Goal: Navigation & Orientation: Understand site structure

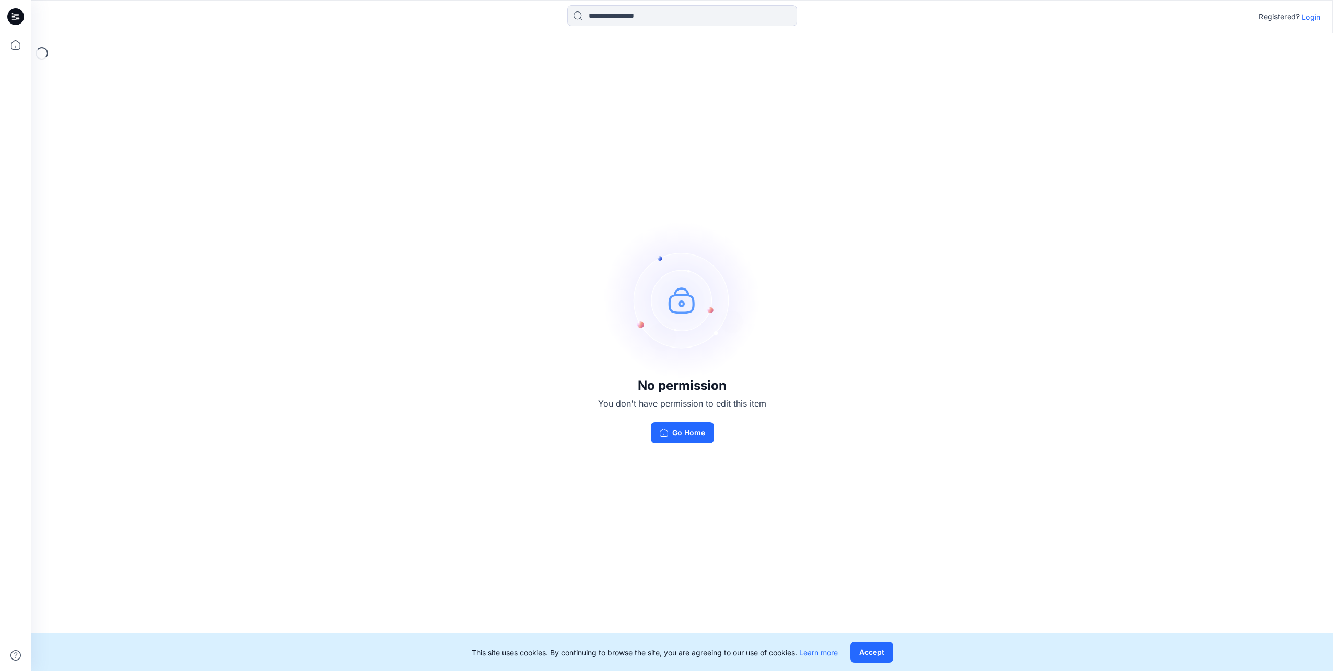
click at [1312, 18] on p "Login" at bounding box center [1310, 16] width 19 height 11
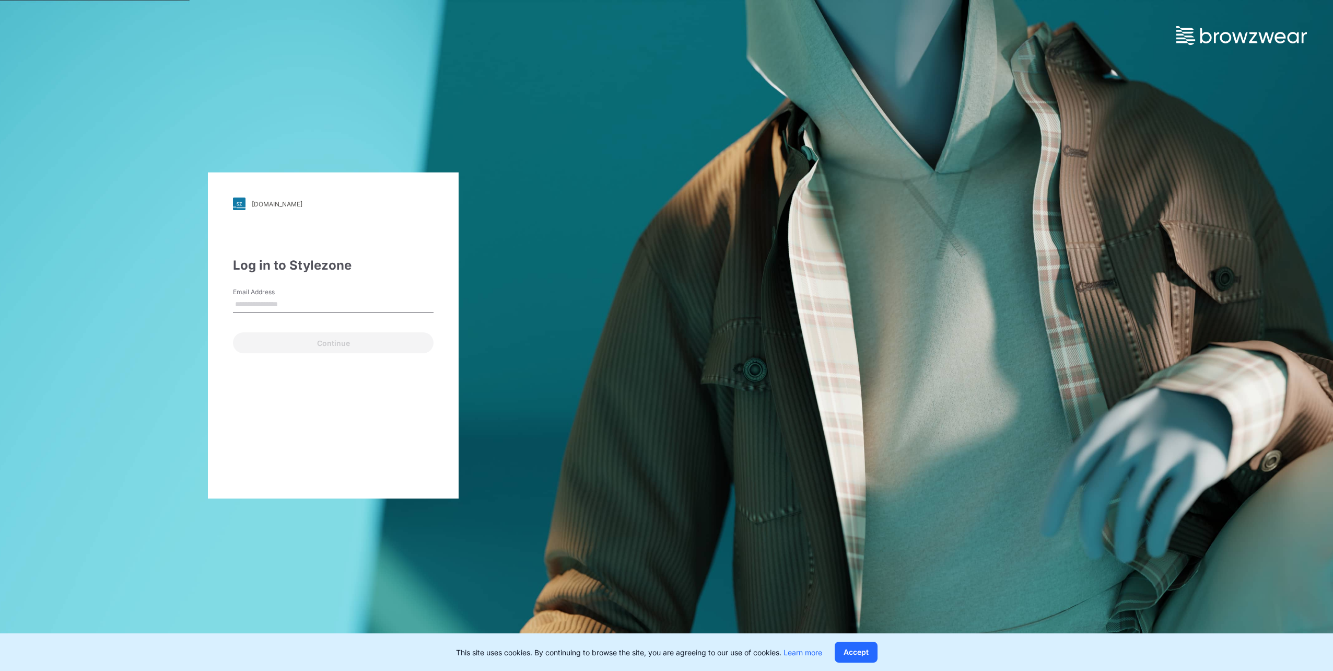
click at [342, 315] on div "Email Address" at bounding box center [333, 302] width 201 height 31
click at [277, 312] on div "Email is required" at bounding box center [333, 316] width 201 height 9
click at [275, 307] on input "Email Address" at bounding box center [333, 305] width 201 height 16
type input "**********"
click at [327, 342] on button "Continue" at bounding box center [333, 342] width 201 height 21
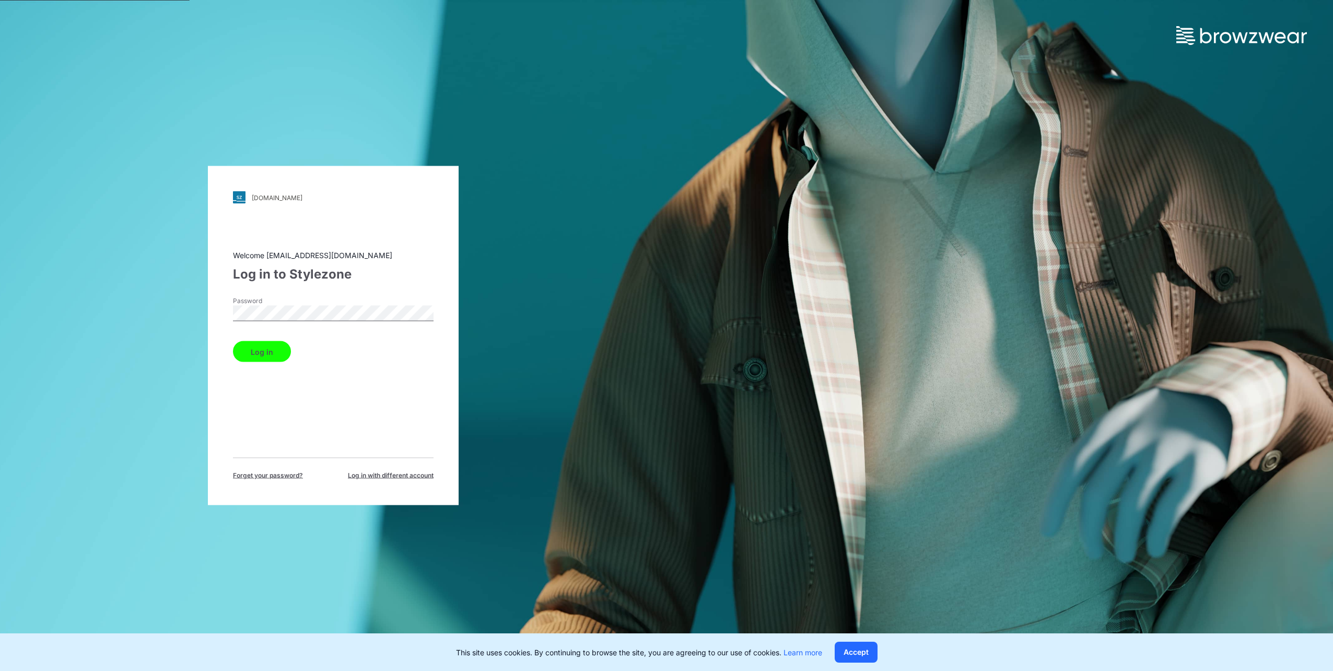
click at [233, 341] on button "Log in" at bounding box center [262, 351] width 58 height 21
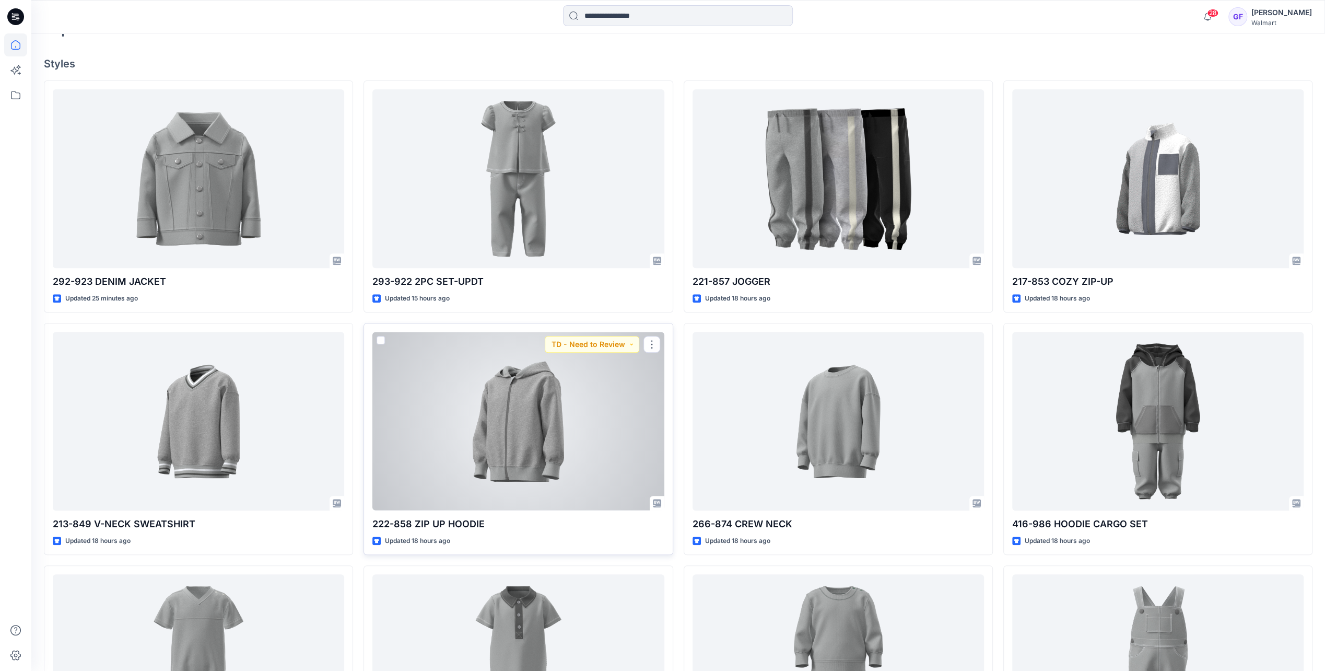
scroll to position [313, 0]
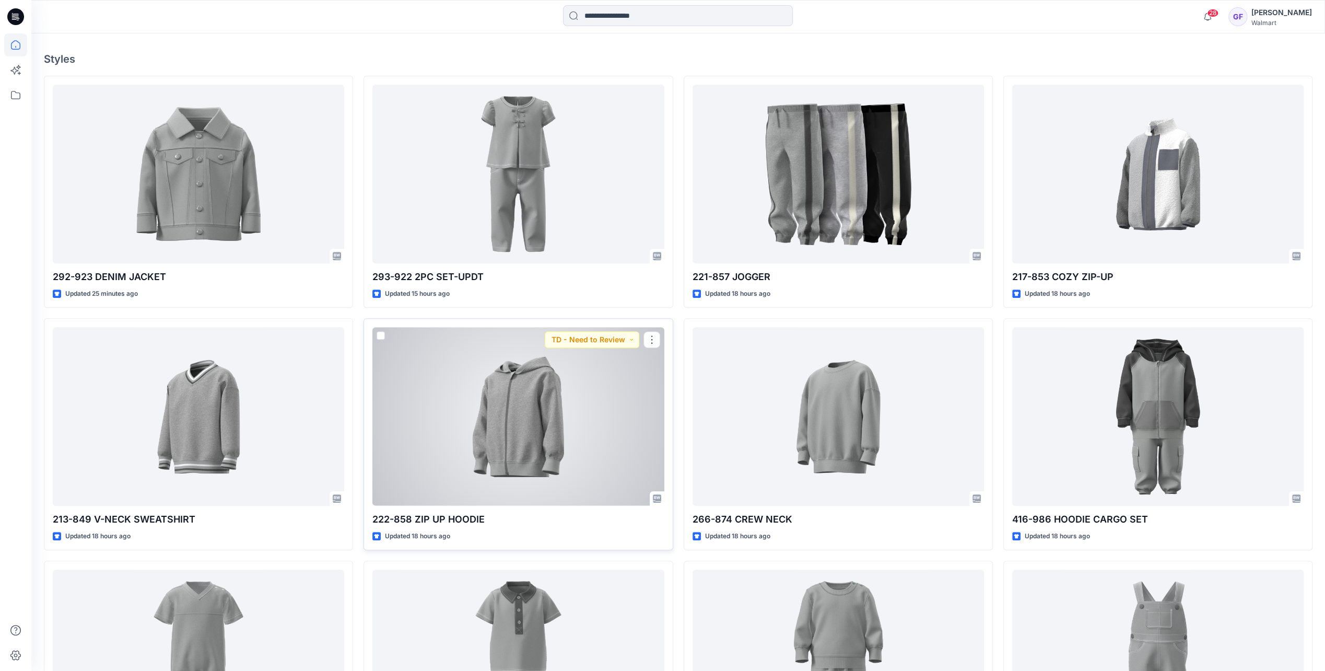
click at [498, 447] on div at bounding box center [517, 416] width 291 height 178
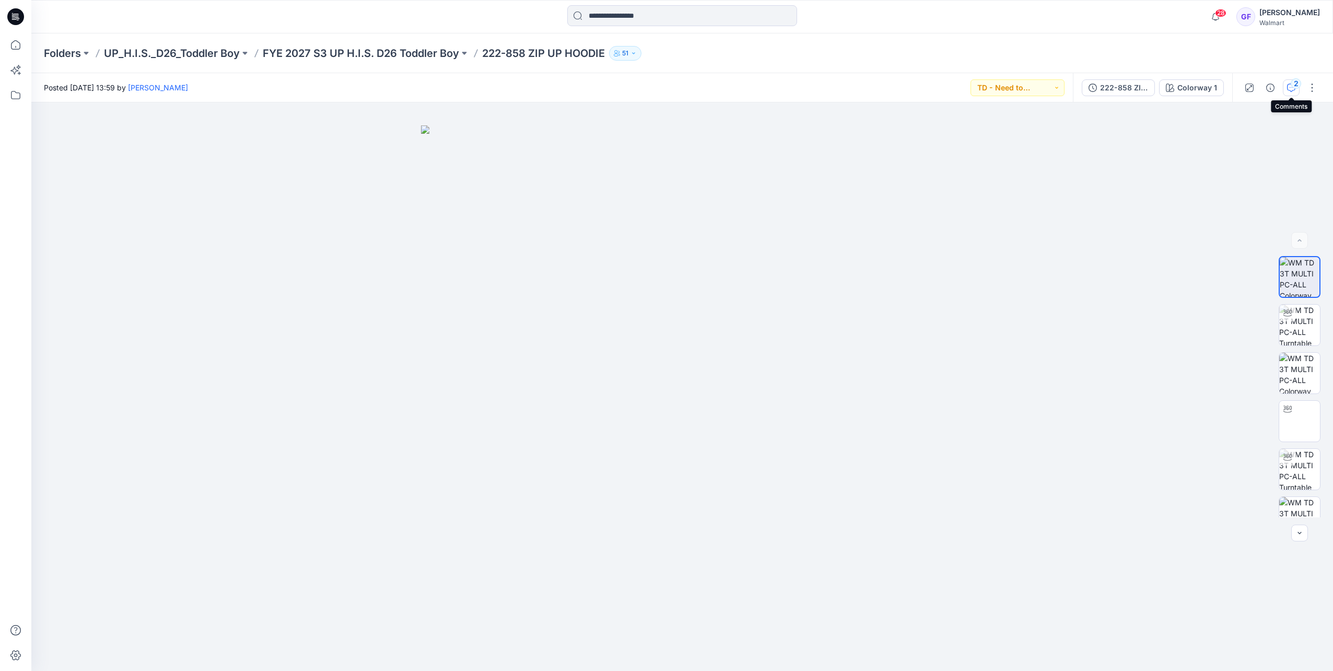
click at [1291, 86] on div "2" at bounding box center [1295, 83] width 10 height 10
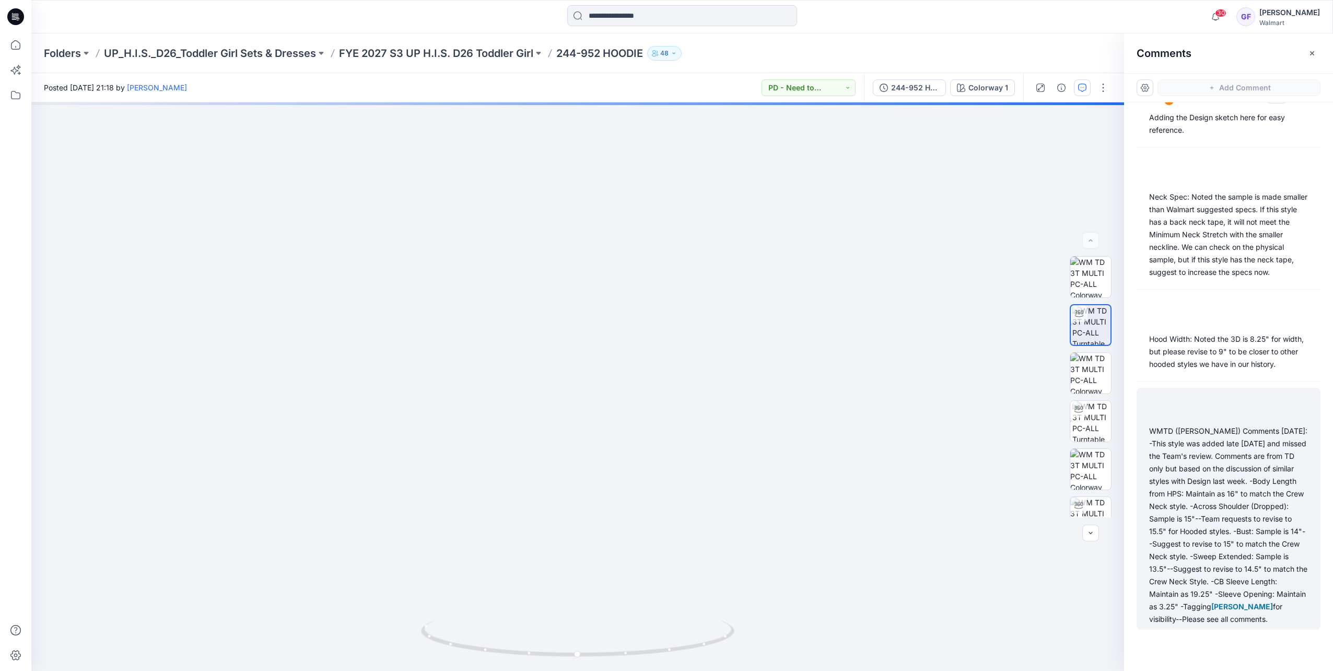
scroll to position [44, 0]
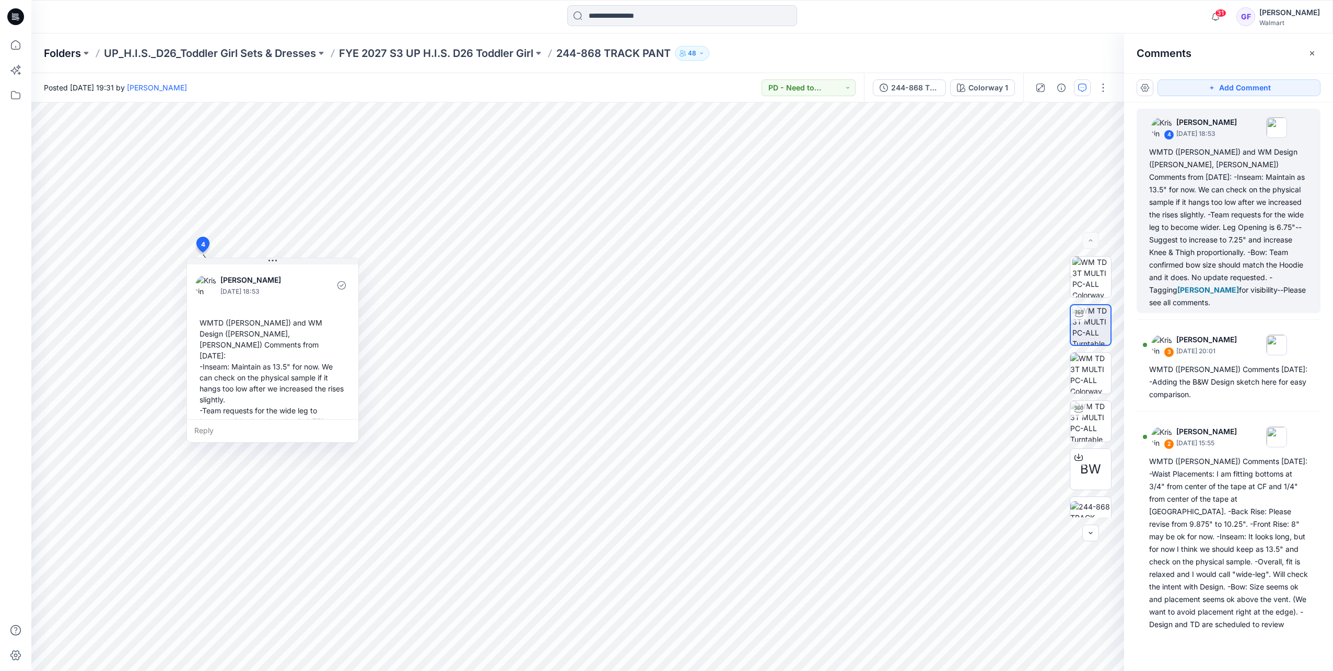
click at [56, 52] on p "Folders" at bounding box center [62, 53] width 37 height 15
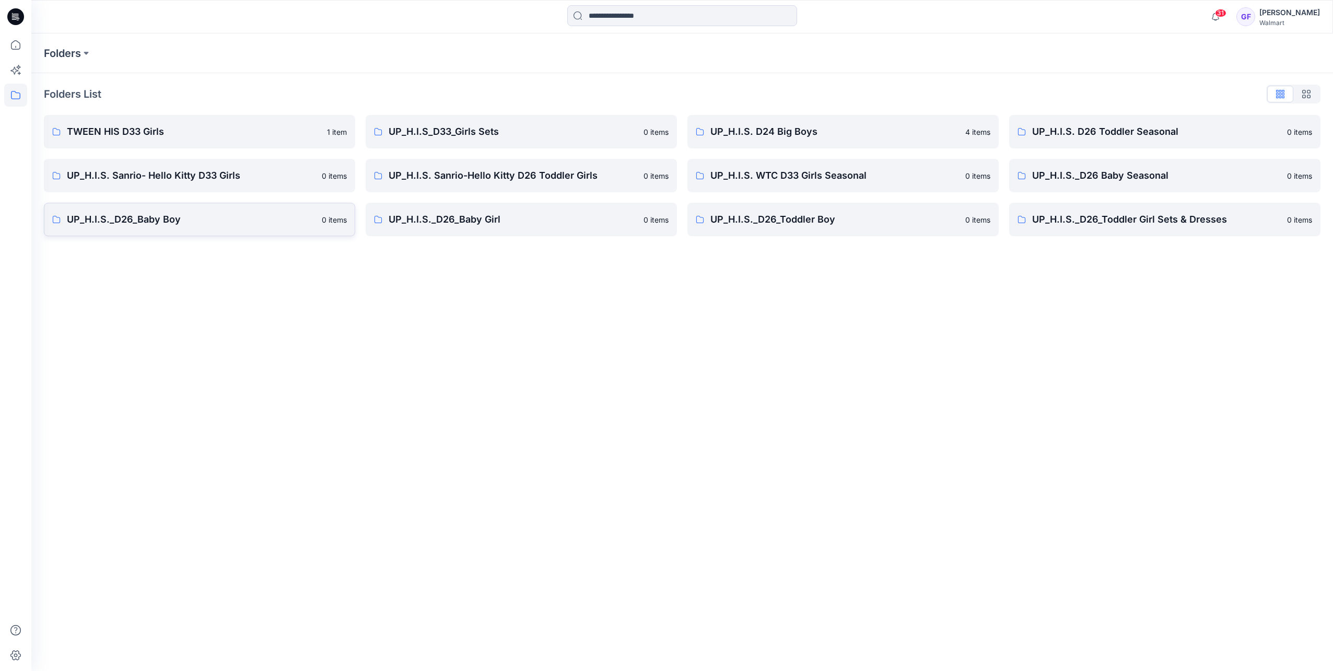
click at [168, 218] on p "UP_H.I.S._D26_Baby Boy" at bounding box center [191, 219] width 249 height 15
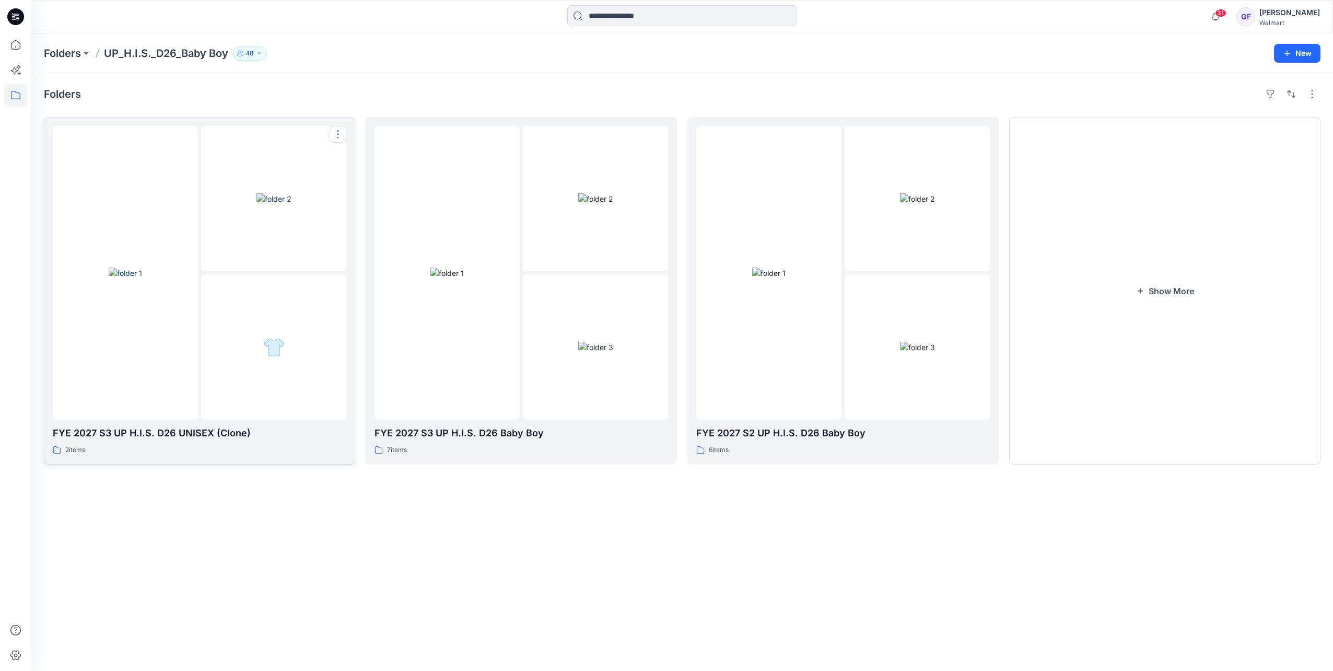
click at [142, 268] on img at bounding box center [125, 272] width 33 height 11
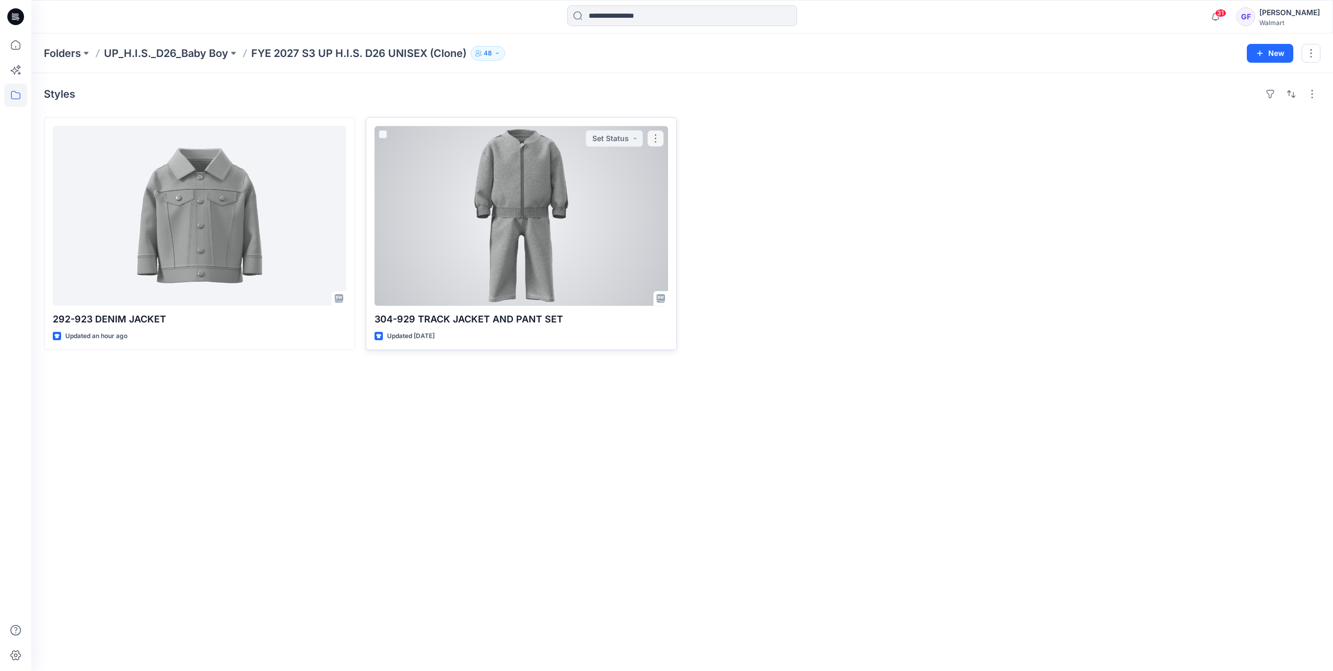
click at [507, 222] on div at bounding box center [521, 216] width 294 height 180
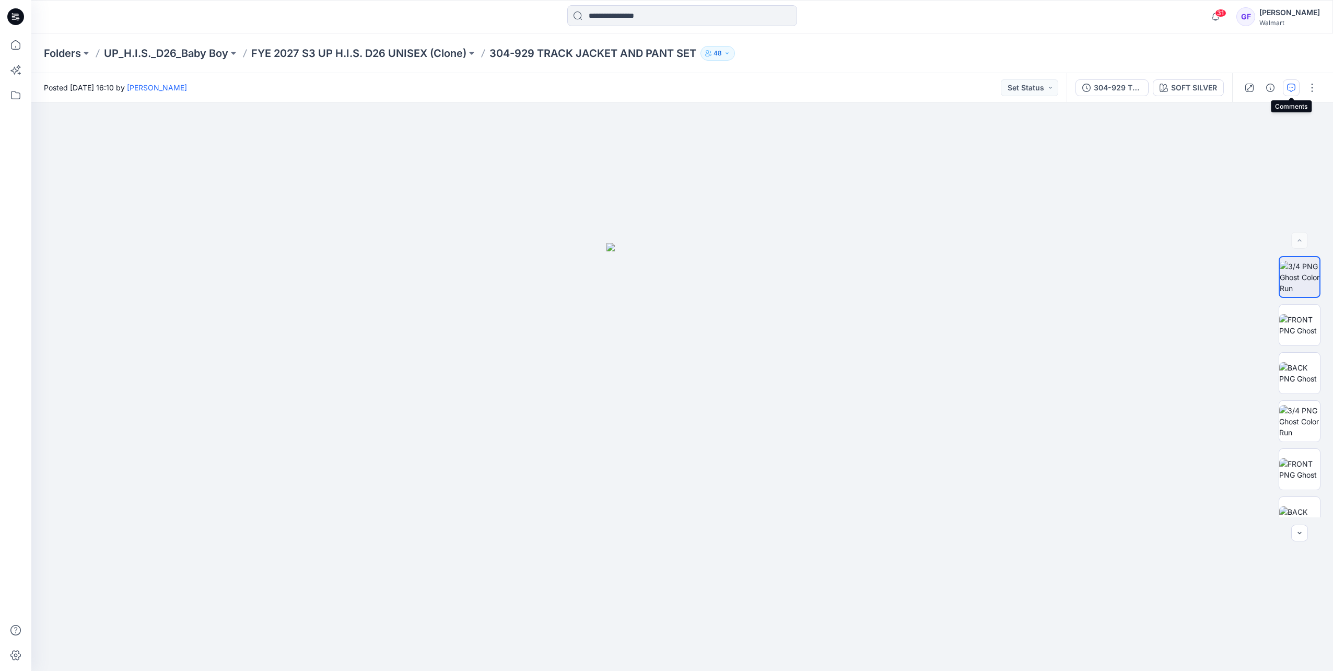
click at [1293, 86] on icon "button" at bounding box center [1291, 88] width 8 height 8
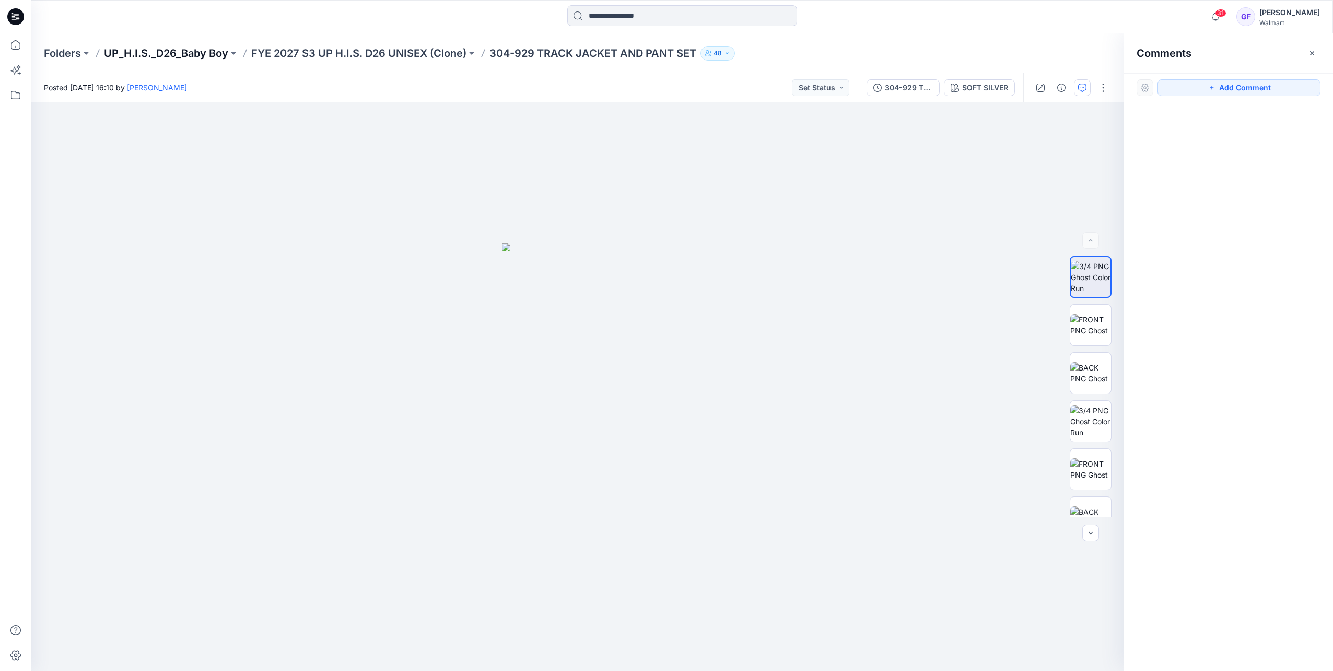
click at [181, 50] on p "UP_H.I.S._D26_Baby Boy" at bounding box center [166, 53] width 124 height 15
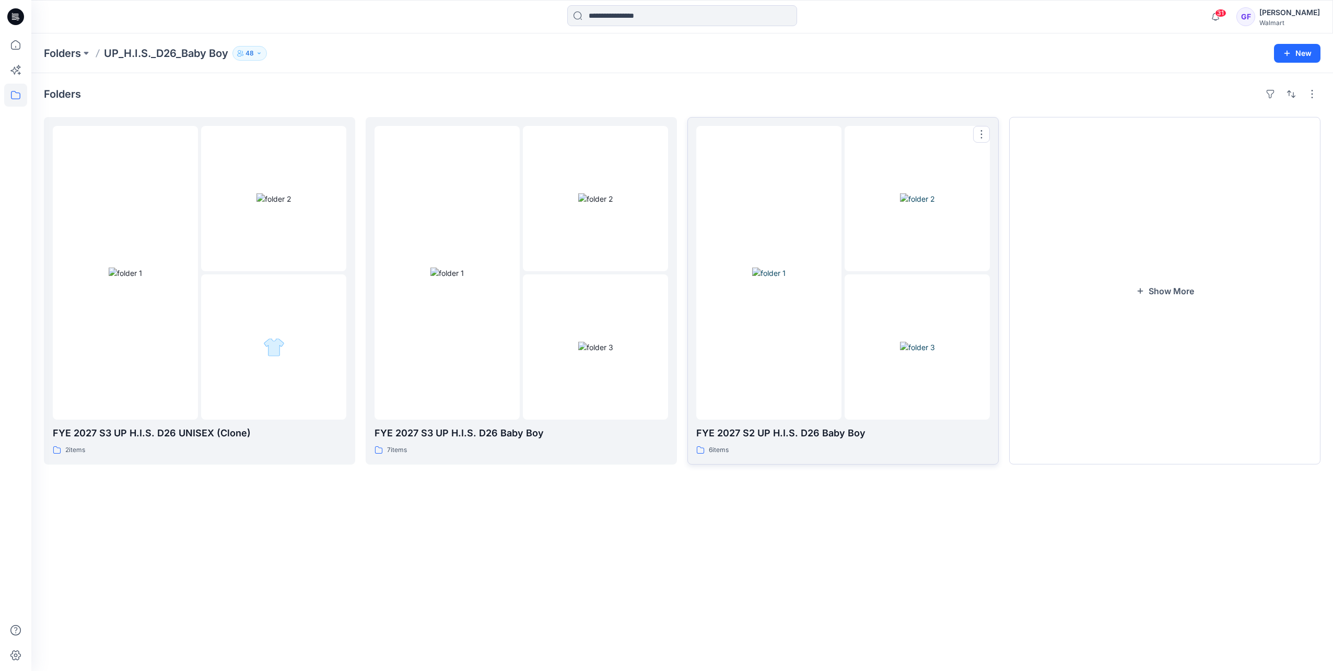
click at [754, 337] on div at bounding box center [768, 273] width 145 height 294
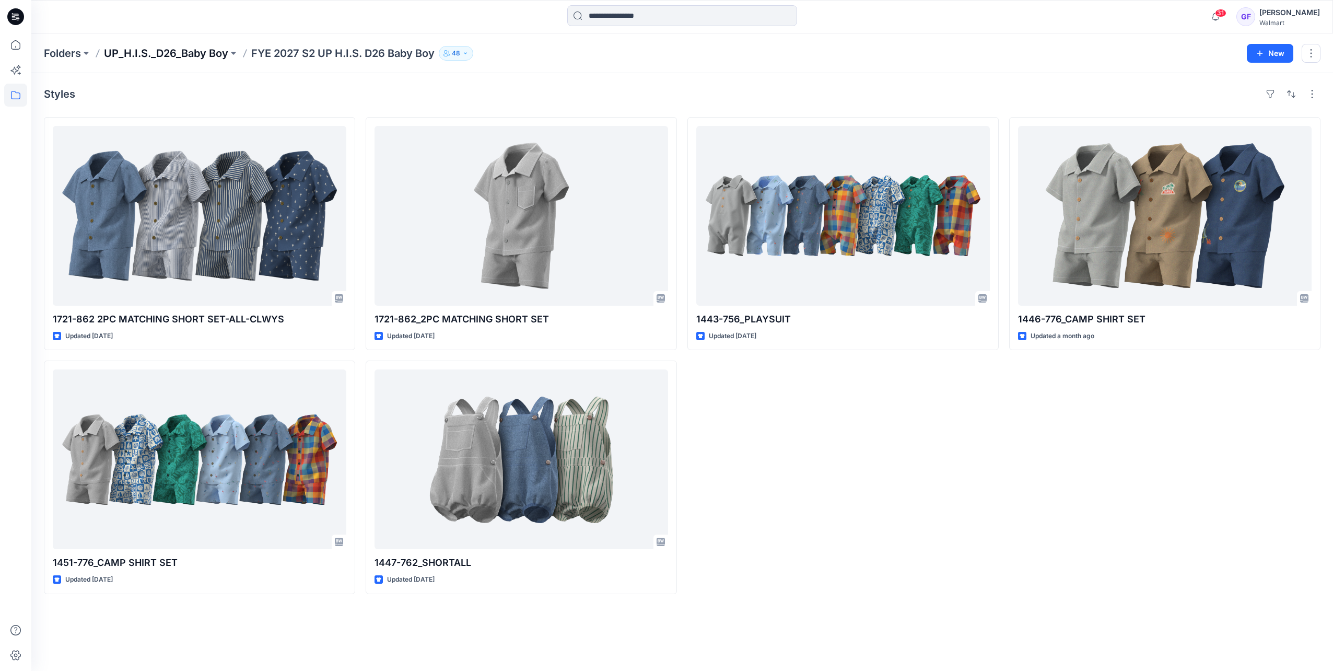
click at [172, 51] on p "UP_H.I.S._D26_Baby Boy" at bounding box center [166, 53] width 124 height 15
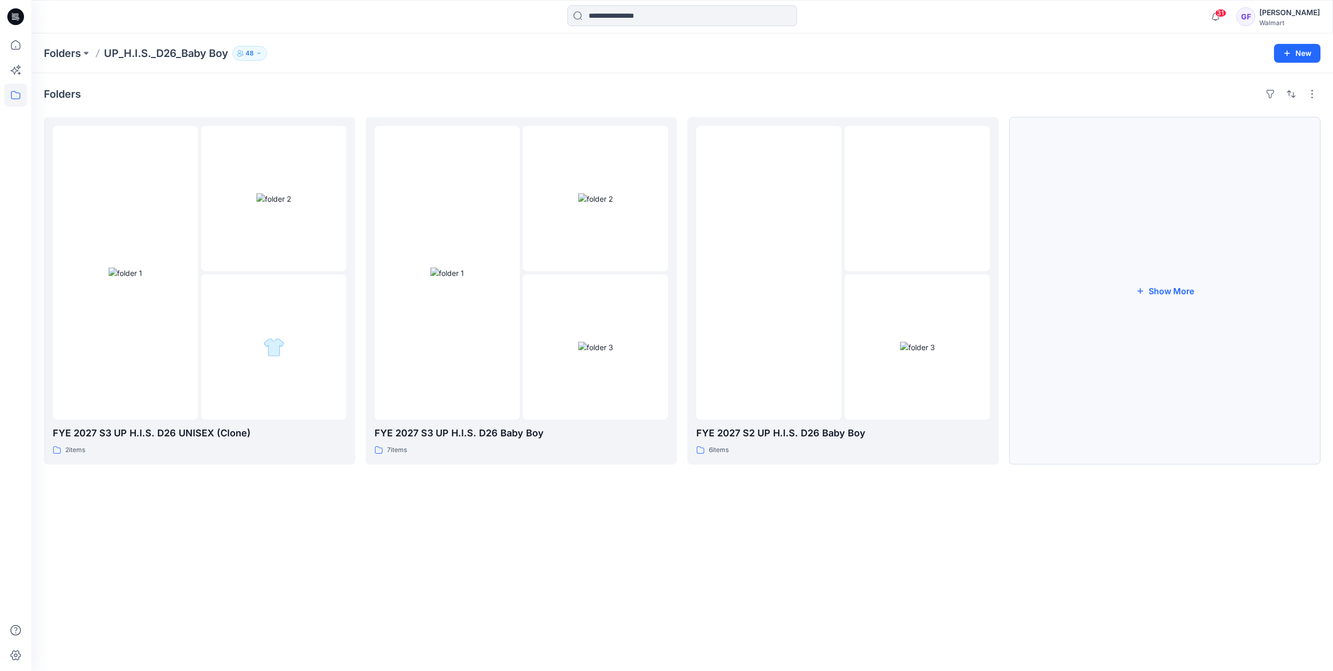
click at [1131, 290] on button "Show More" at bounding box center [1164, 290] width 311 height 347
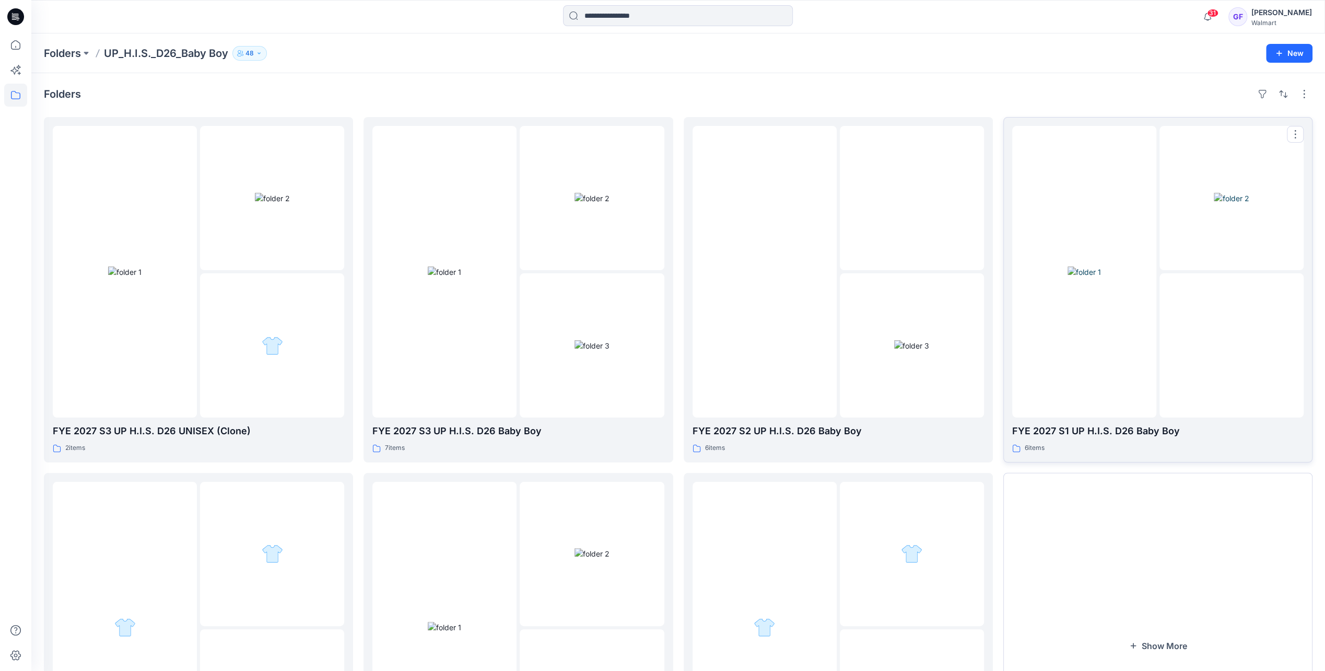
click at [1090, 277] on img at bounding box center [1083, 271] width 33 height 11
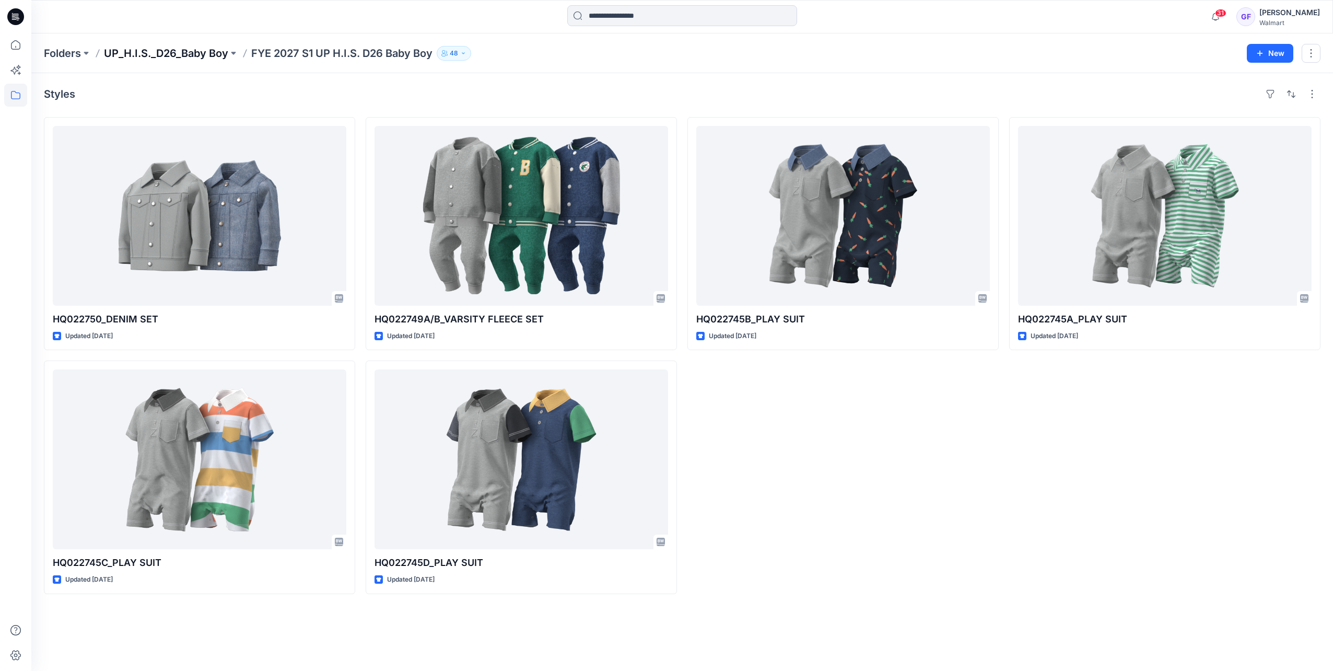
click at [152, 54] on p "UP_H.I.S._D26_Baby Boy" at bounding box center [166, 53] width 124 height 15
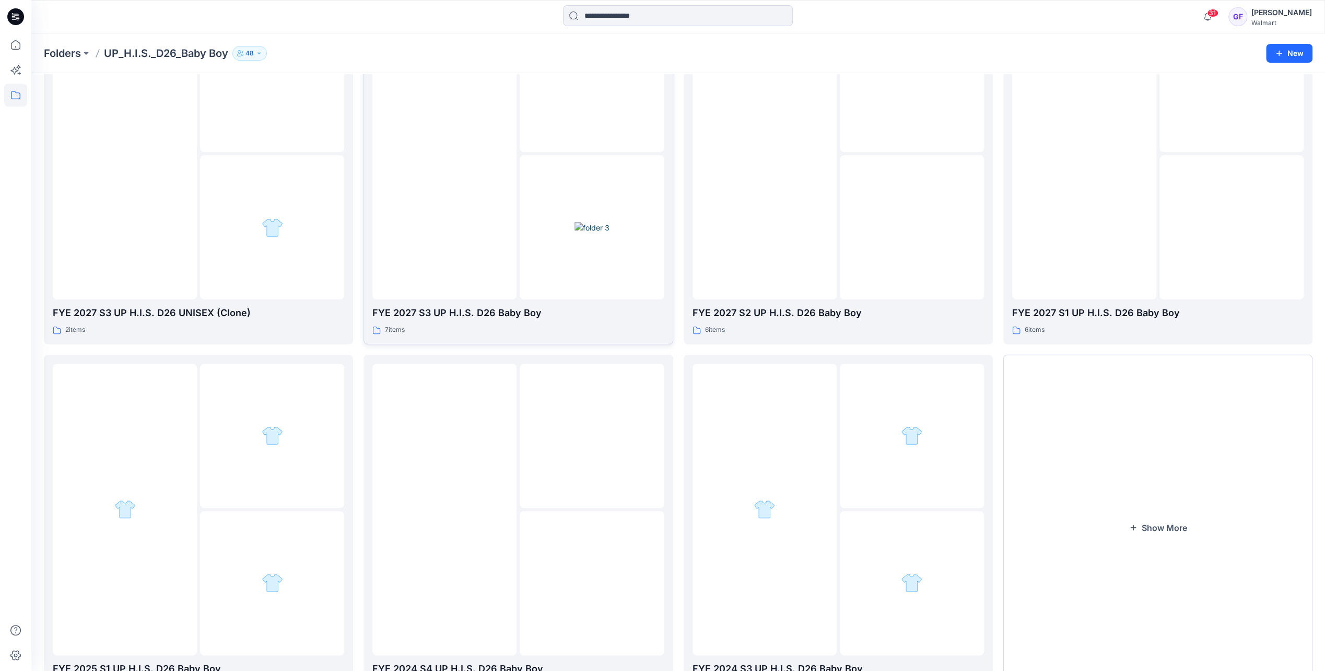
scroll to position [157, 0]
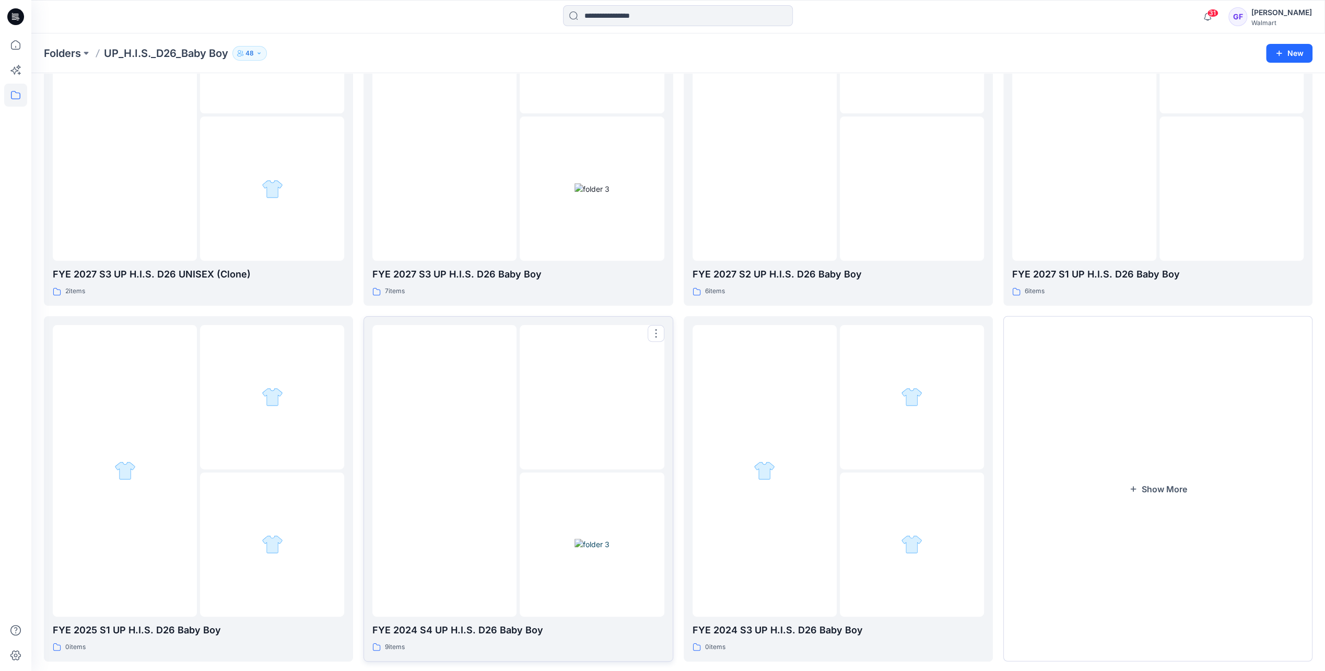
click at [444, 471] on img at bounding box center [444, 471] width 0 height 0
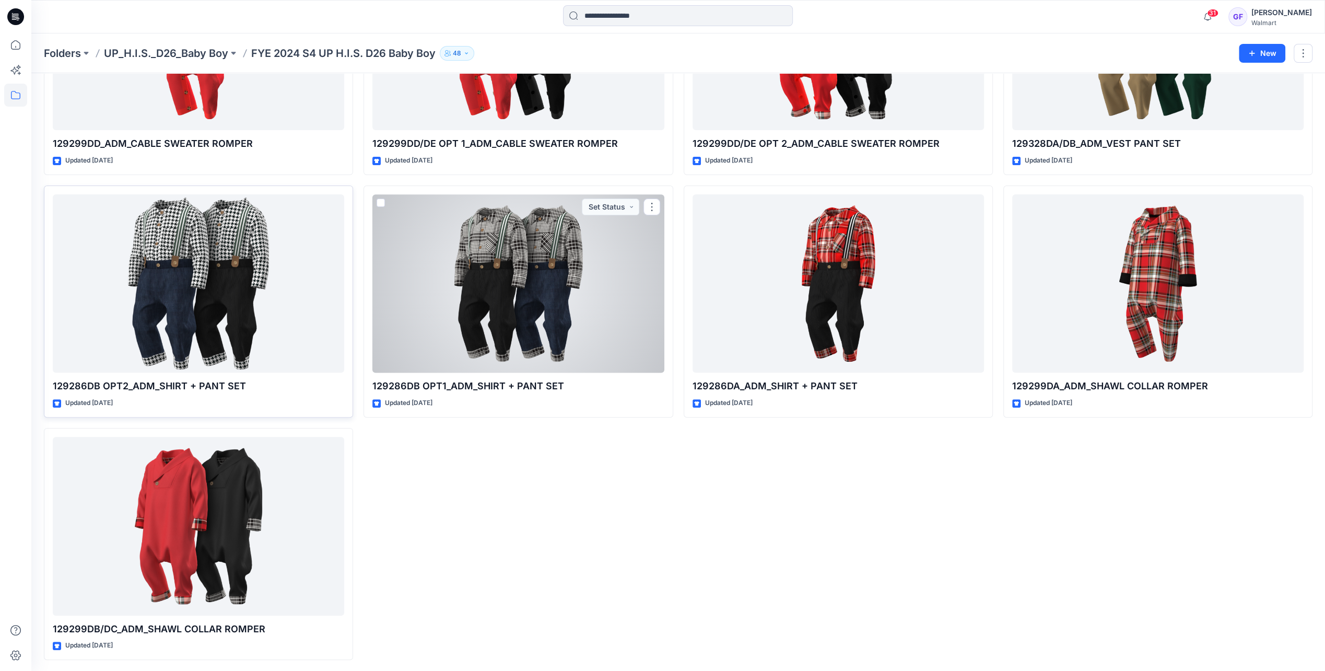
scroll to position [174, 0]
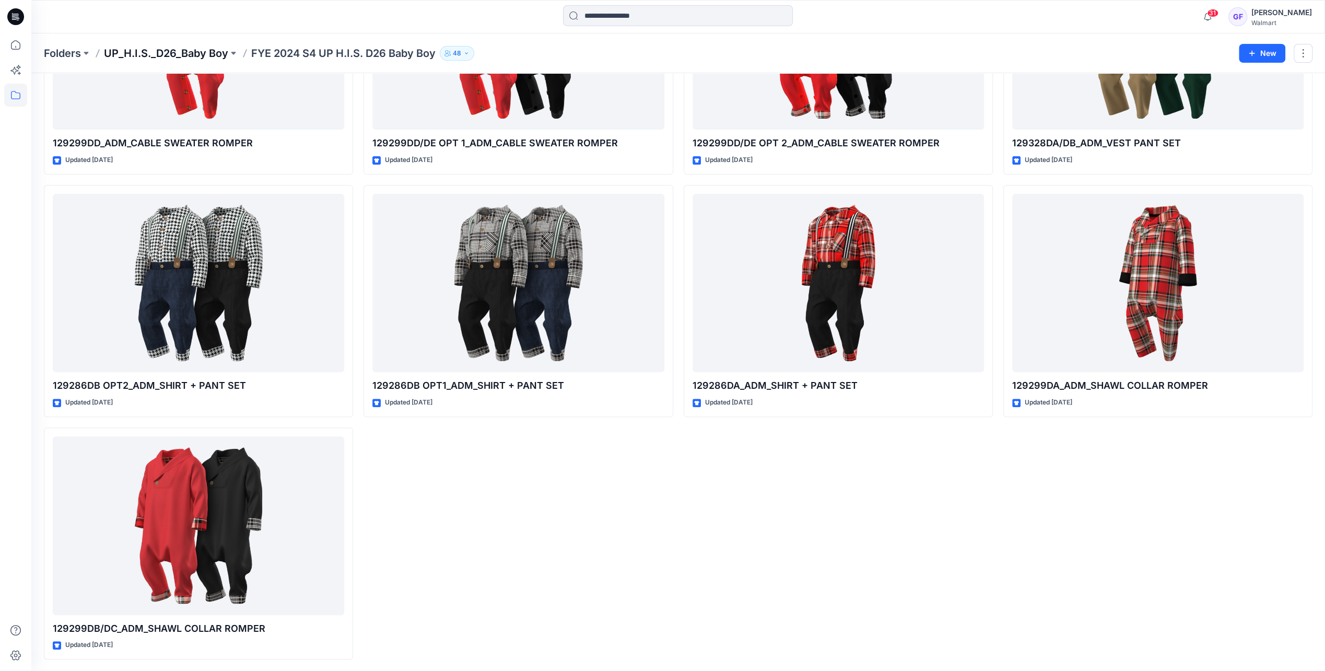
click at [156, 52] on p "UP_H.I.S._D26_Baby Boy" at bounding box center [166, 53] width 124 height 15
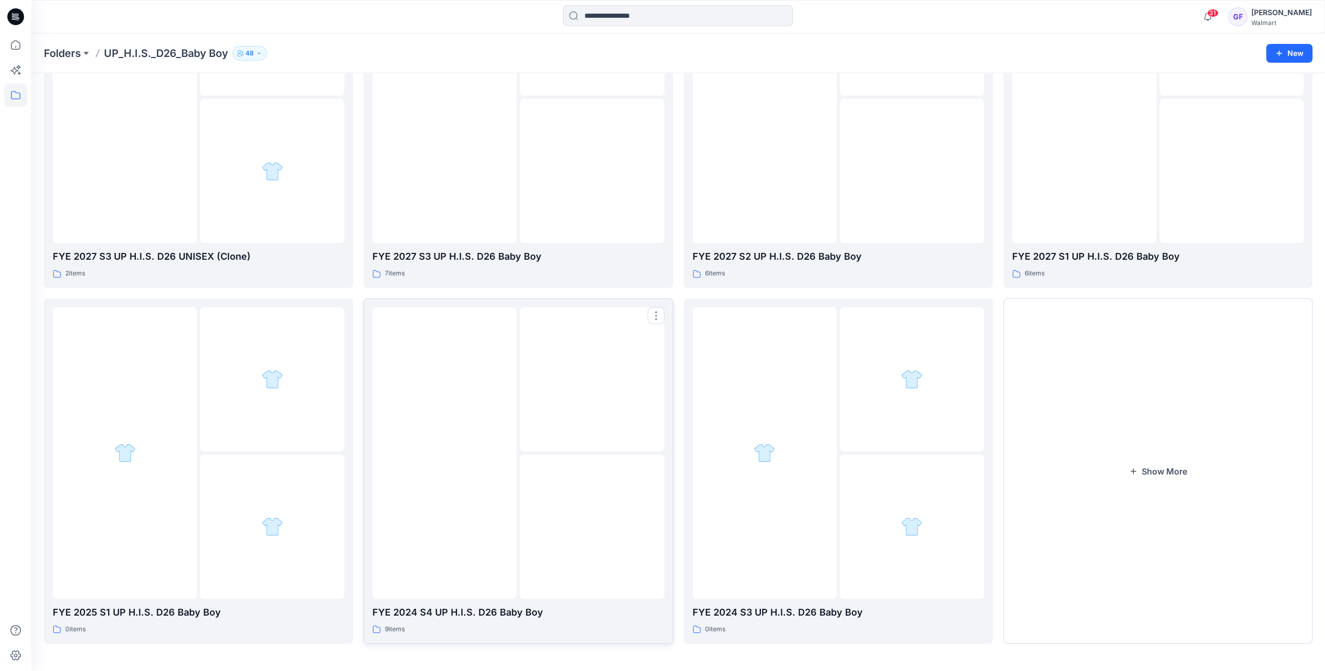
scroll to position [175, 0]
click at [1172, 473] on button "Show More" at bounding box center [1157, 469] width 309 height 345
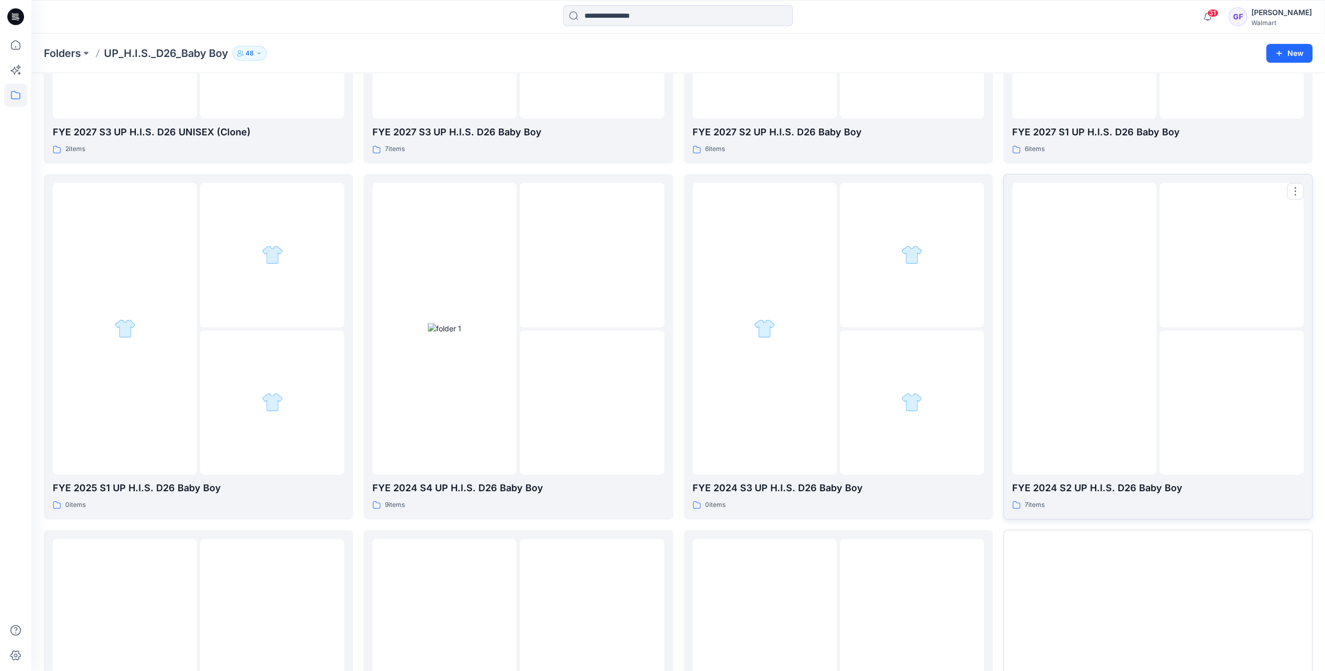
scroll to position [332, 0]
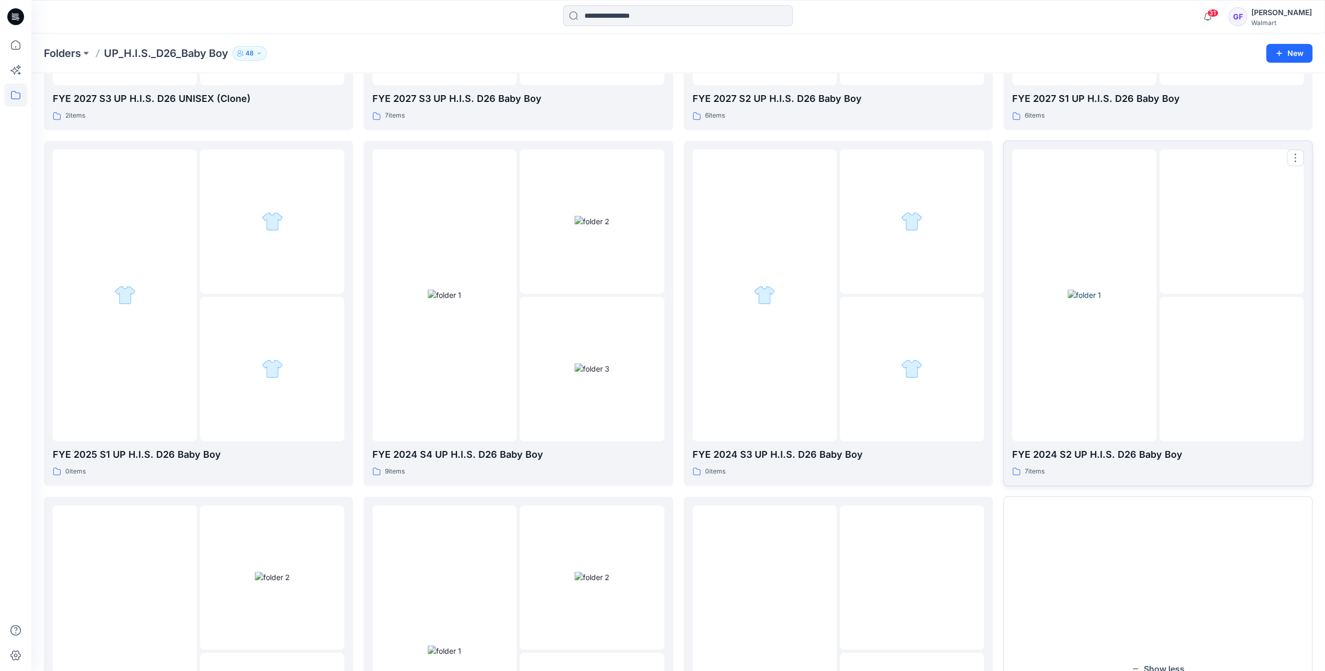
click at [1111, 360] on div at bounding box center [1084, 294] width 144 height 291
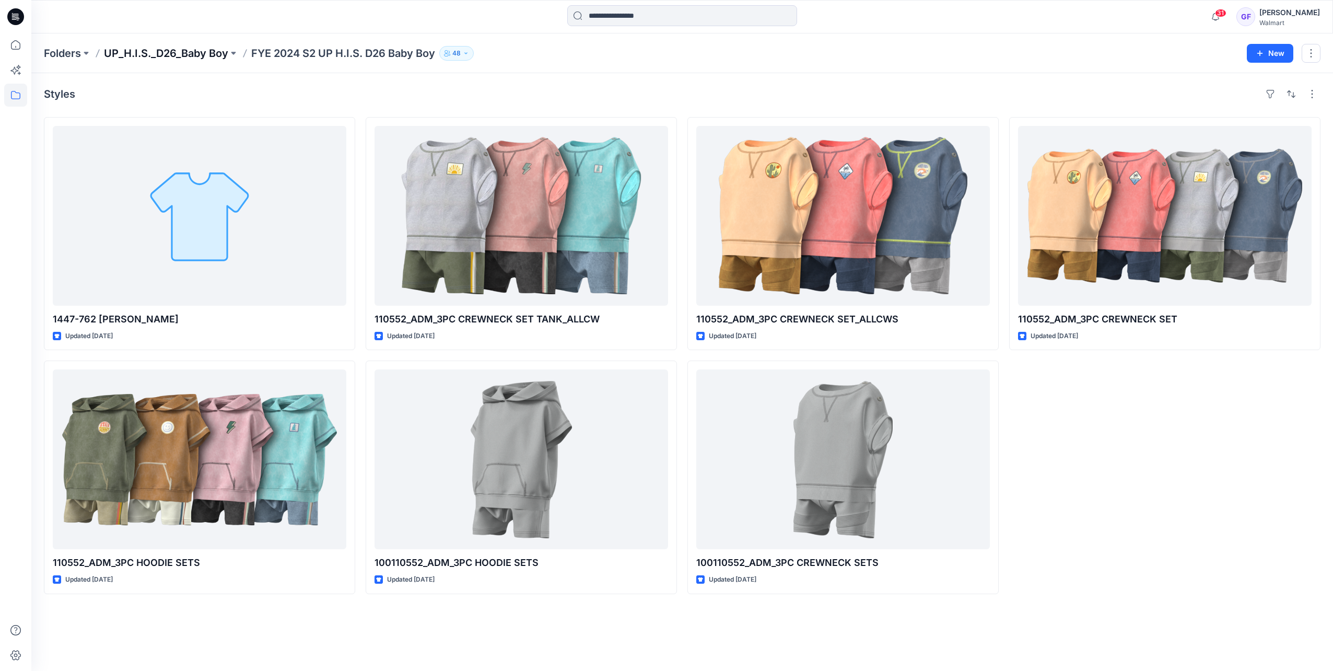
click at [144, 48] on p "UP_H.I.S._D26_Baby Boy" at bounding box center [166, 53] width 124 height 15
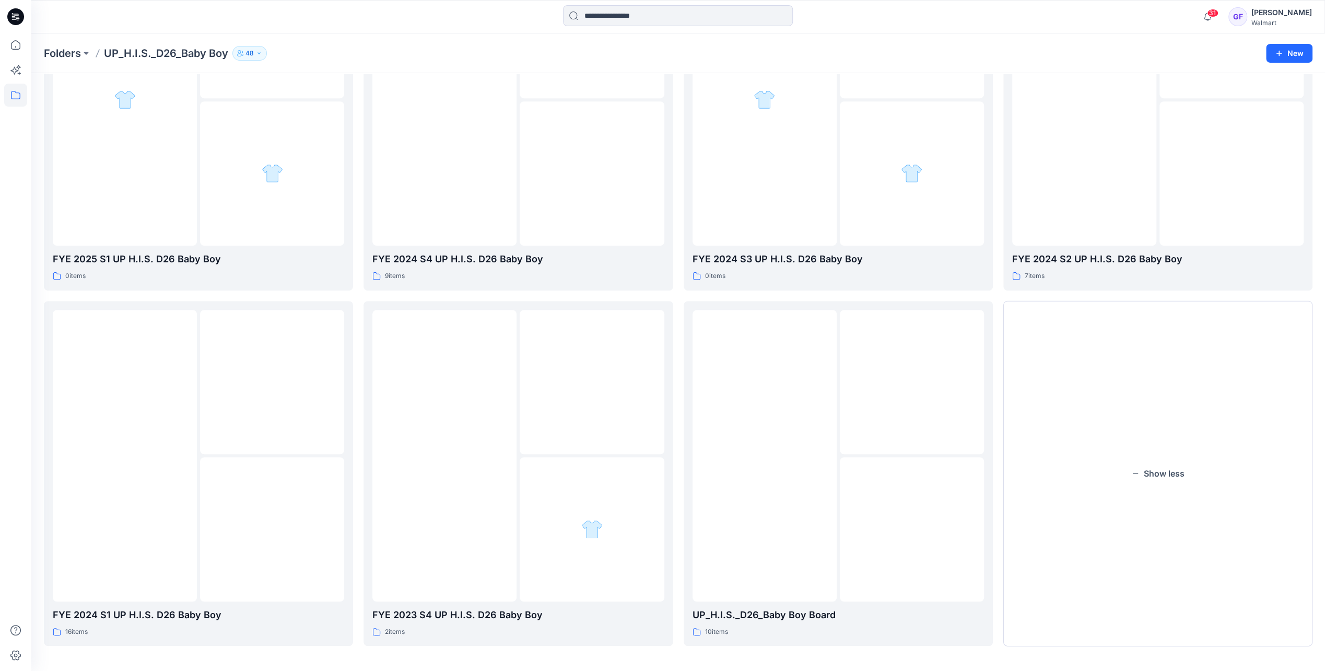
scroll to position [531, 0]
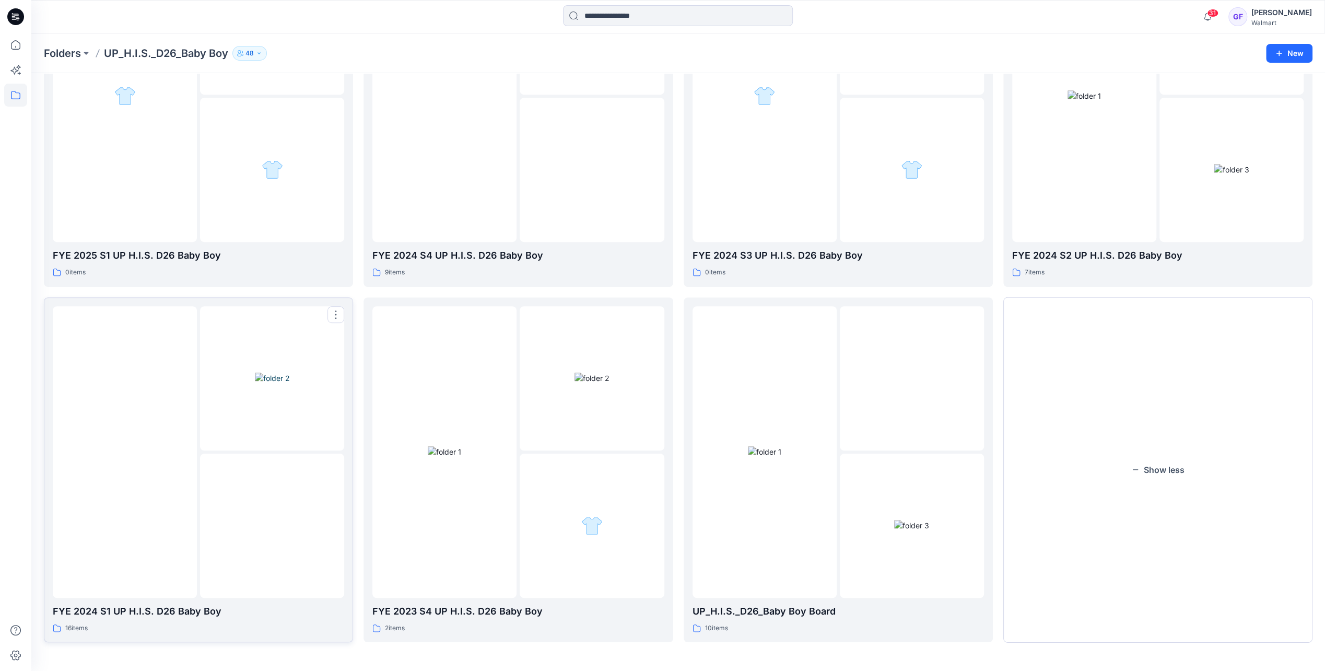
click at [272, 525] on img at bounding box center [272, 525] width 0 height 0
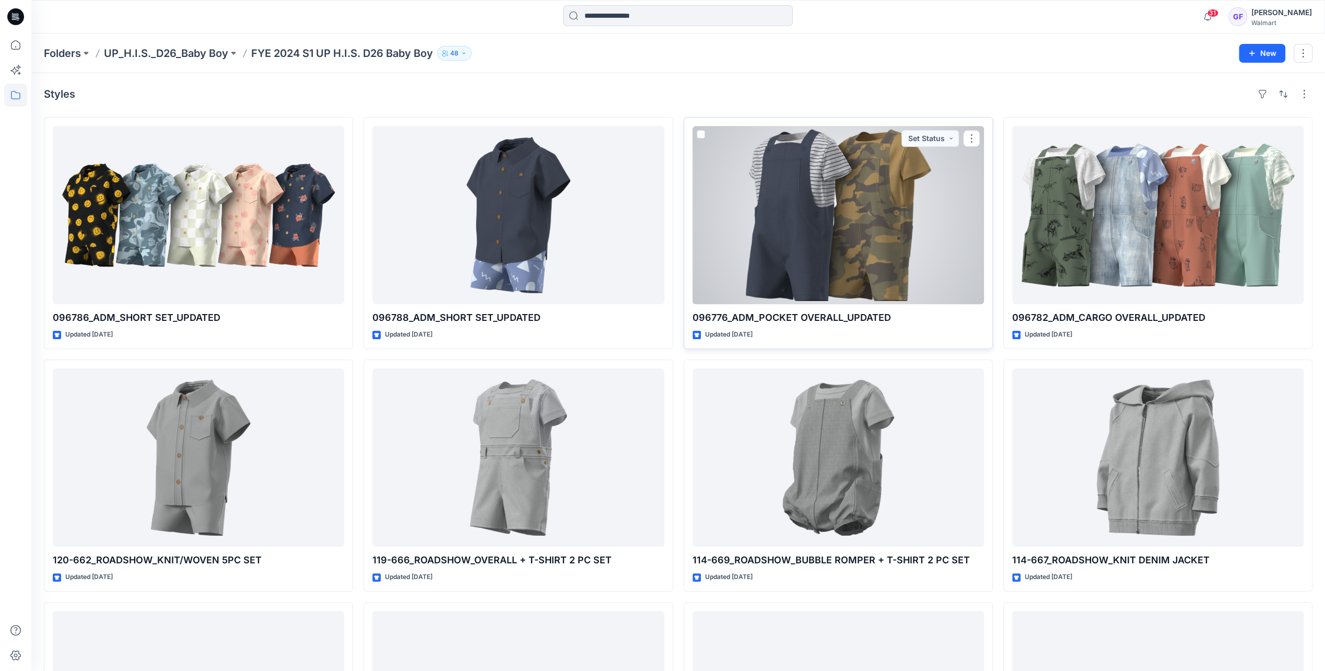
click at [828, 217] on div at bounding box center [837, 215] width 291 height 178
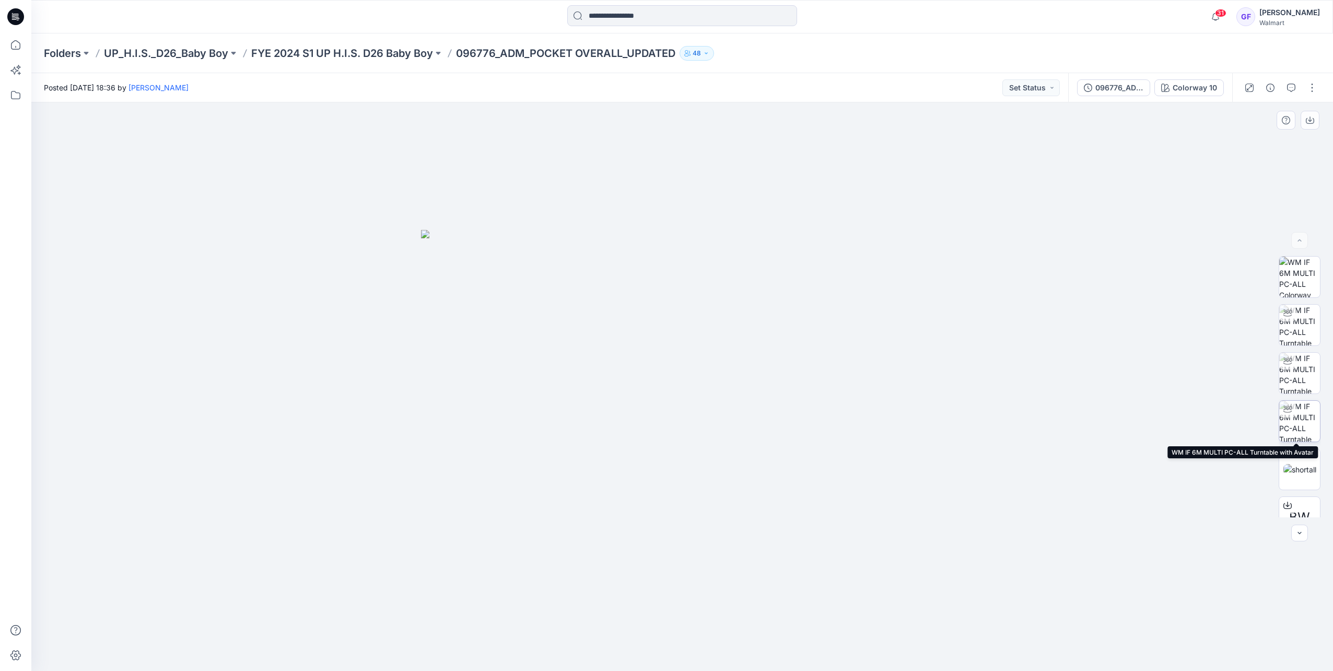
click at [1293, 409] on img at bounding box center [1299, 421] width 41 height 41
drag, startPoint x: 793, startPoint y: 645, endPoint x: 656, endPoint y: 651, distance: 136.4
click at [656, 651] on icon at bounding box center [683, 639] width 316 height 39
click at [313, 52] on p "FYE 2024 S1 UP H.I.S. D26 Baby Boy" at bounding box center [342, 53] width 182 height 15
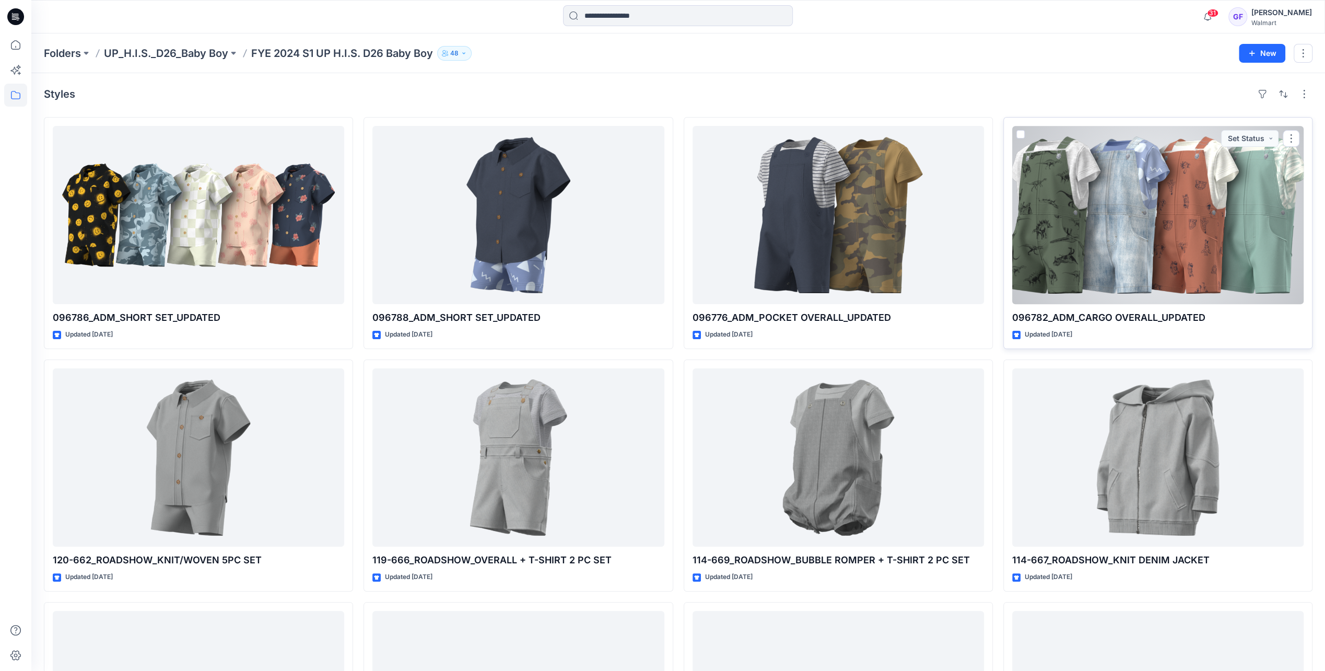
click at [1073, 226] on div at bounding box center [1157, 215] width 291 height 178
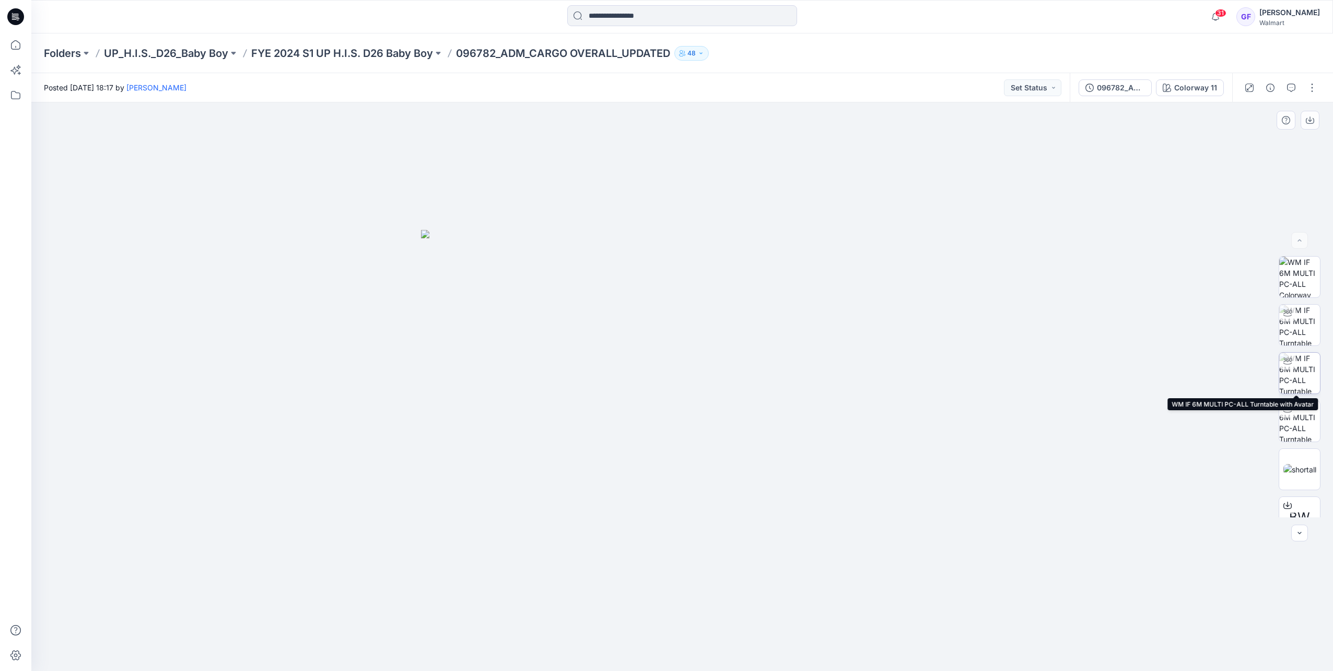
click at [1295, 370] on img at bounding box center [1299, 373] width 41 height 41
drag, startPoint x: 787, startPoint y: 637, endPoint x: 656, endPoint y: 643, distance: 130.7
click at [656, 643] on icon at bounding box center [683, 639] width 316 height 39
click at [341, 49] on p "FYE 2024 S1 UP H.I.S. D26 Baby Boy" at bounding box center [342, 53] width 182 height 15
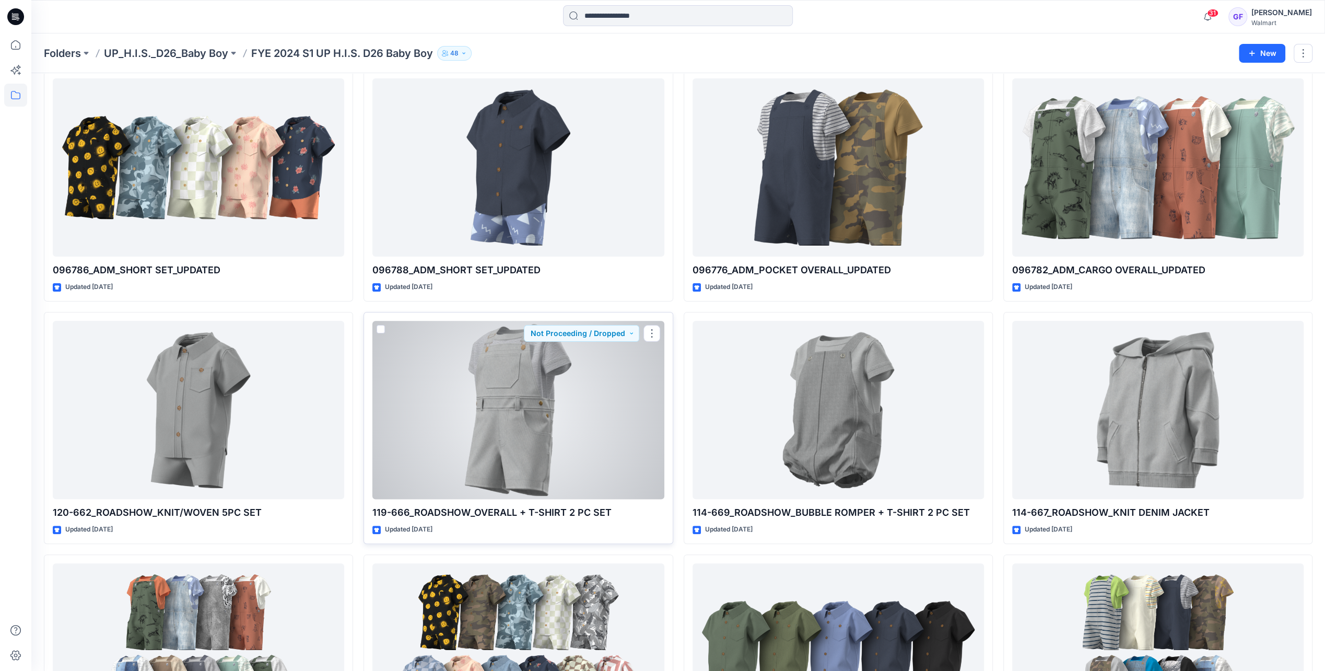
scroll to position [52, 0]
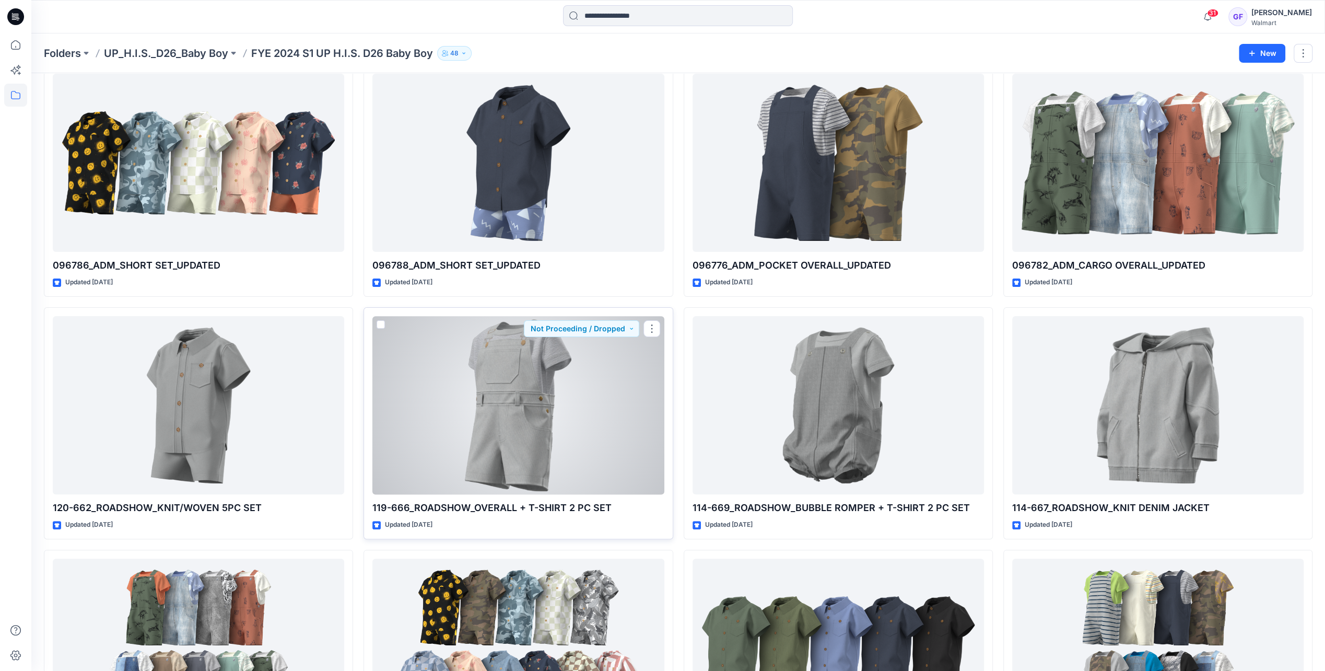
click at [498, 434] on div at bounding box center [517, 405] width 291 height 178
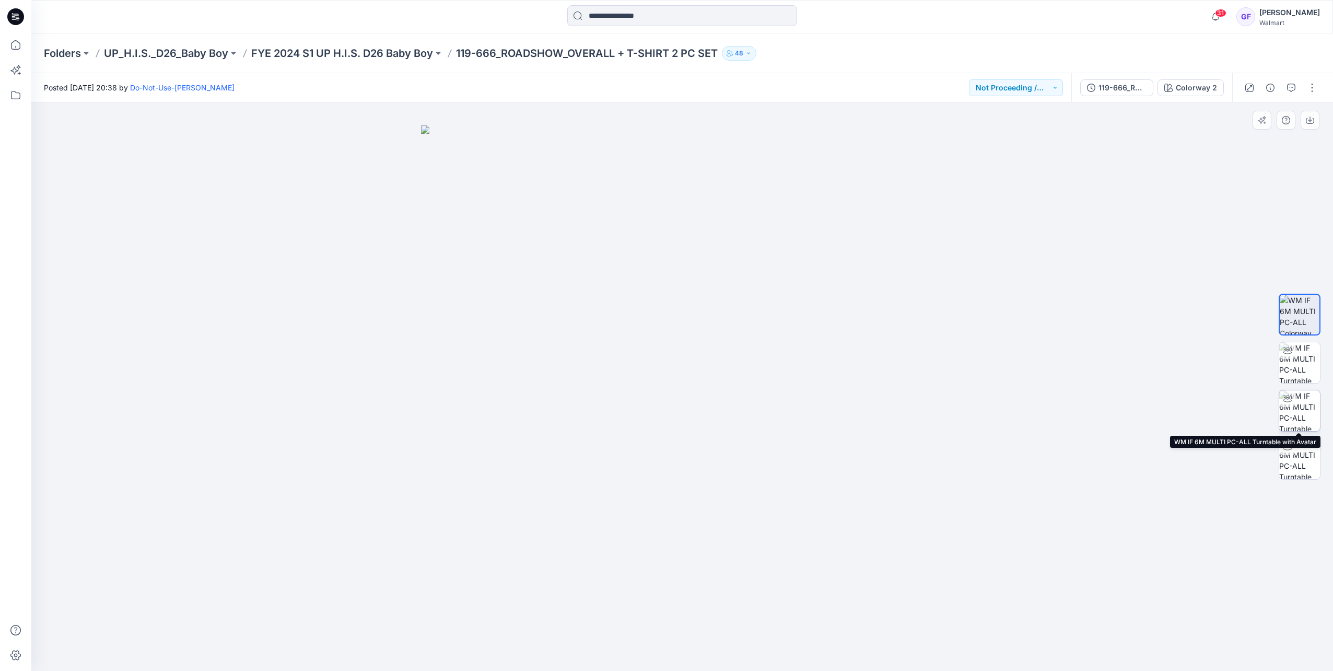
click at [1308, 409] on img at bounding box center [1299, 410] width 41 height 41
drag, startPoint x: 775, startPoint y: 648, endPoint x: 641, endPoint y: 645, distance: 134.2
click at [641, 645] on icon at bounding box center [683, 639] width 316 height 39
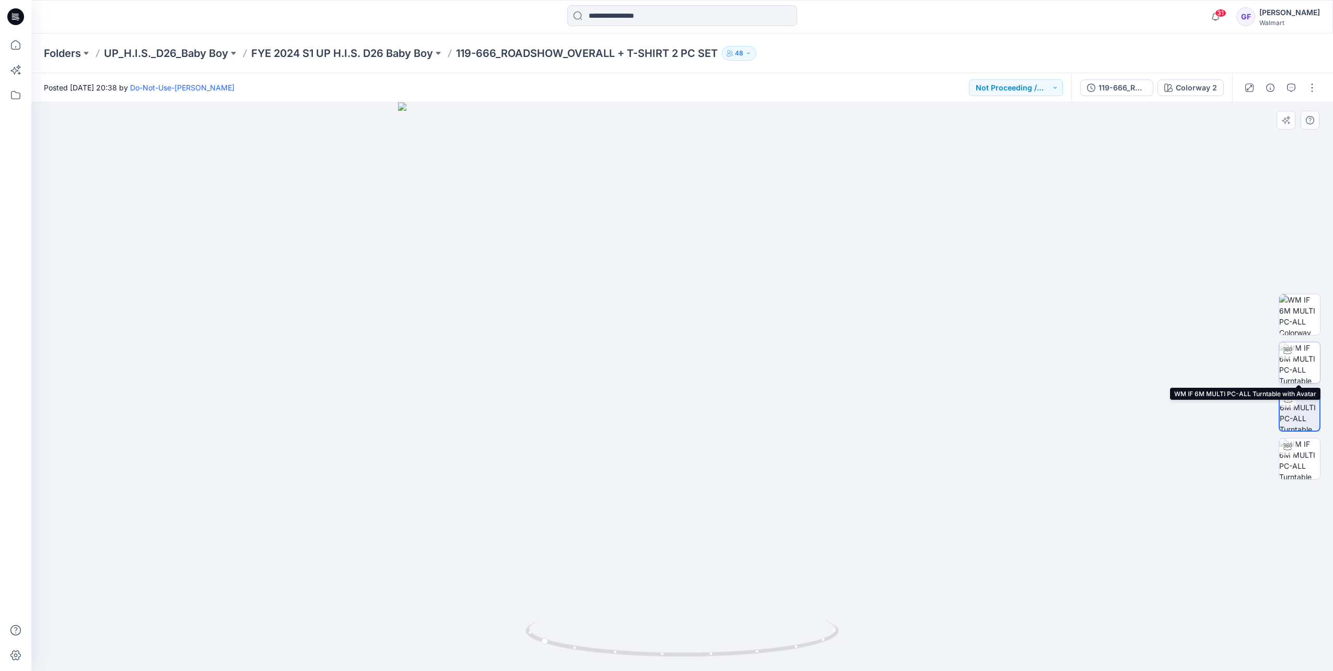
click at [1307, 358] on img at bounding box center [1299, 362] width 41 height 41
drag, startPoint x: 792, startPoint y: 639, endPoint x: 663, endPoint y: 644, distance: 129.6
click at [663, 644] on icon at bounding box center [683, 639] width 316 height 39
click at [500, 50] on p "119-666_ROADSHOW_OVERALL + T-SHIRT 2 PC SET" at bounding box center [587, 53] width 262 height 15
click at [377, 57] on p "FYE 2024 S1 UP H.I.S. D26 Baby Boy" at bounding box center [342, 53] width 182 height 15
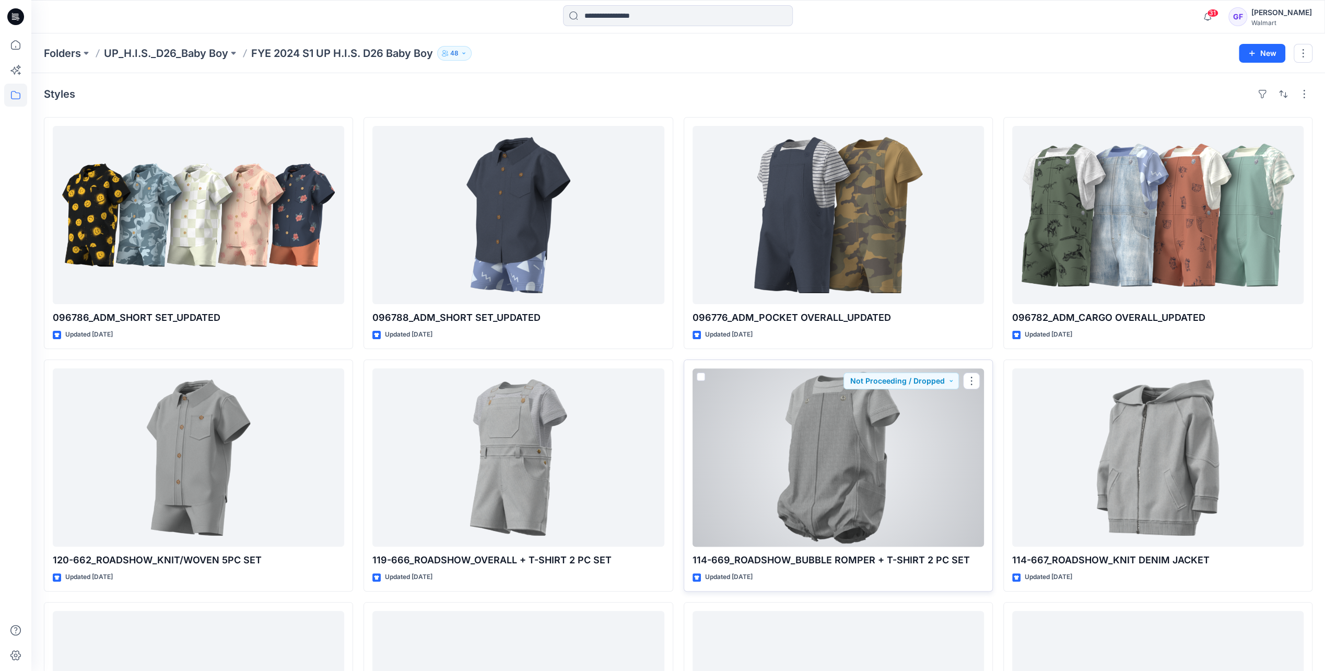
click at [806, 483] on div at bounding box center [837, 457] width 291 height 178
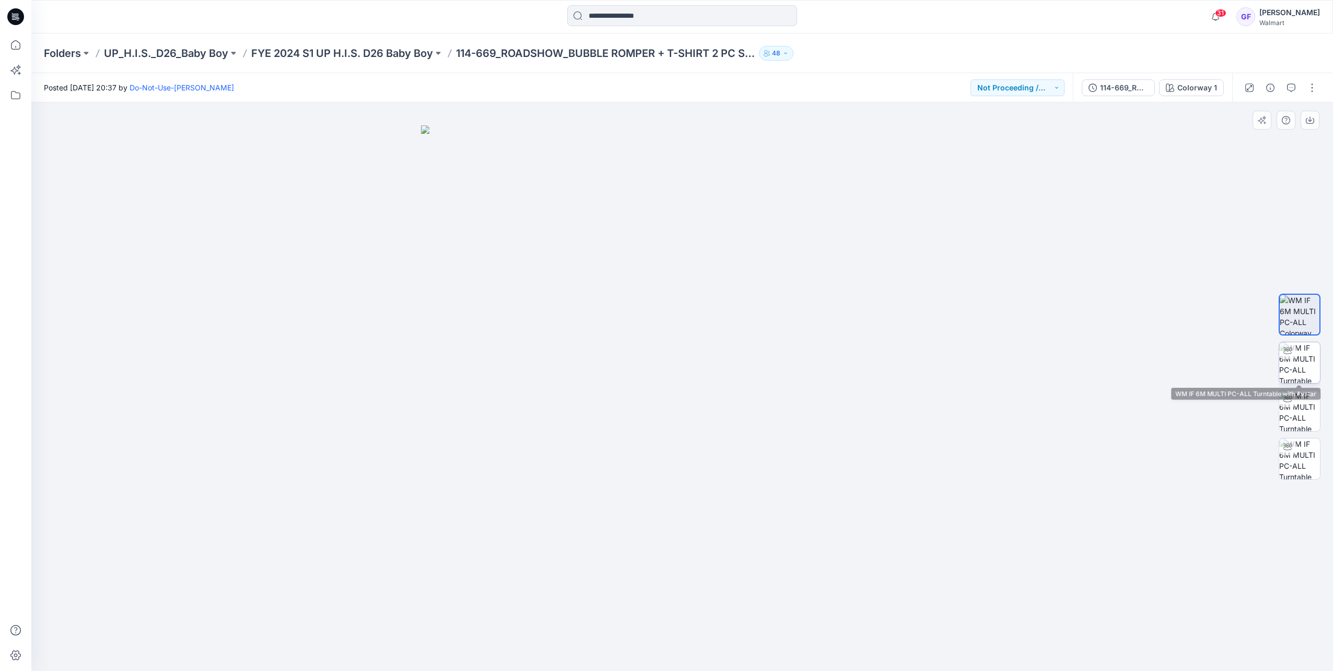
click at [1295, 367] on img at bounding box center [1299, 362] width 41 height 41
click at [1298, 405] on img at bounding box center [1299, 410] width 41 height 41
drag, startPoint x: 808, startPoint y: 636, endPoint x: 685, endPoint y: 640, distance: 123.3
click at [685, 640] on icon at bounding box center [683, 639] width 316 height 39
click at [362, 46] on p "FYE 2024 S1 UP H.I.S. D26 Baby Boy" at bounding box center [342, 53] width 182 height 15
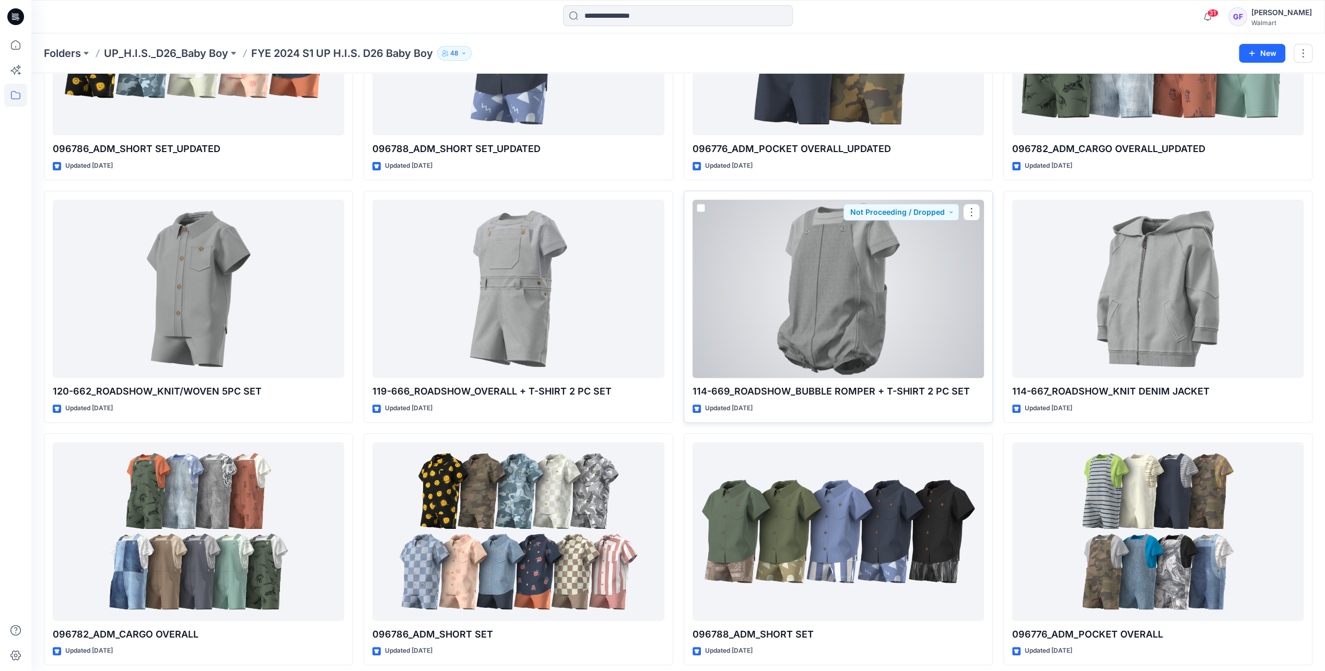
scroll to position [212, 0]
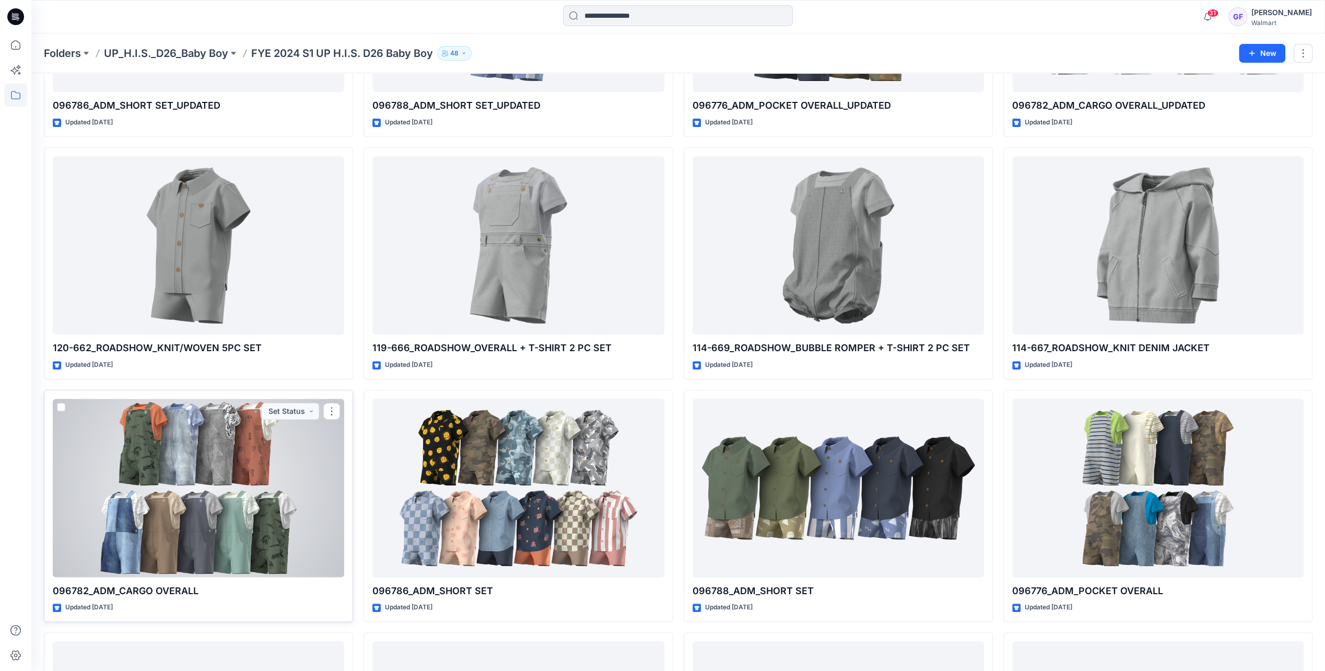
click at [209, 491] on div at bounding box center [198, 487] width 291 height 178
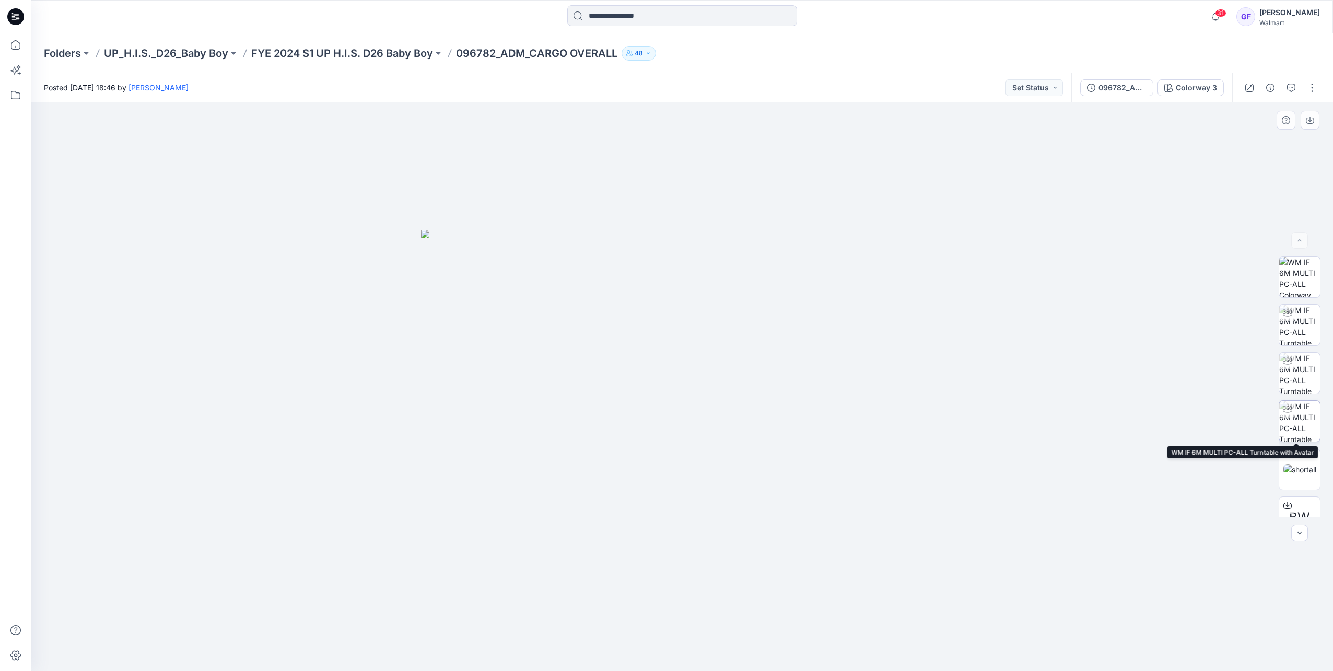
click at [1300, 417] on img at bounding box center [1299, 421] width 41 height 41
drag, startPoint x: 813, startPoint y: 636, endPoint x: 673, endPoint y: 634, distance: 140.0
click at [673, 634] on icon at bounding box center [683, 639] width 316 height 39
click at [414, 61] on div "Folders UP_H.I.S._D26_Baby Boy FYE 2024 S1 UP H.I.S. D26 Baby Boy 096782_ADM_CA…" at bounding box center [681, 53] width 1301 height 40
click at [425, 50] on p "FYE 2024 S1 UP H.I.S. D26 Baby Boy" at bounding box center [342, 53] width 182 height 15
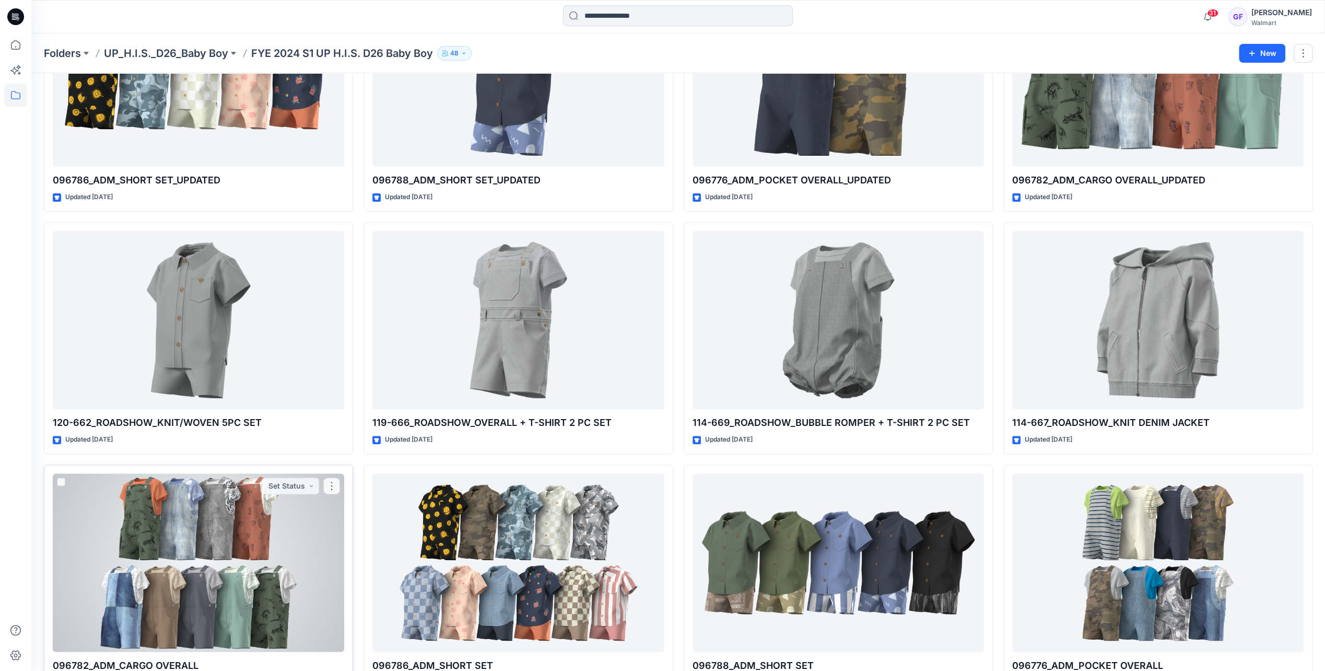
scroll to position [157, 0]
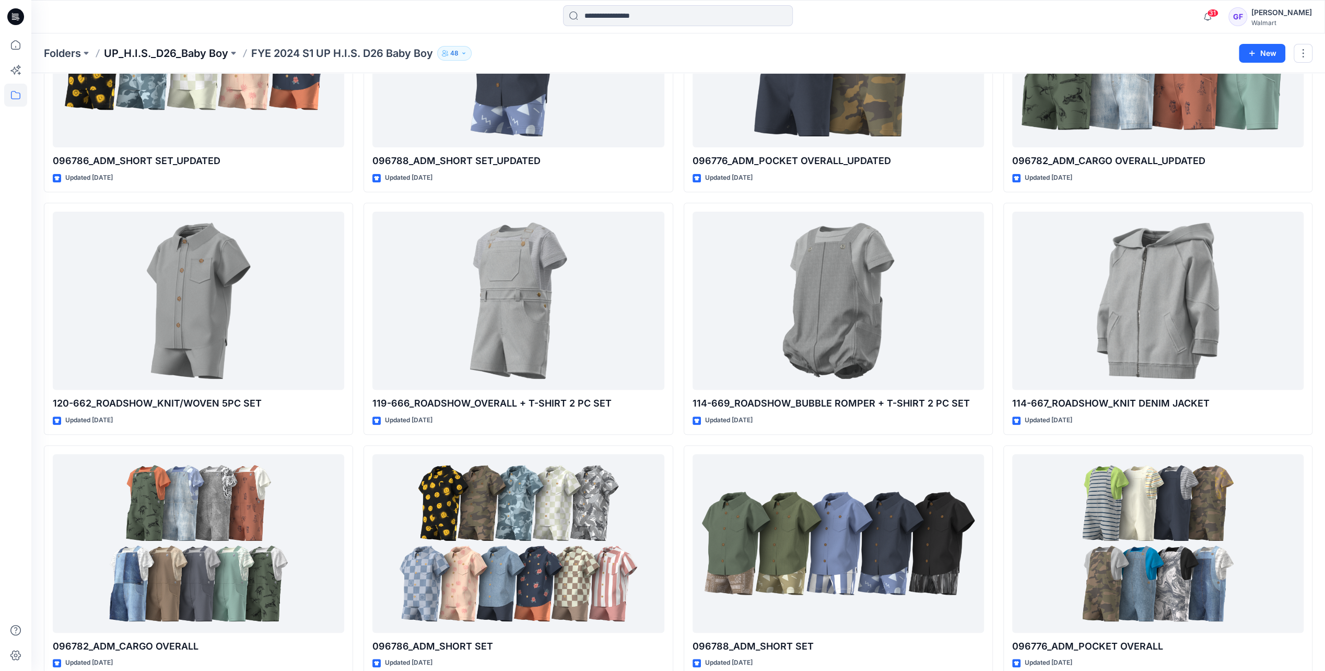
click at [145, 53] on p "UP_H.I.S._D26_Baby Boy" at bounding box center [166, 53] width 124 height 15
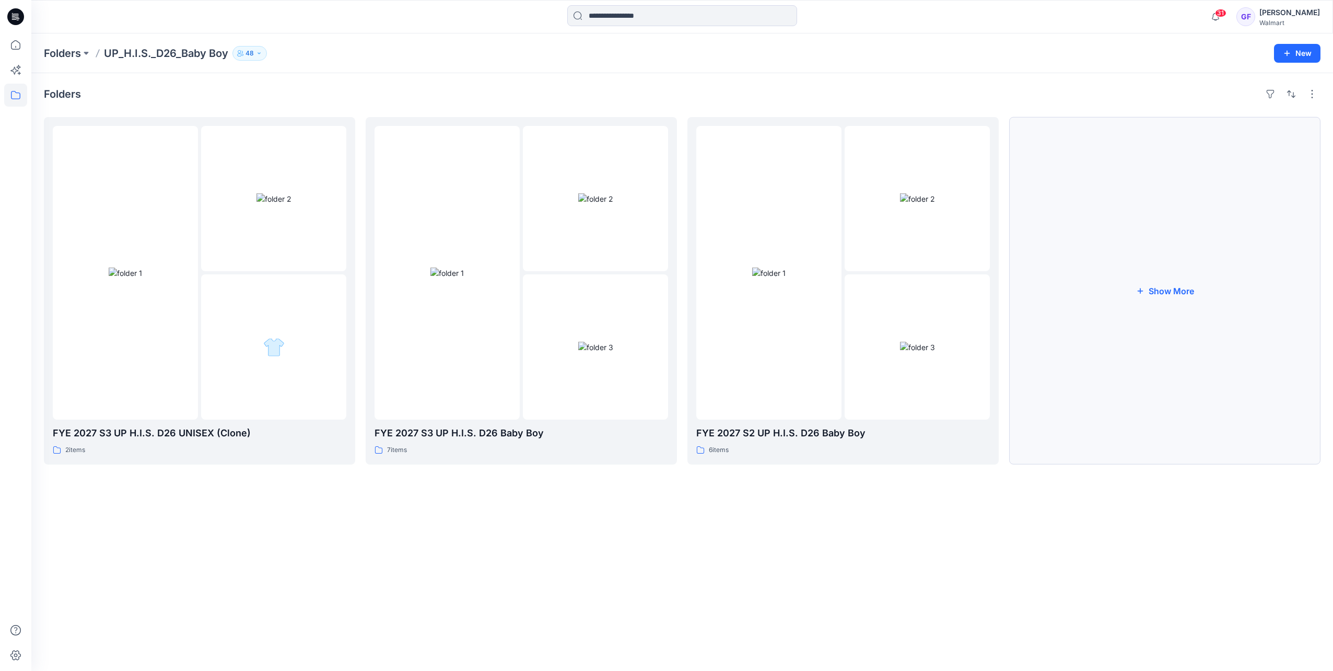
click at [1191, 282] on button "Show More" at bounding box center [1164, 290] width 311 height 347
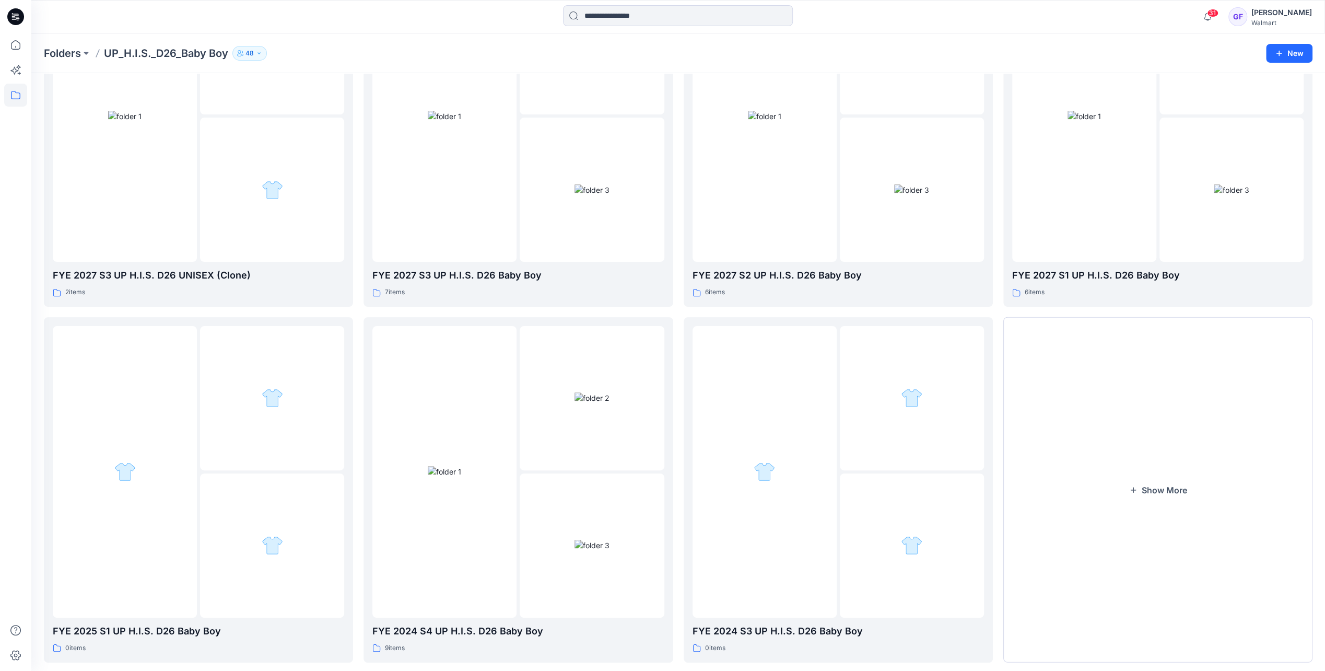
scroll to position [175, 0]
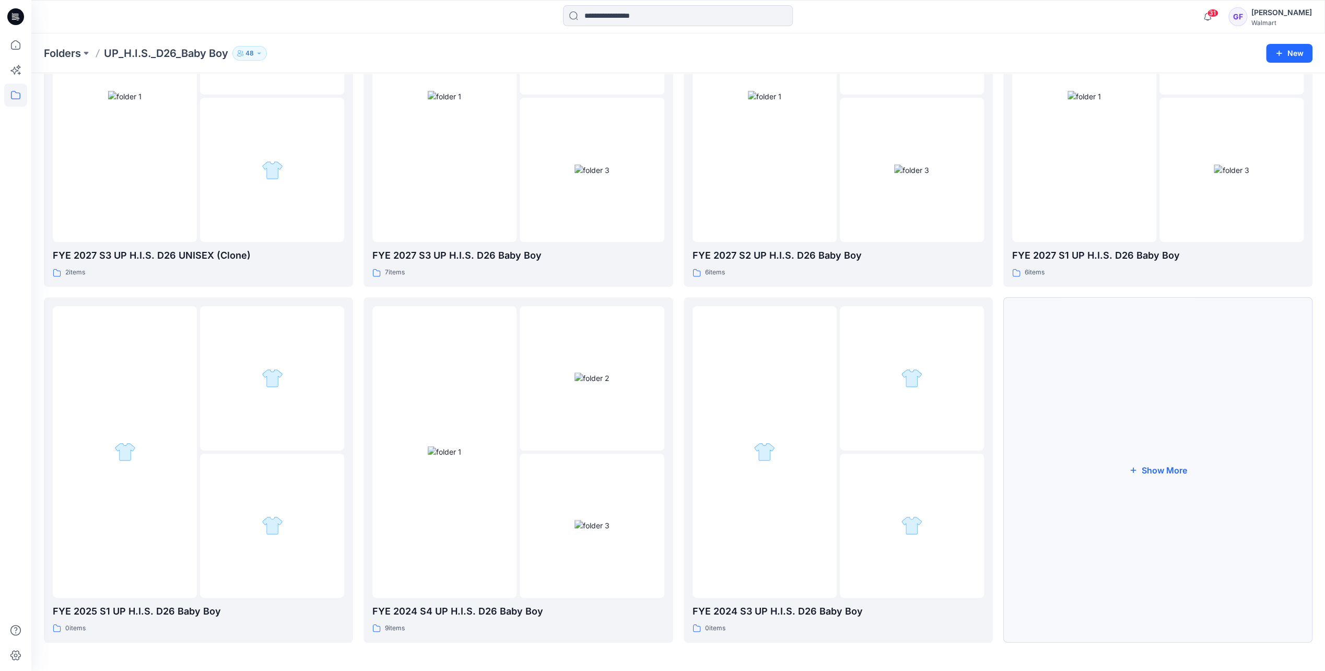
click at [1145, 461] on button "Show More" at bounding box center [1157, 469] width 309 height 345
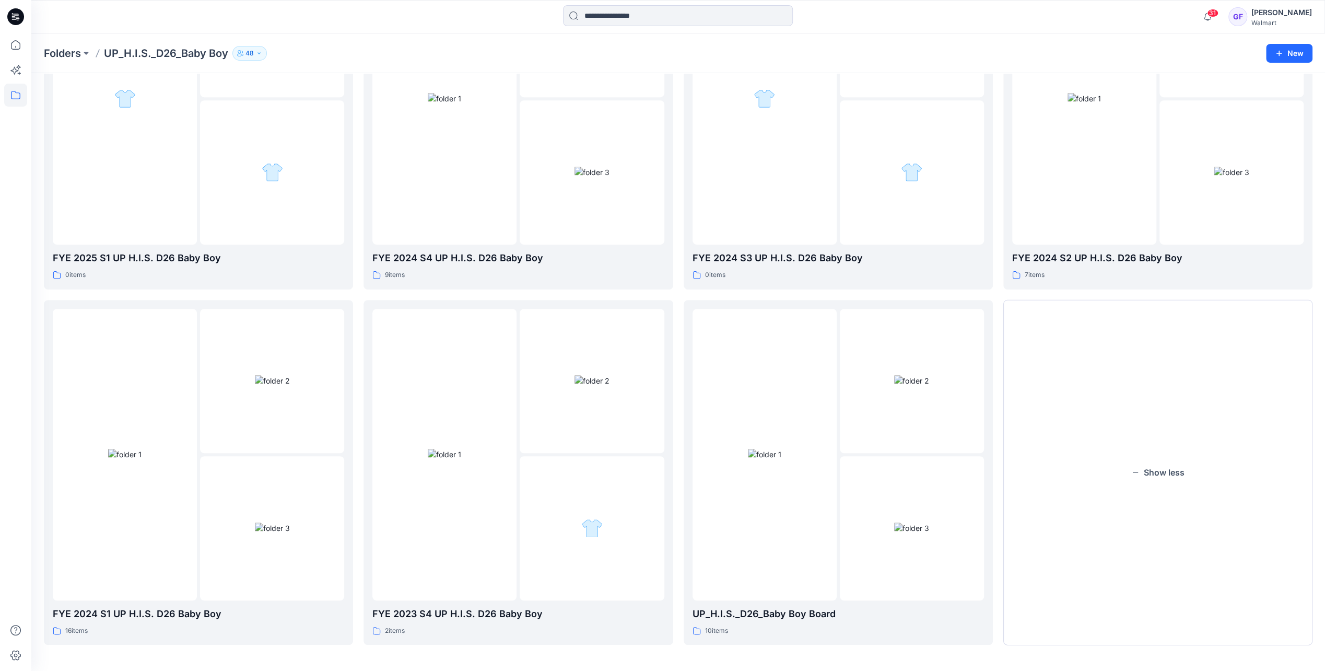
scroll to position [531, 0]
click at [477, 568] on div at bounding box center [444, 451] width 144 height 291
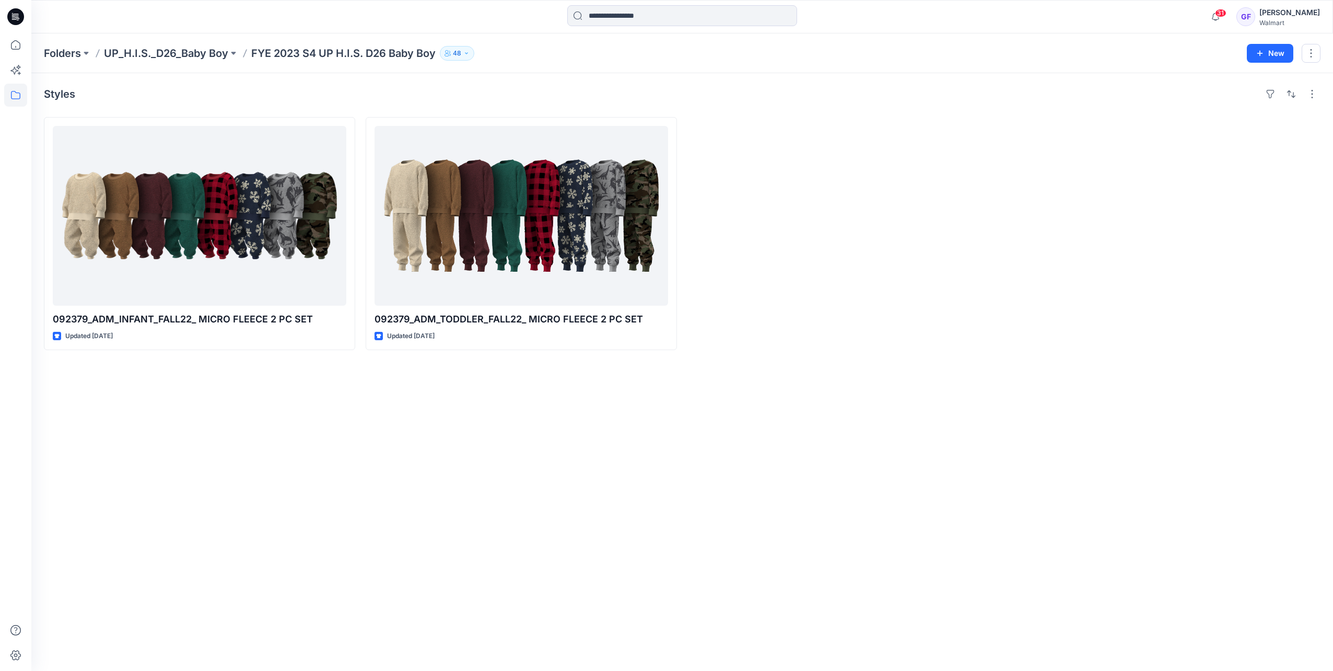
click at [159, 53] on p "UP_H.I.S._D26_Baby Boy" at bounding box center [166, 53] width 124 height 15
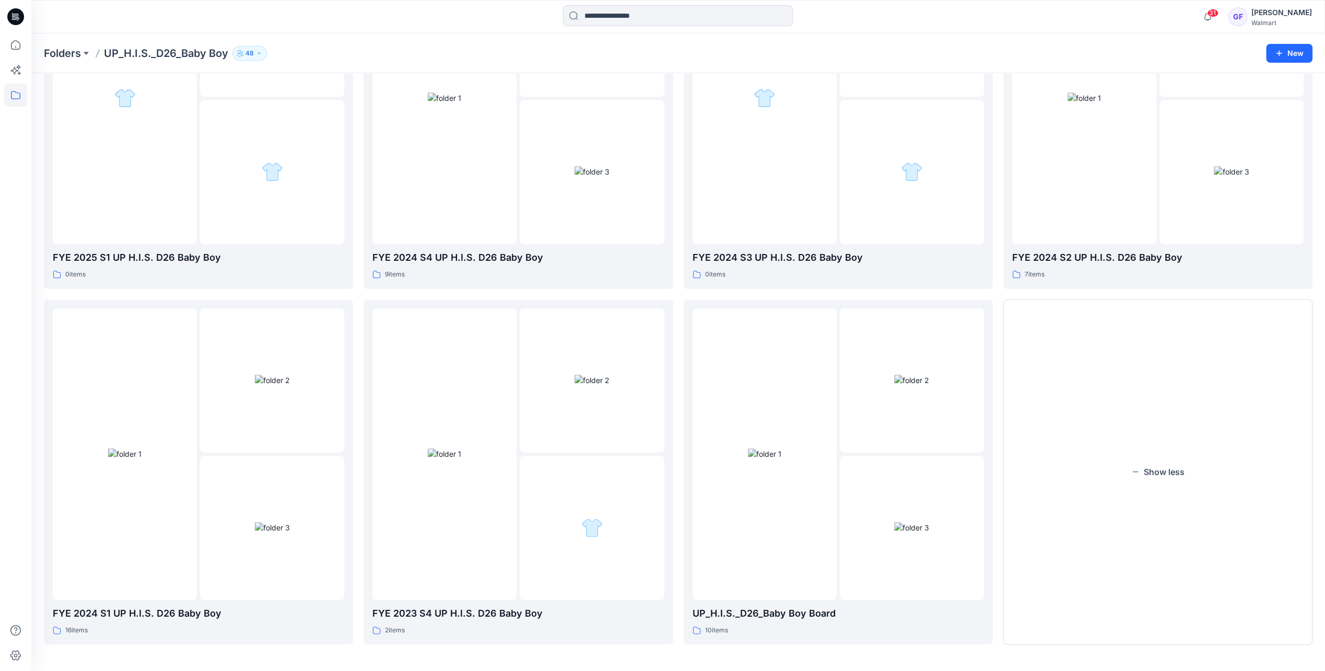
scroll to position [531, 0]
click at [760, 457] on img at bounding box center [764, 451] width 33 height 11
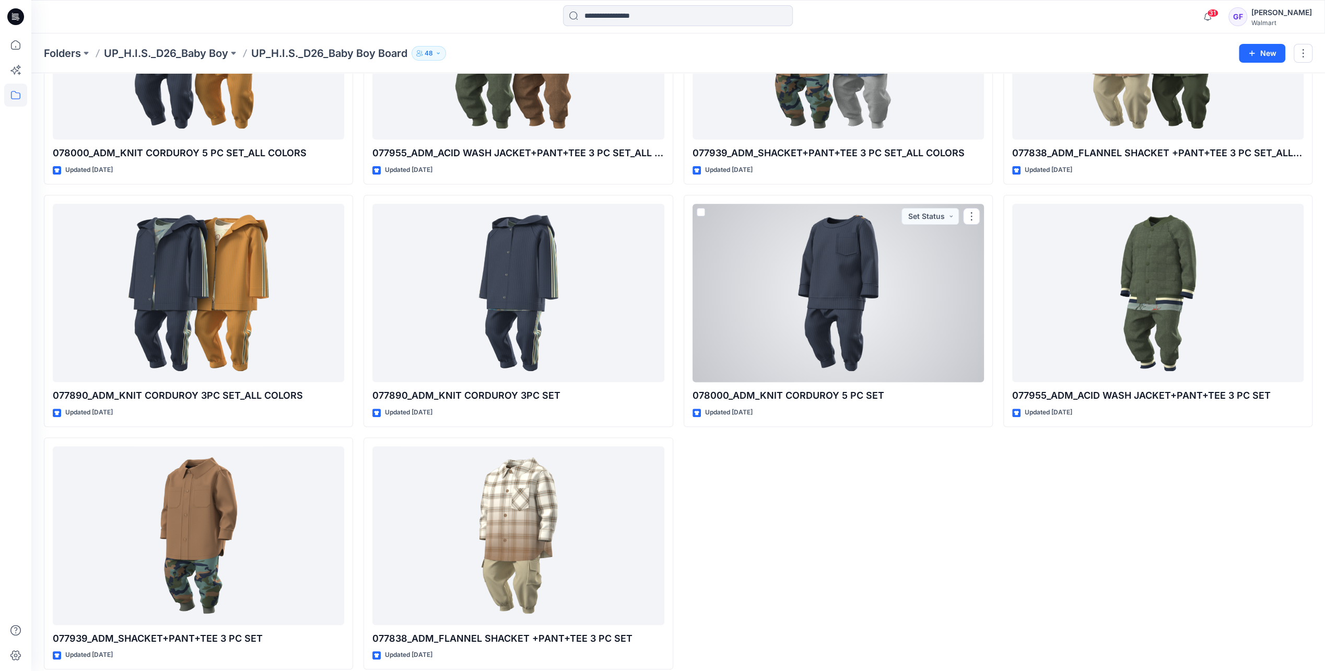
scroll to position [174, 0]
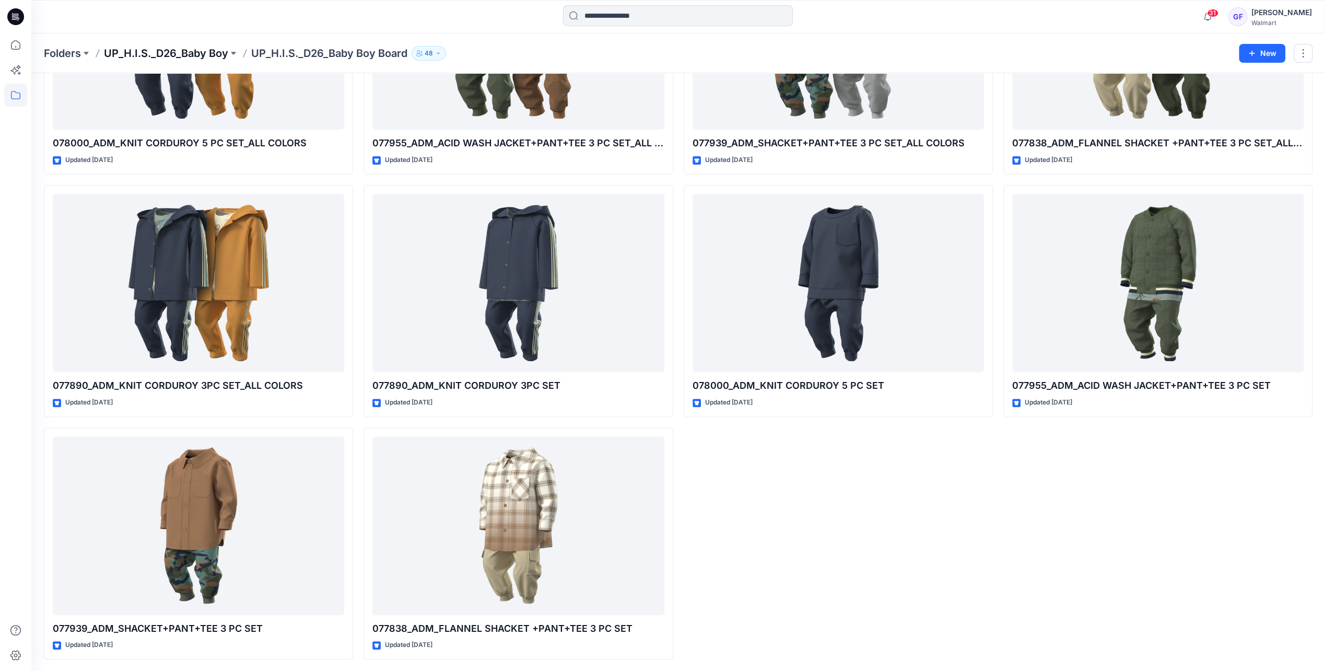
click at [158, 53] on p "UP_H.I.S._D26_Baby Boy" at bounding box center [166, 53] width 124 height 15
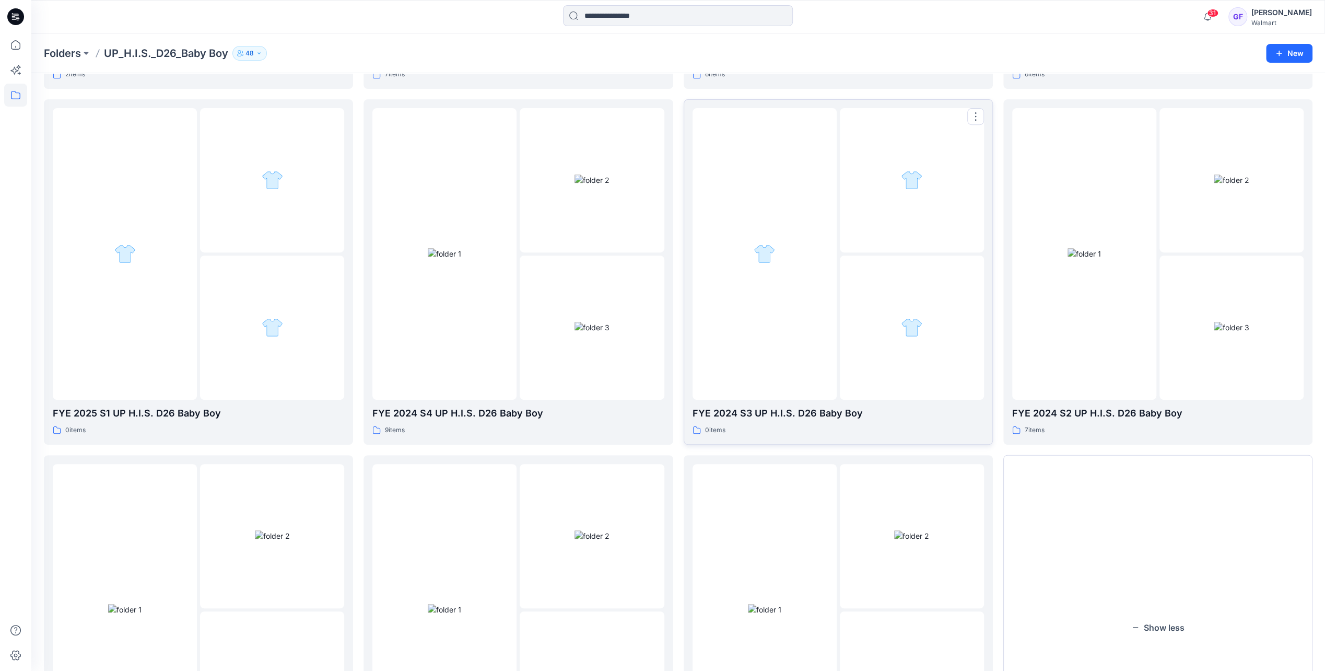
scroll to position [488, 0]
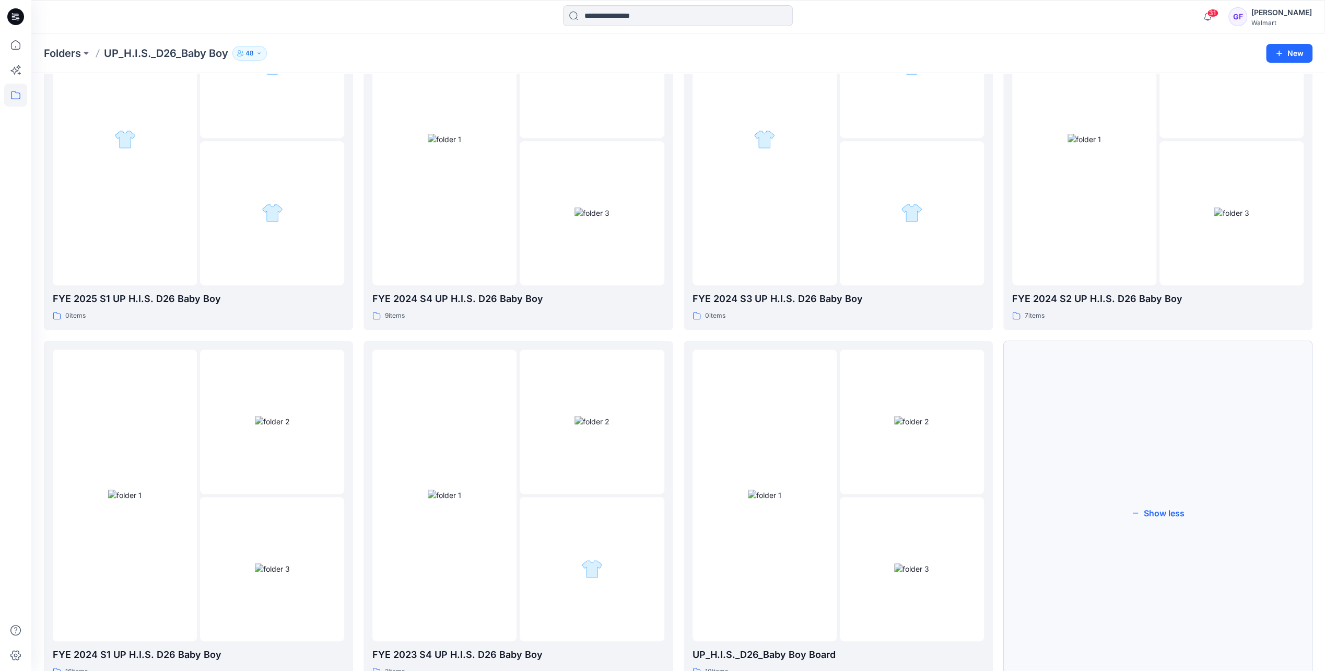
click at [1137, 532] on button "Show less" at bounding box center [1157, 513] width 309 height 345
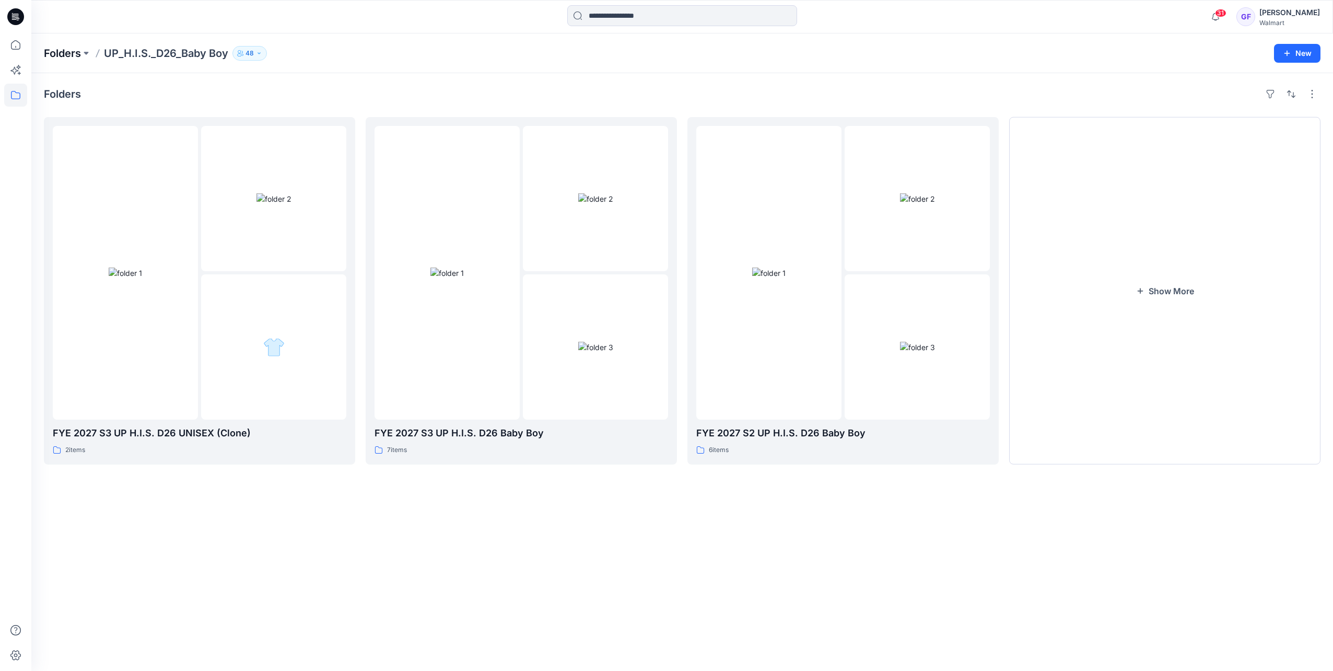
click at [67, 50] on p "Folders" at bounding box center [62, 53] width 37 height 15
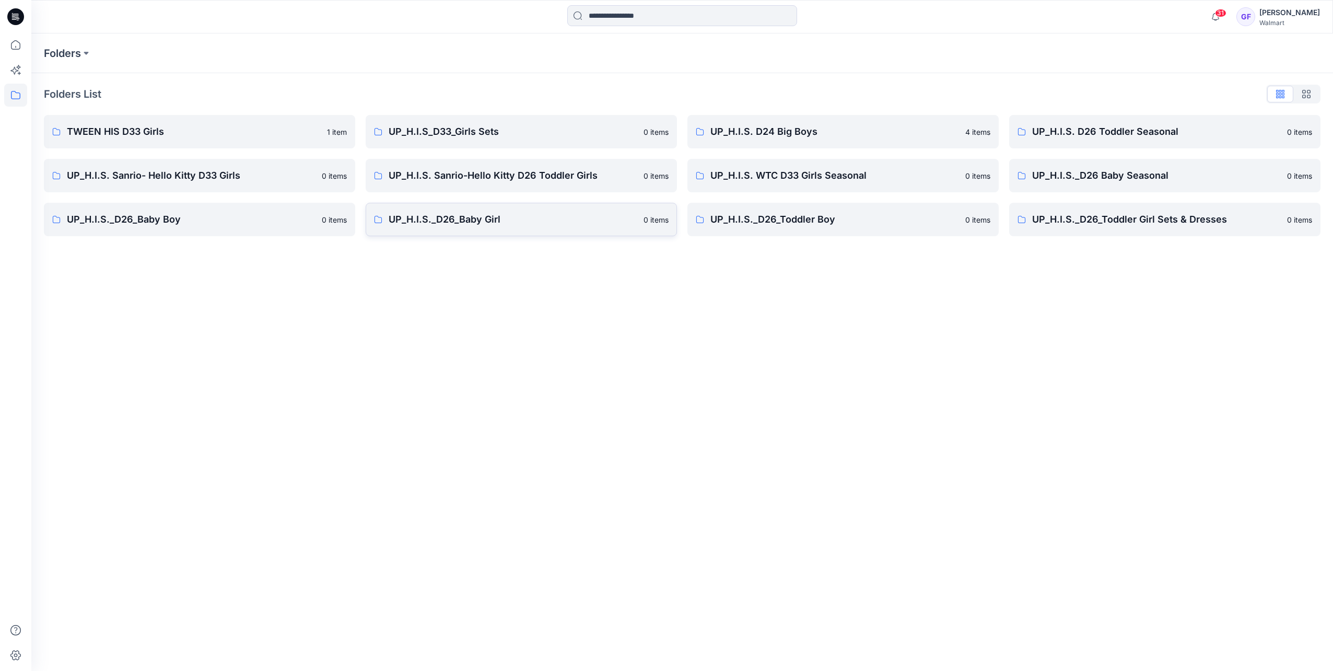
click at [442, 222] on p "UP_H.I.S._D26_Baby Girl" at bounding box center [513, 219] width 249 height 15
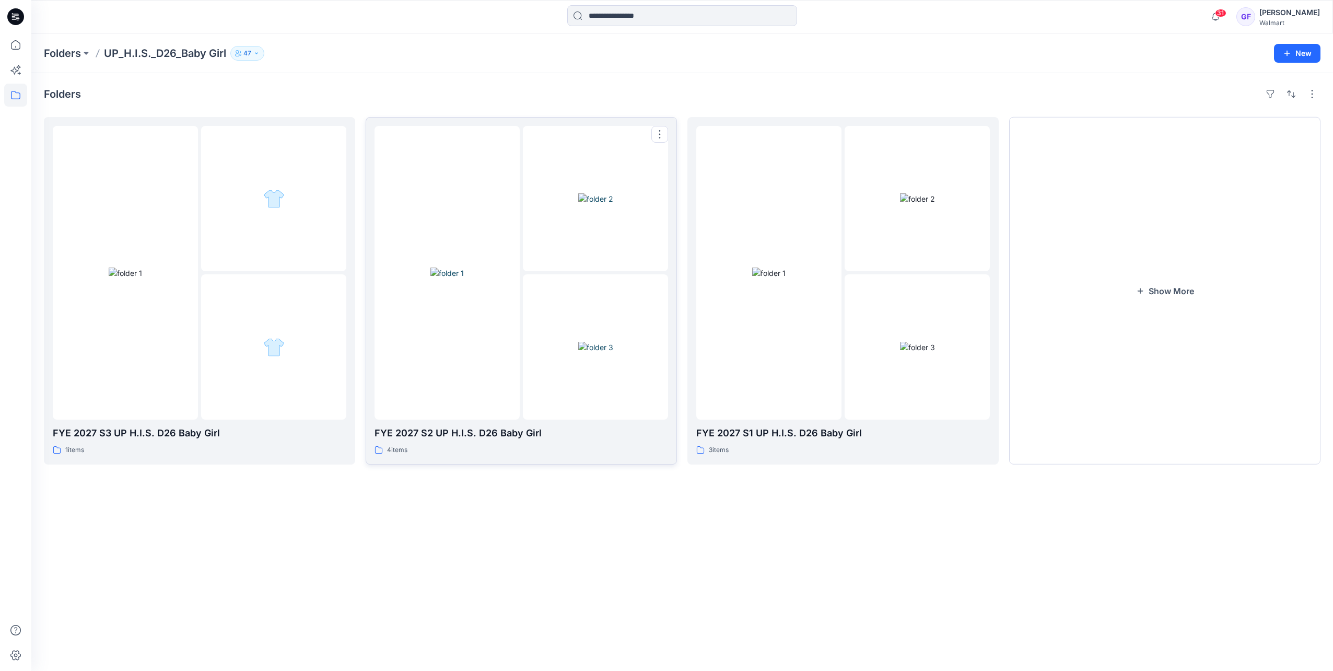
click at [460, 278] on img at bounding box center [446, 272] width 33 height 11
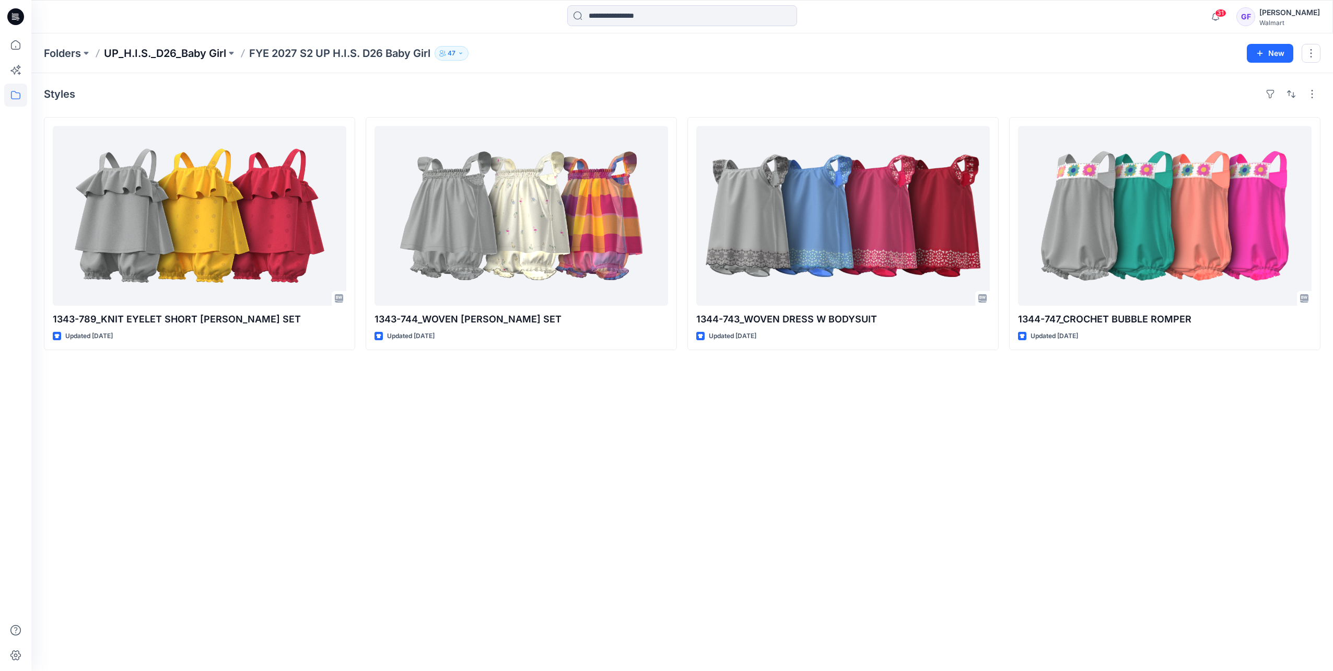
click at [190, 50] on p "UP_H.I.S._D26_Baby Girl" at bounding box center [165, 53] width 122 height 15
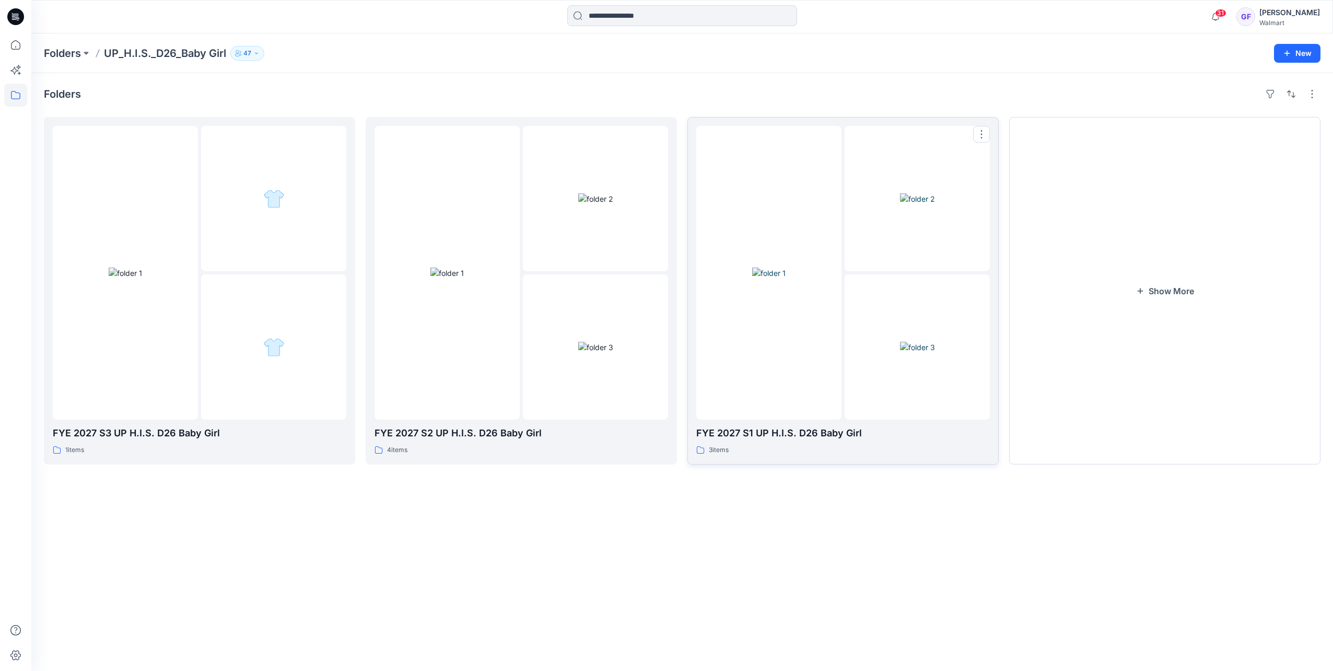
click at [900, 348] on img at bounding box center [917, 347] width 35 height 11
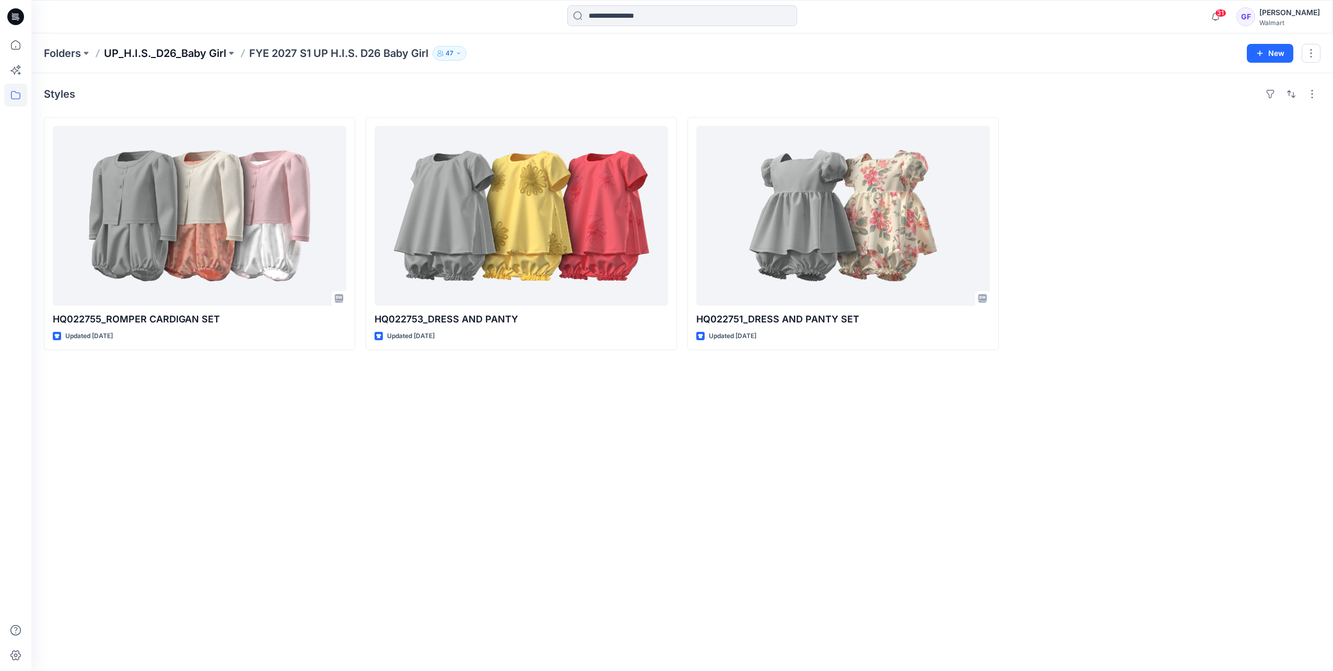
click at [190, 53] on p "UP_H.I.S._D26_Baby Girl" at bounding box center [165, 53] width 122 height 15
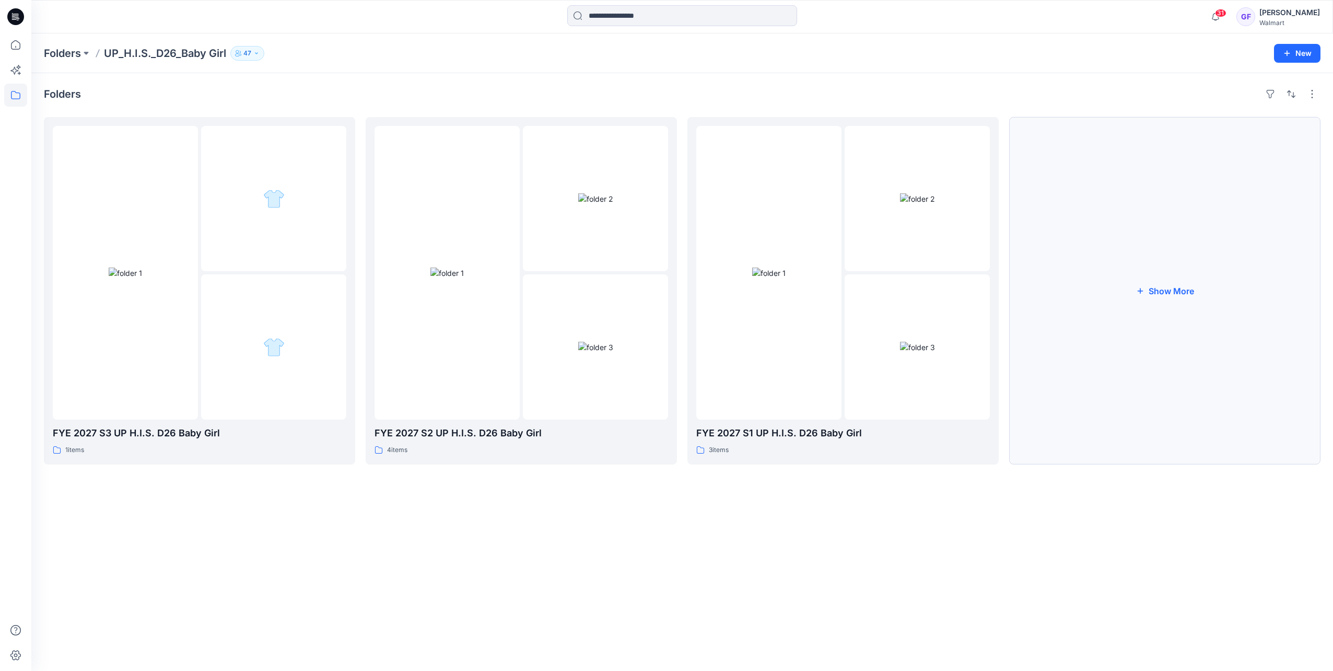
click at [1183, 292] on button "Show More" at bounding box center [1164, 290] width 311 height 347
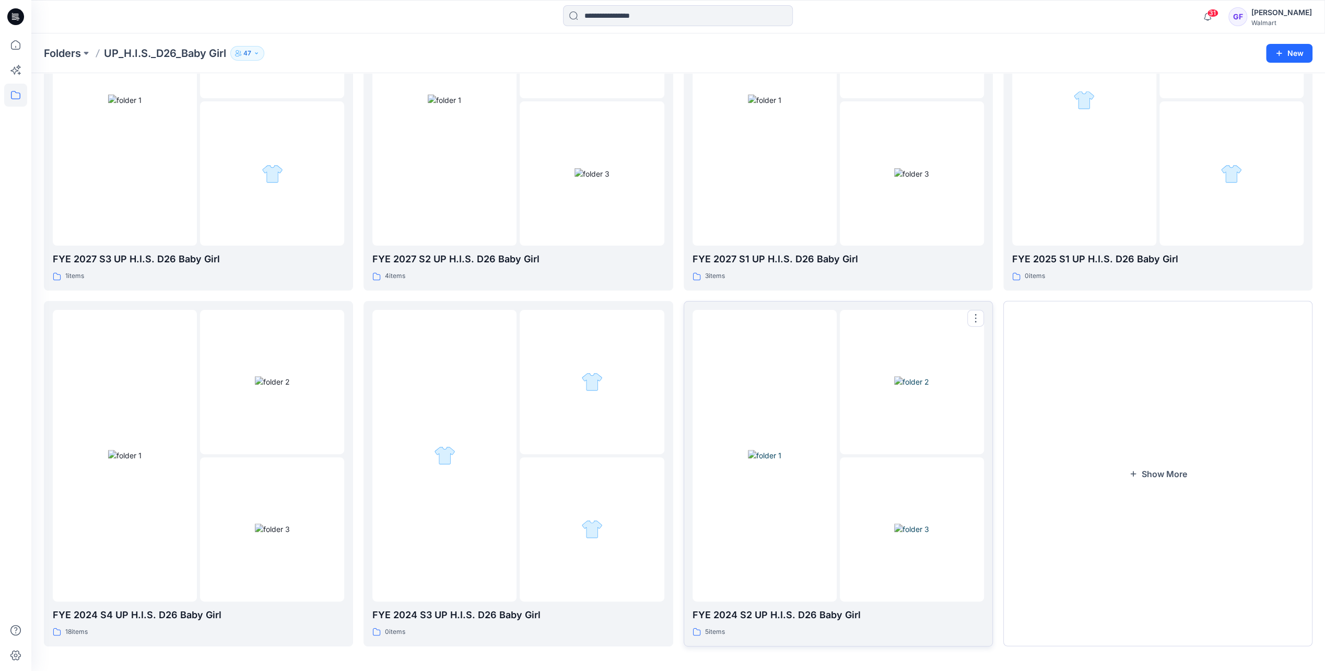
scroll to position [175, 0]
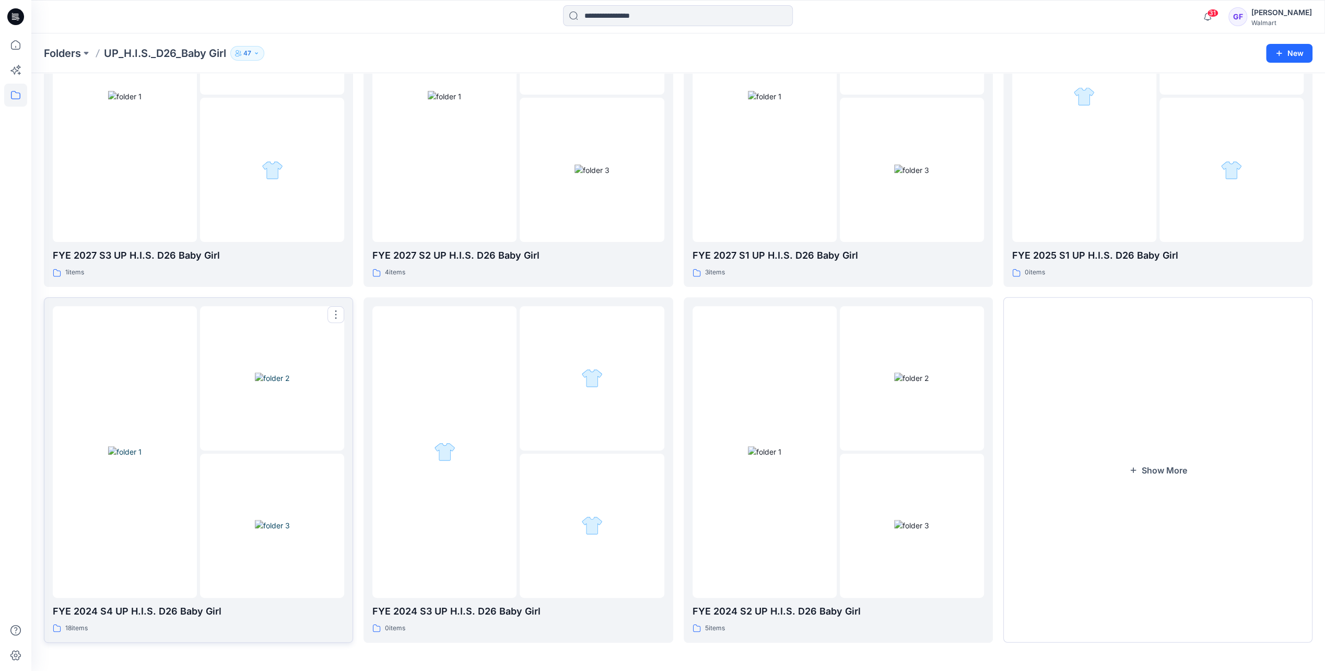
click at [271, 383] on img at bounding box center [272, 377] width 35 height 11
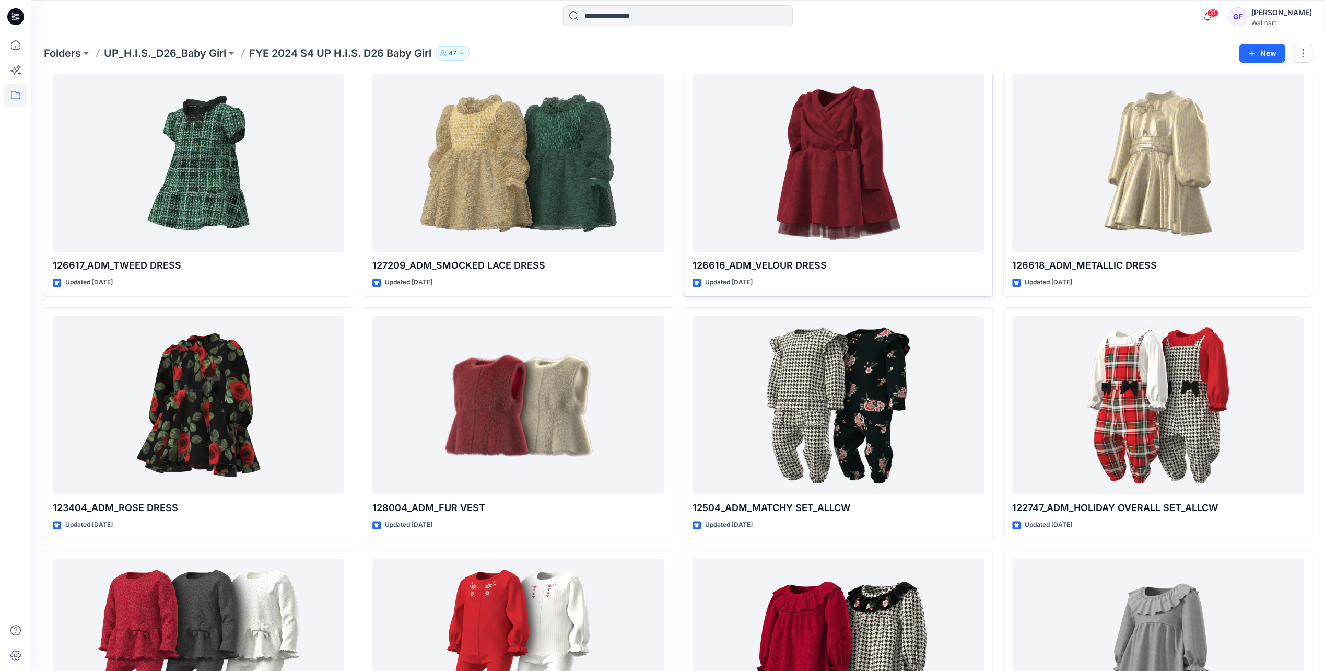
scroll to position [32, 0]
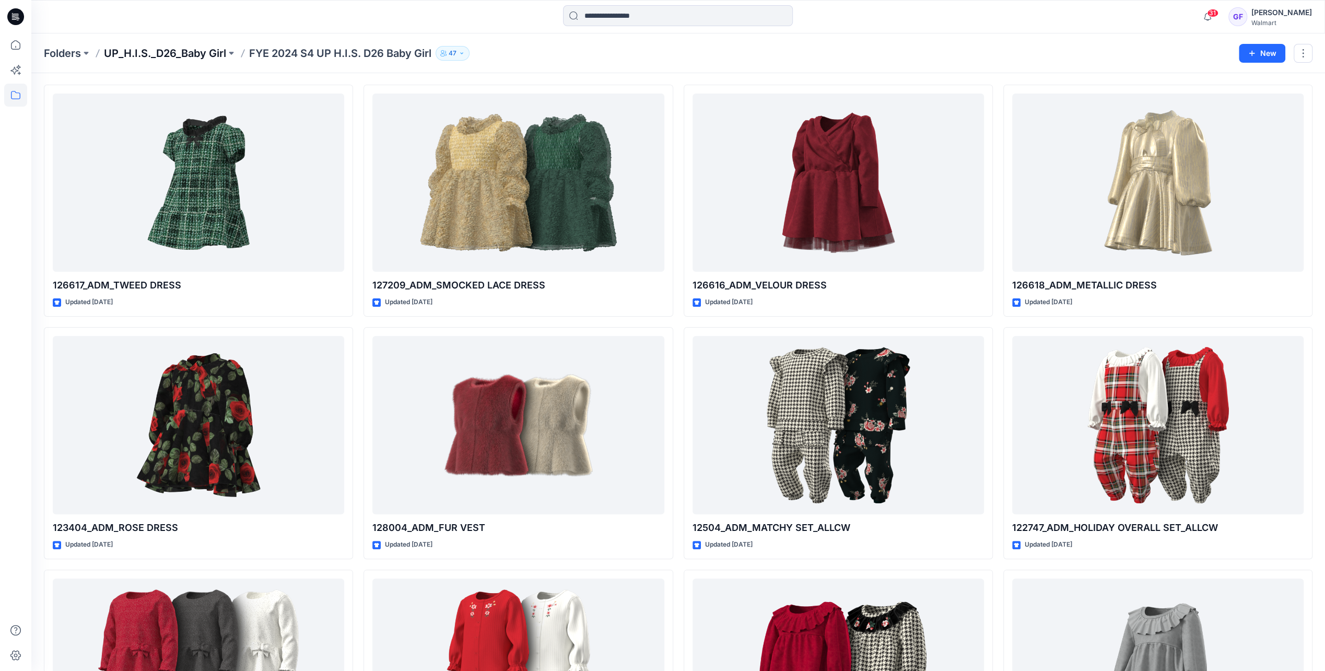
click at [177, 56] on p "UP_H.I.S._D26_Baby Girl" at bounding box center [165, 53] width 122 height 15
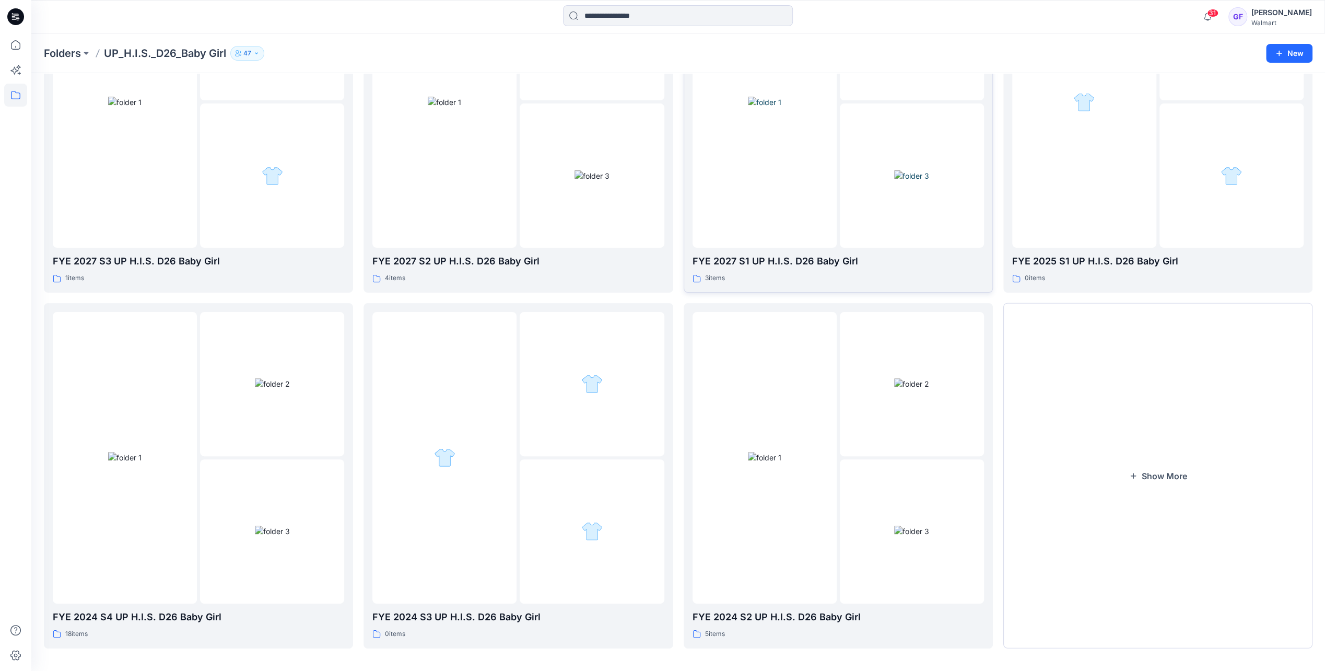
scroll to position [175, 0]
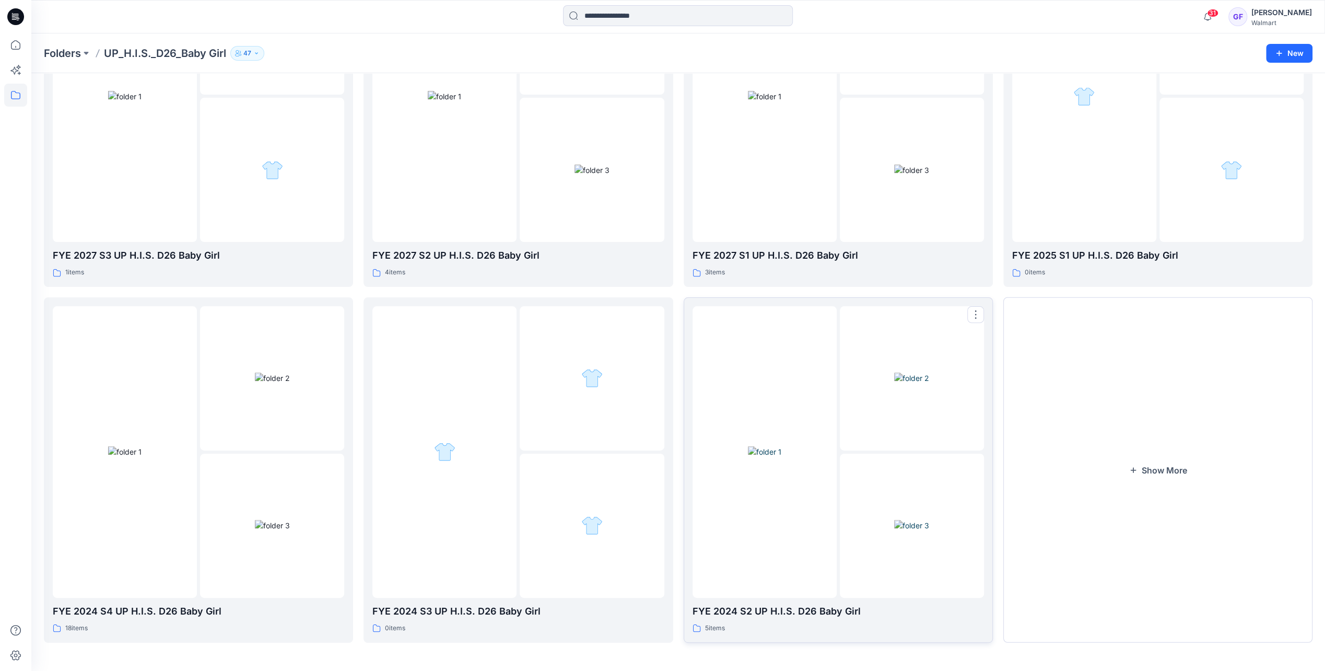
click at [823, 436] on div at bounding box center [764, 451] width 144 height 291
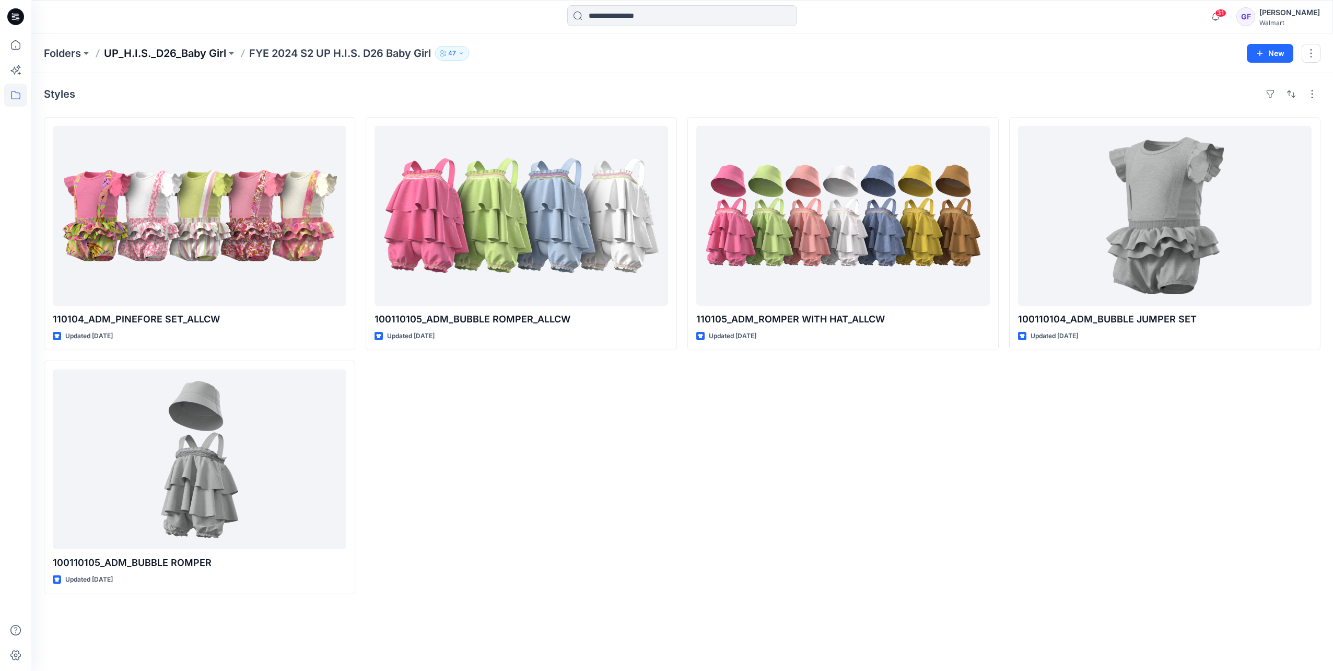
click at [170, 50] on p "UP_H.I.S._D26_Baby Girl" at bounding box center [165, 53] width 122 height 15
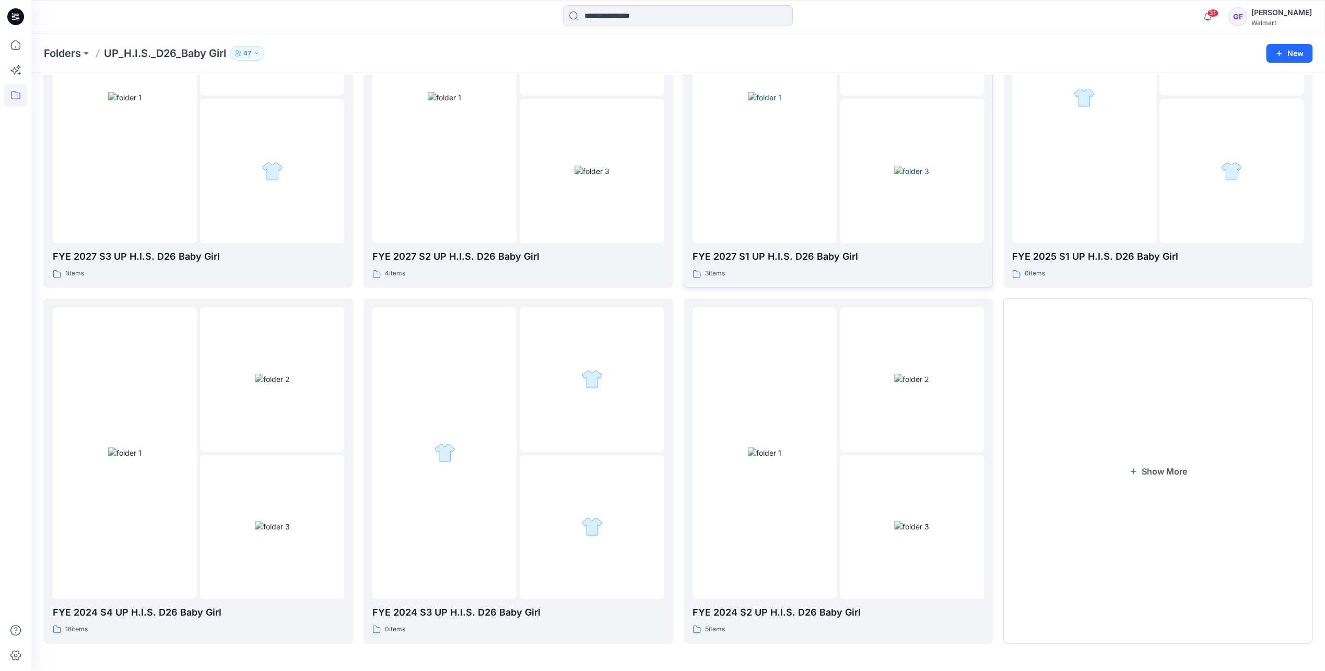
scroll to position [175, 0]
click at [1195, 479] on button "Show More" at bounding box center [1157, 469] width 309 height 345
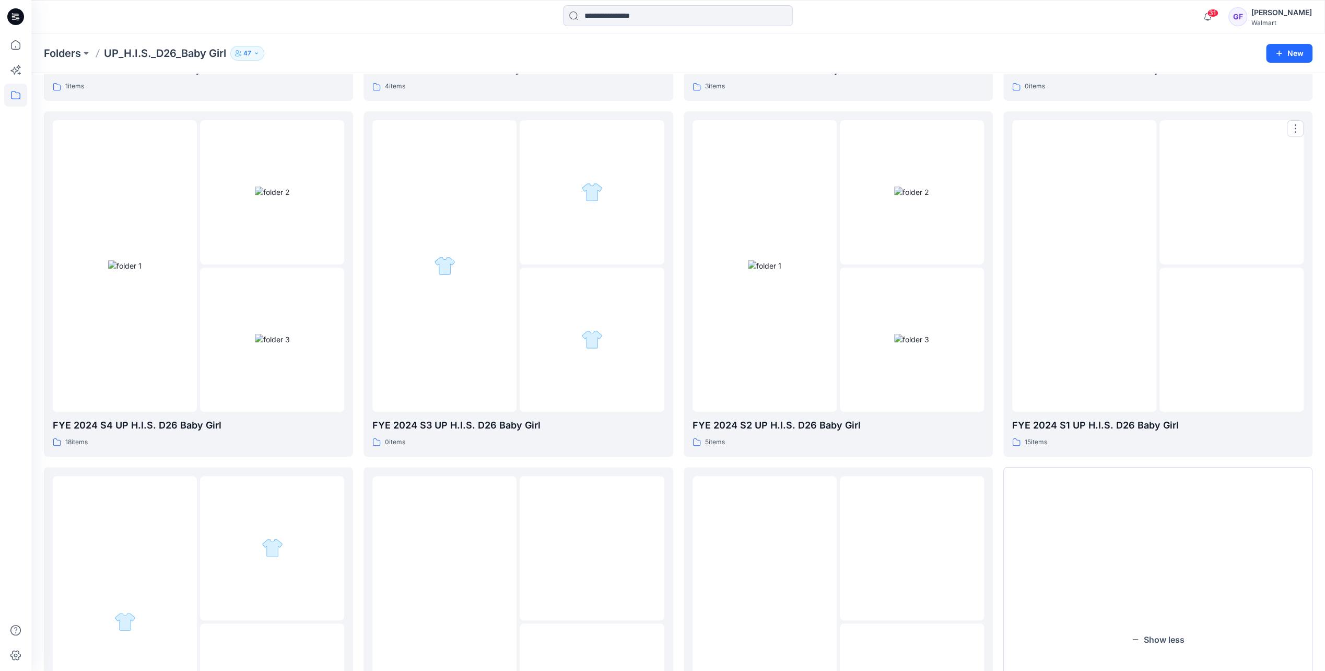
scroll to position [437, 0]
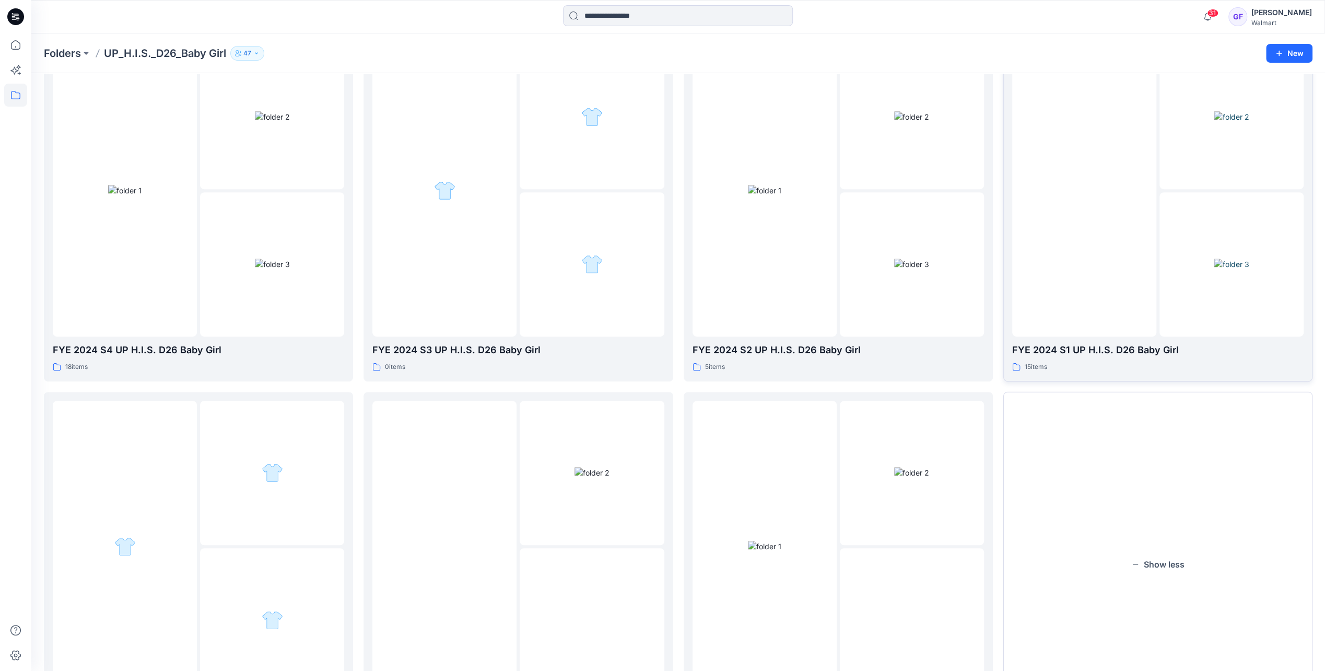
click at [1084, 191] on img at bounding box center [1084, 191] width 0 height 0
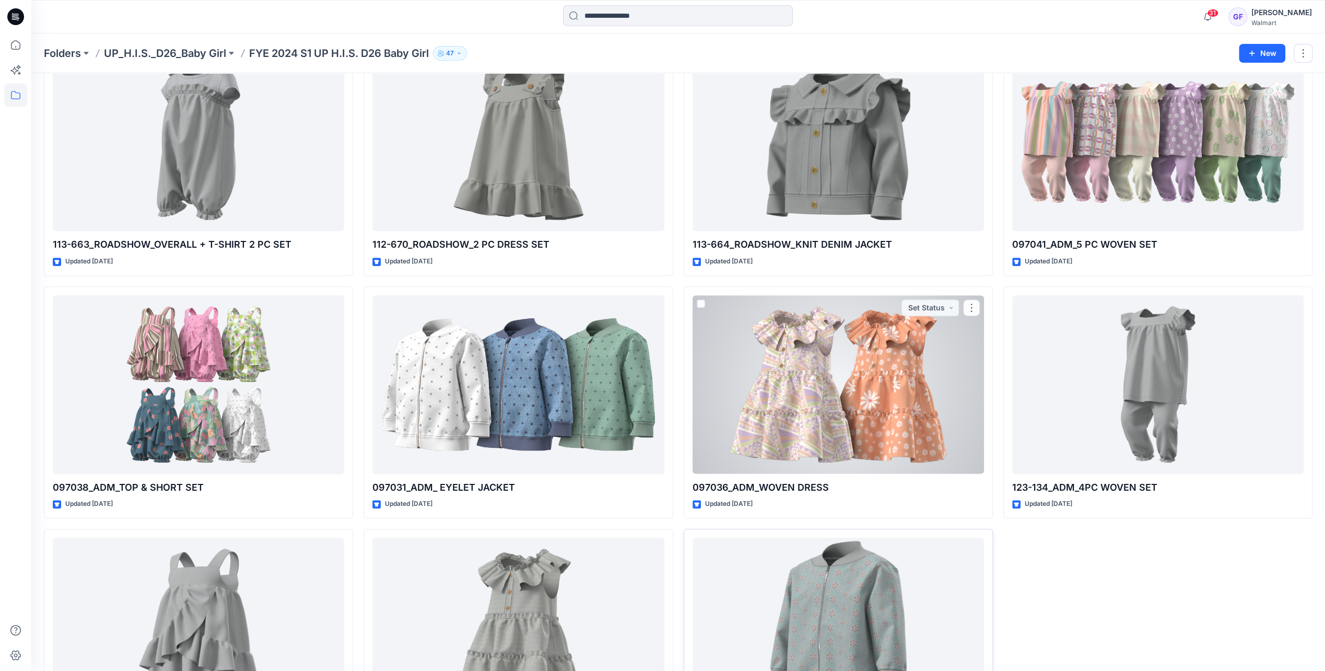
scroll to position [417, 0]
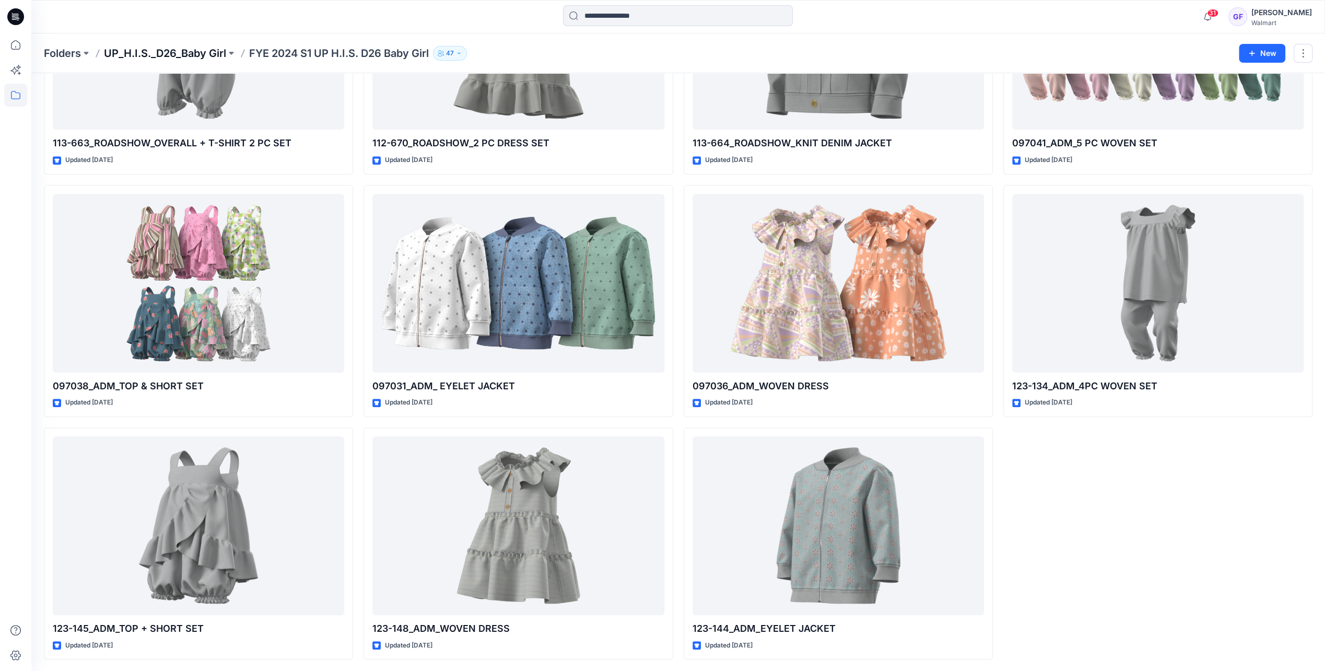
click at [154, 50] on p "UP_H.I.S._D26_Baby Girl" at bounding box center [165, 53] width 122 height 15
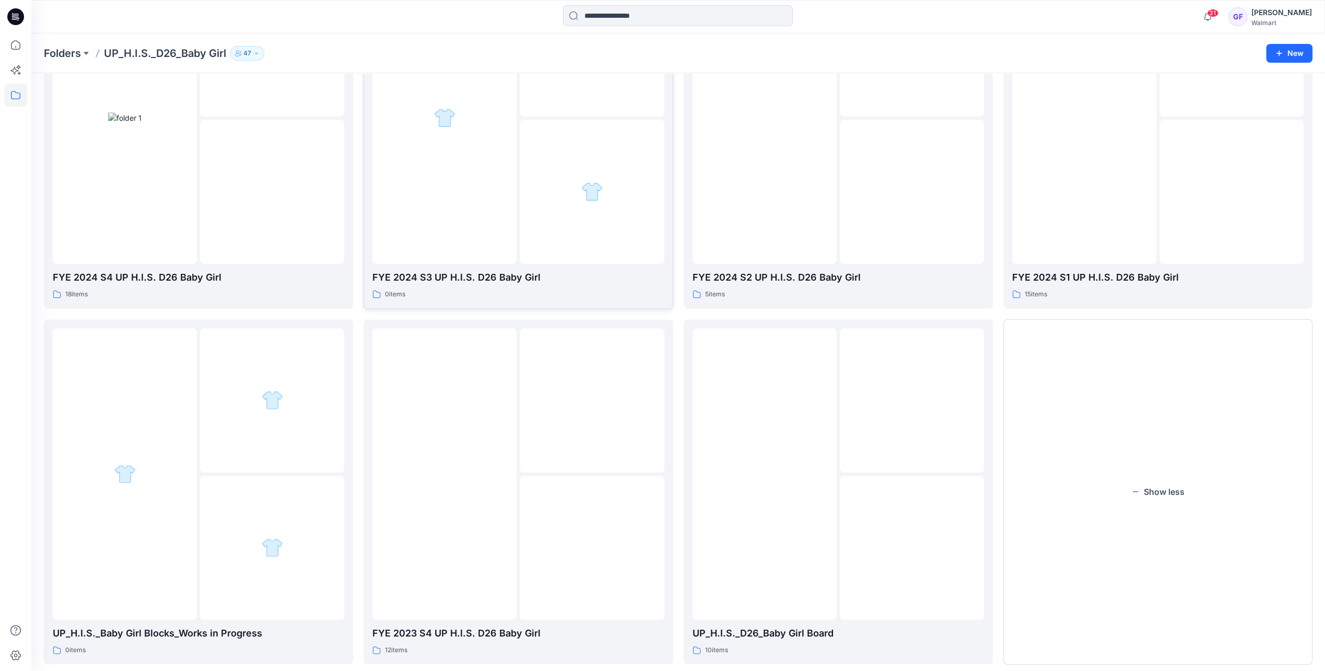
scroll to position [531, 0]
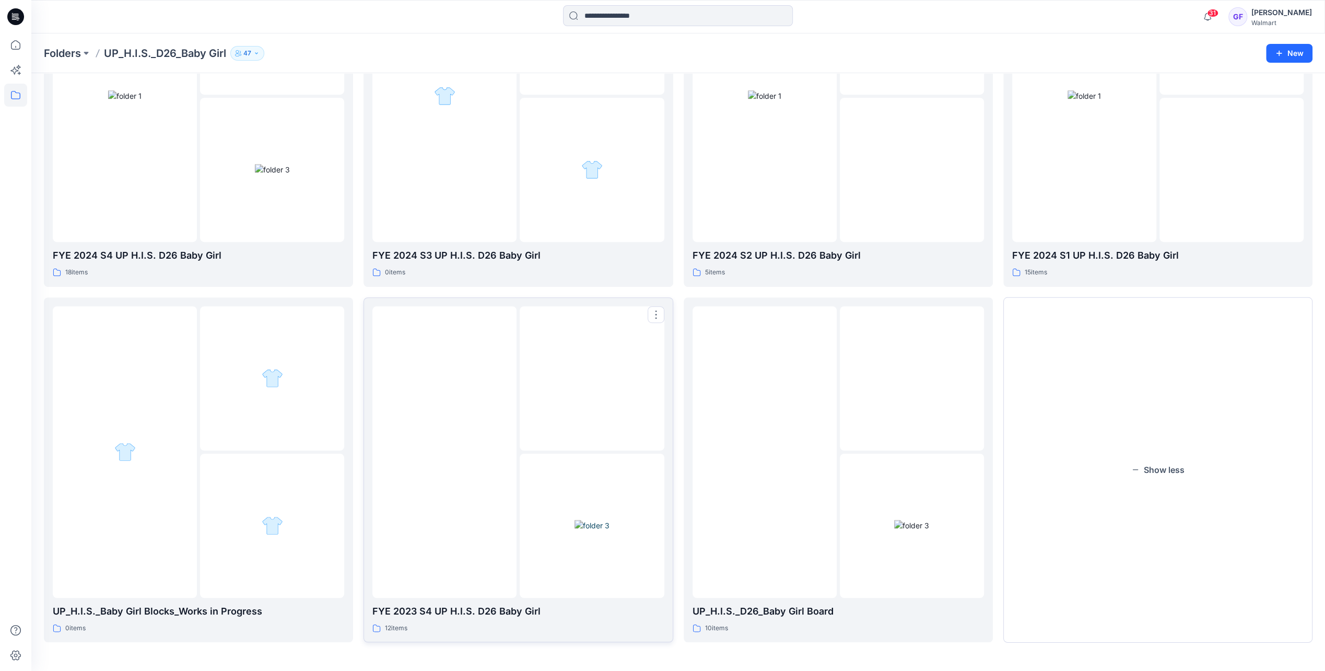
click at [444, 452] on img at bounding box center [444, 452] width 0 height 0
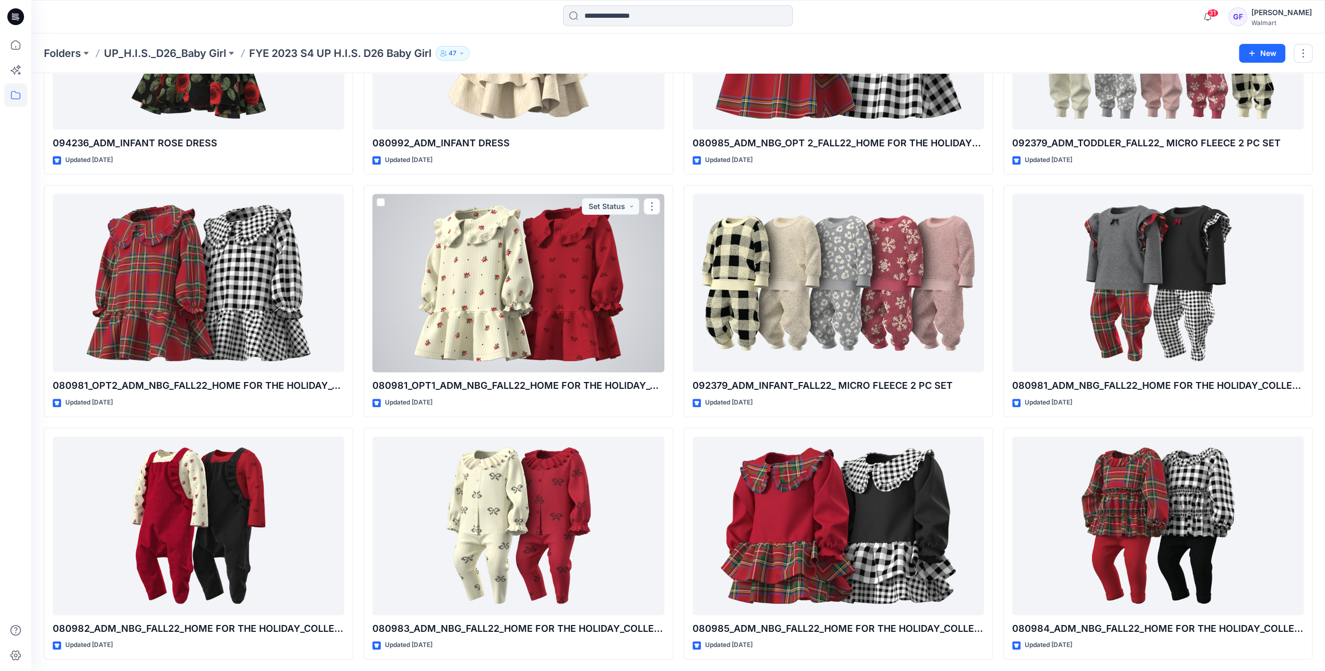
scroll to position [174, 0]
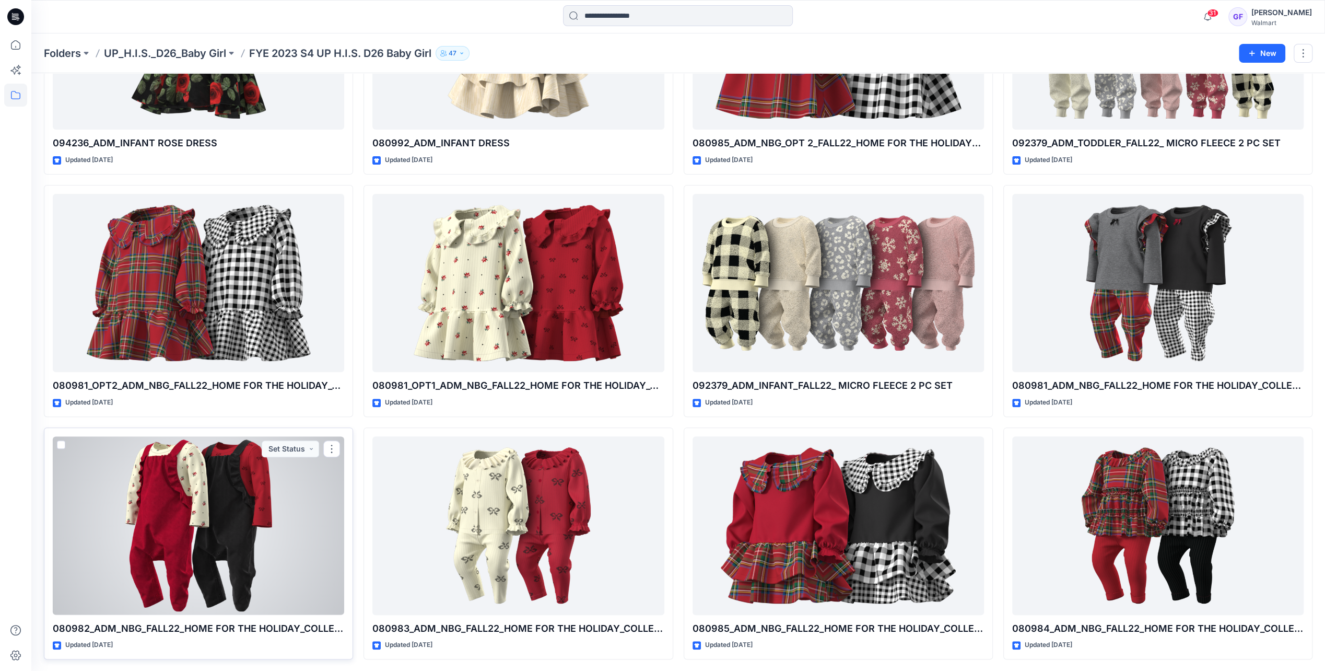
click at [256, 561] on div at bounding box center [198, 525] width 291 height 178
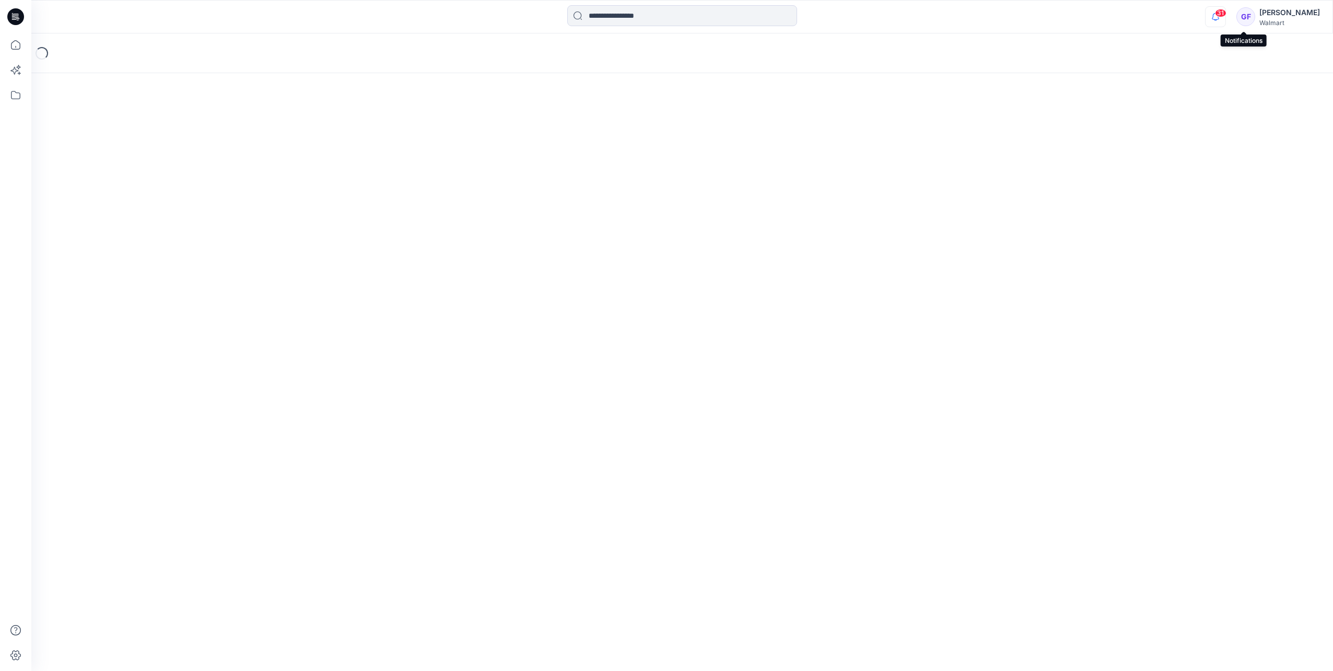
click at [1225, 18] on icon "button" at bounding box center [1215, 16] width 20 height 21
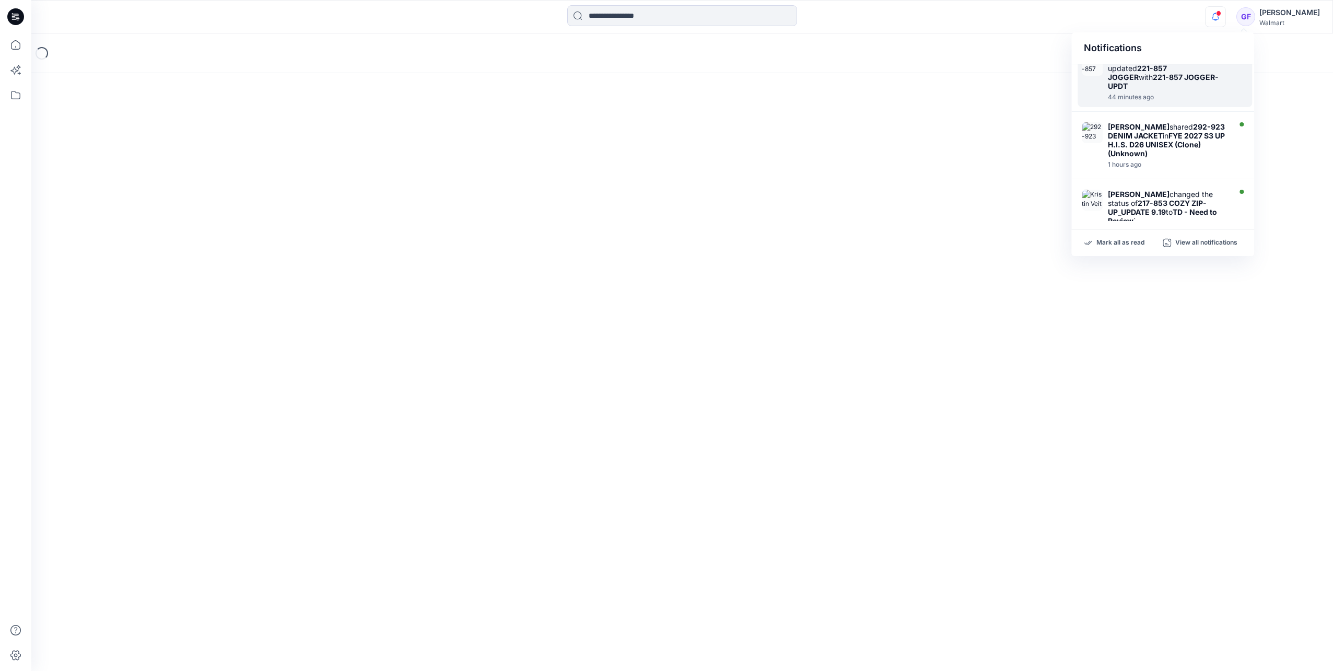
scroll to position [157, 0]
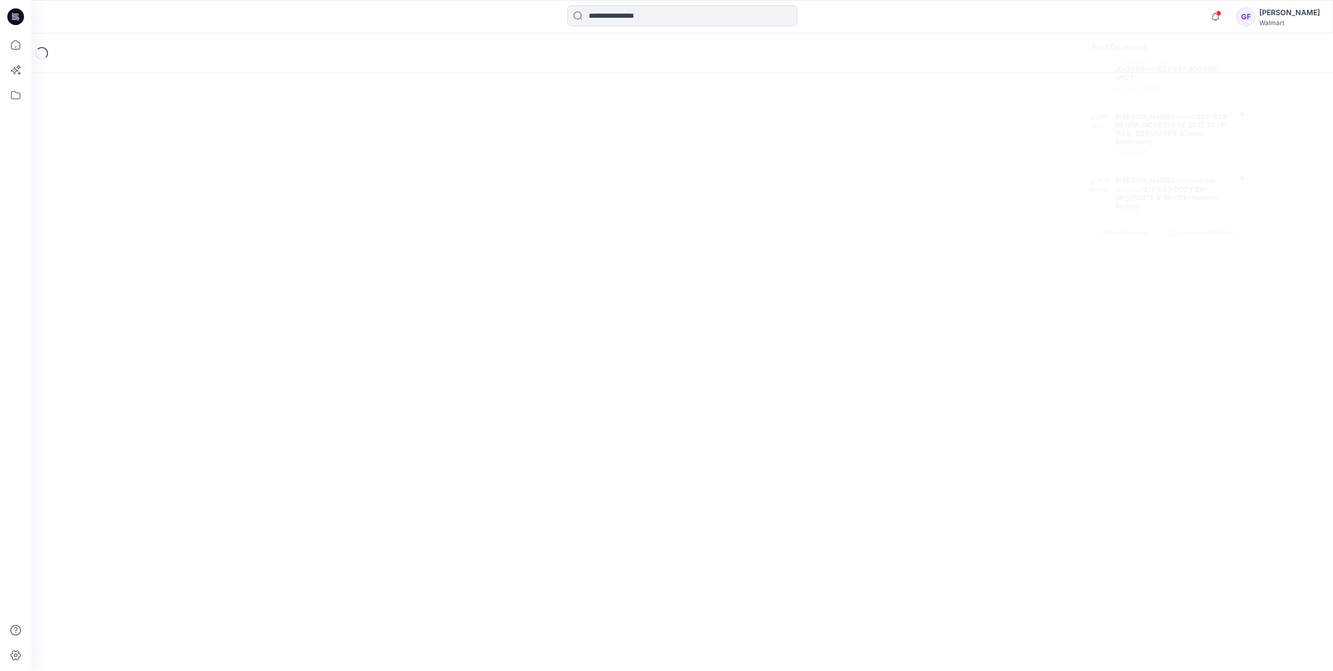
click at [982, 205] on div "Loading..." at bounding box center [681, 351] width 1301 height 637
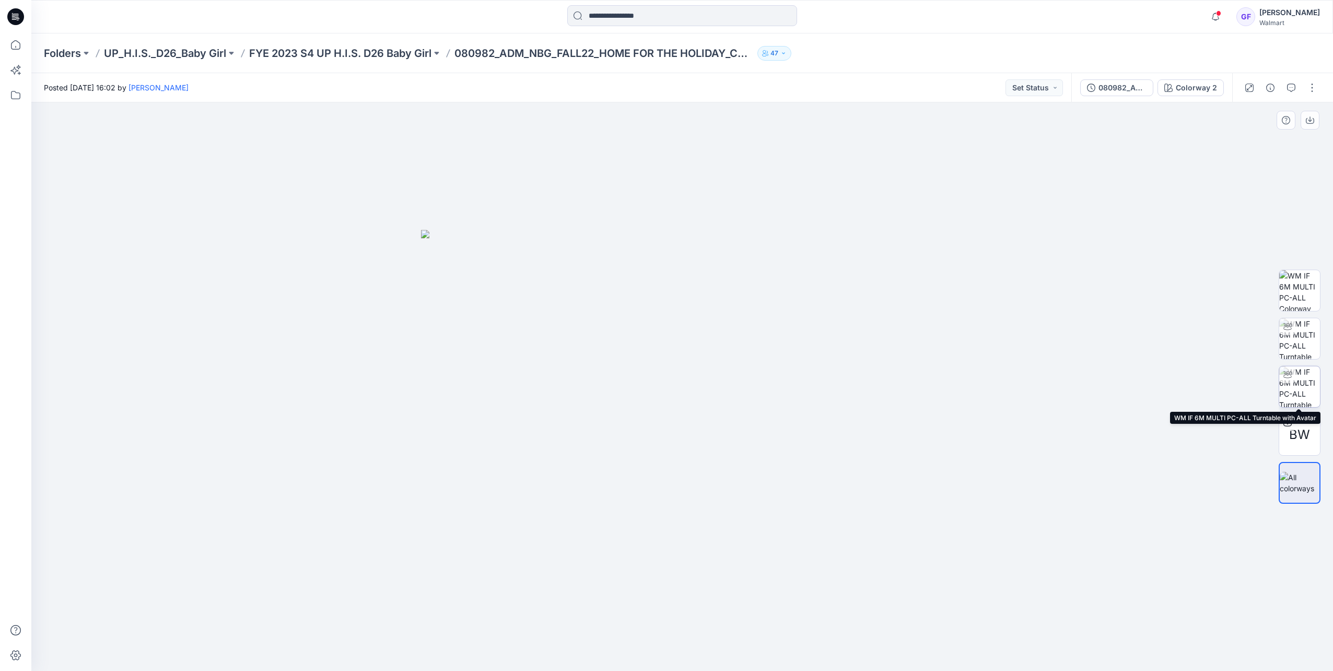
click at [1298, 393] on img at bounding box center [1299, 386] width 41 height 41
drag, startPoint x: 705, startPoint y: 654, endPoint x: 628, endPoint y: 654, distance: 77.3
click at [628, 654] on icon at bounding box center [683, 639] width 316 height 39
click at [386, 49] on p "FYE 2023 S4 UP H.I.S. D26 Baby Girl" at bounding box center [340, 53] width 182 height 15
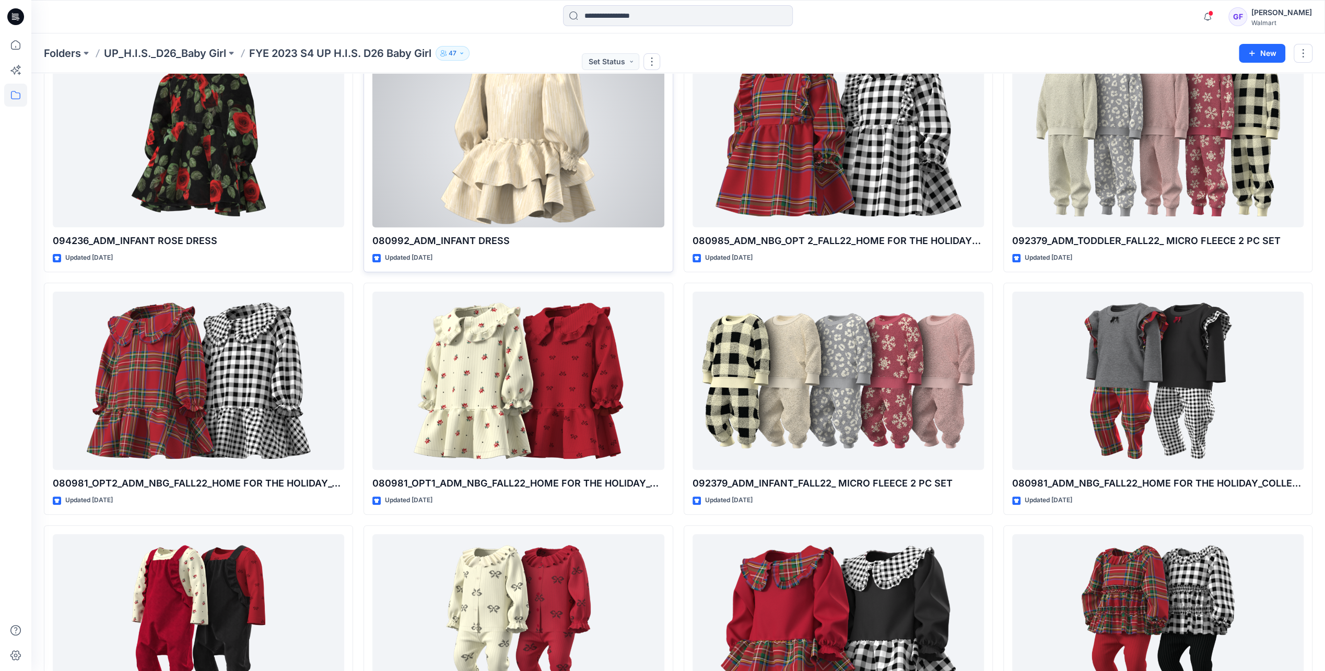
scroll to position [174, 0]
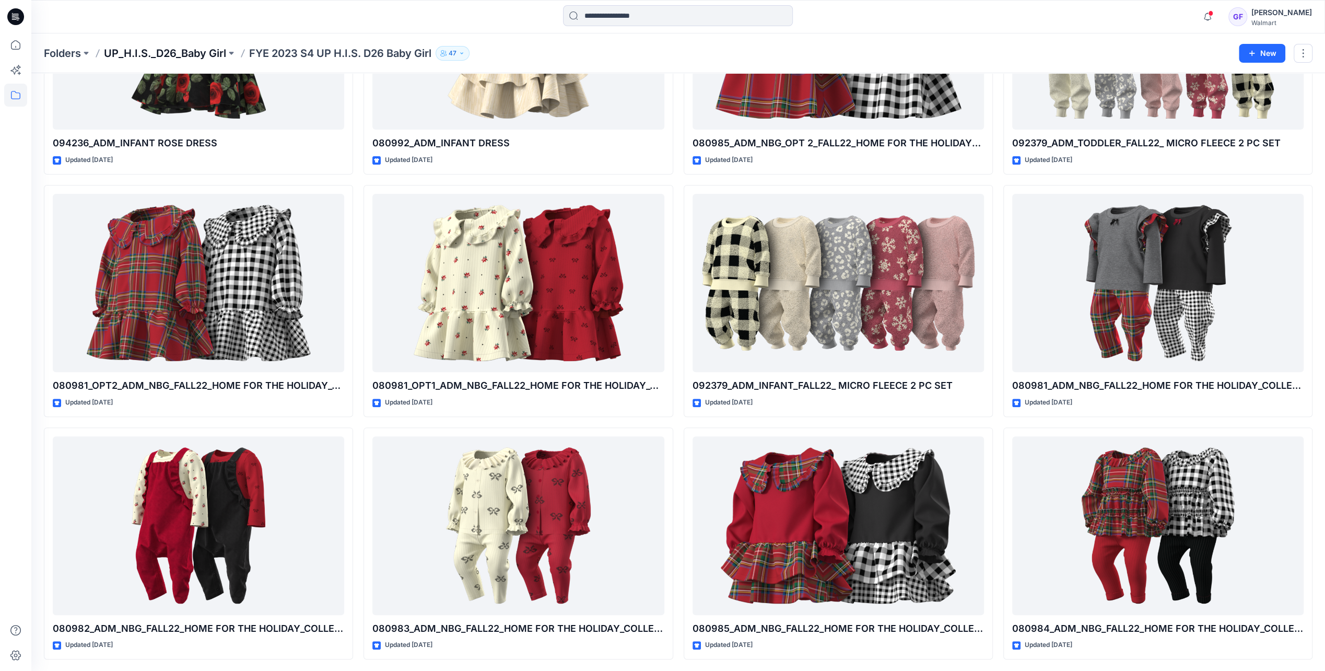
click at [181, 51] on p "UP_H.I.S._D26_Baby Girl" at bounding box center [165, 53] width 122 height 15
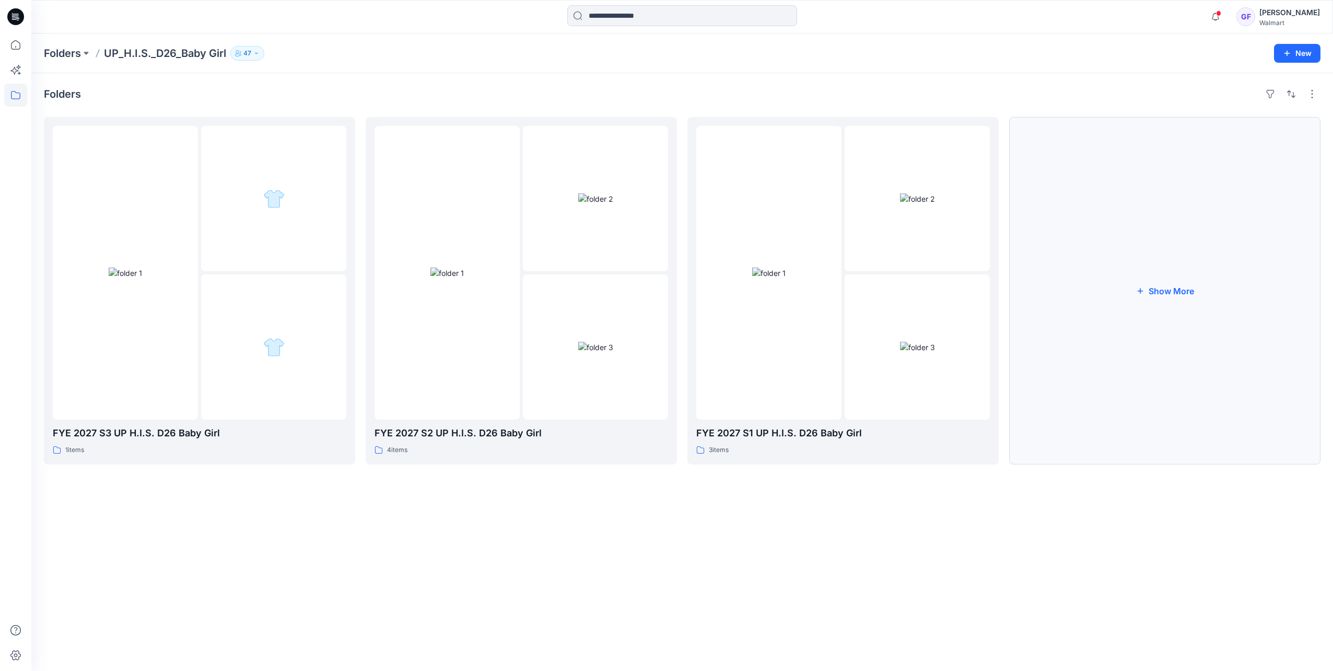
click at [1142, 290] on icon "button" at bounding box center [1140, 291] width 6 height 6
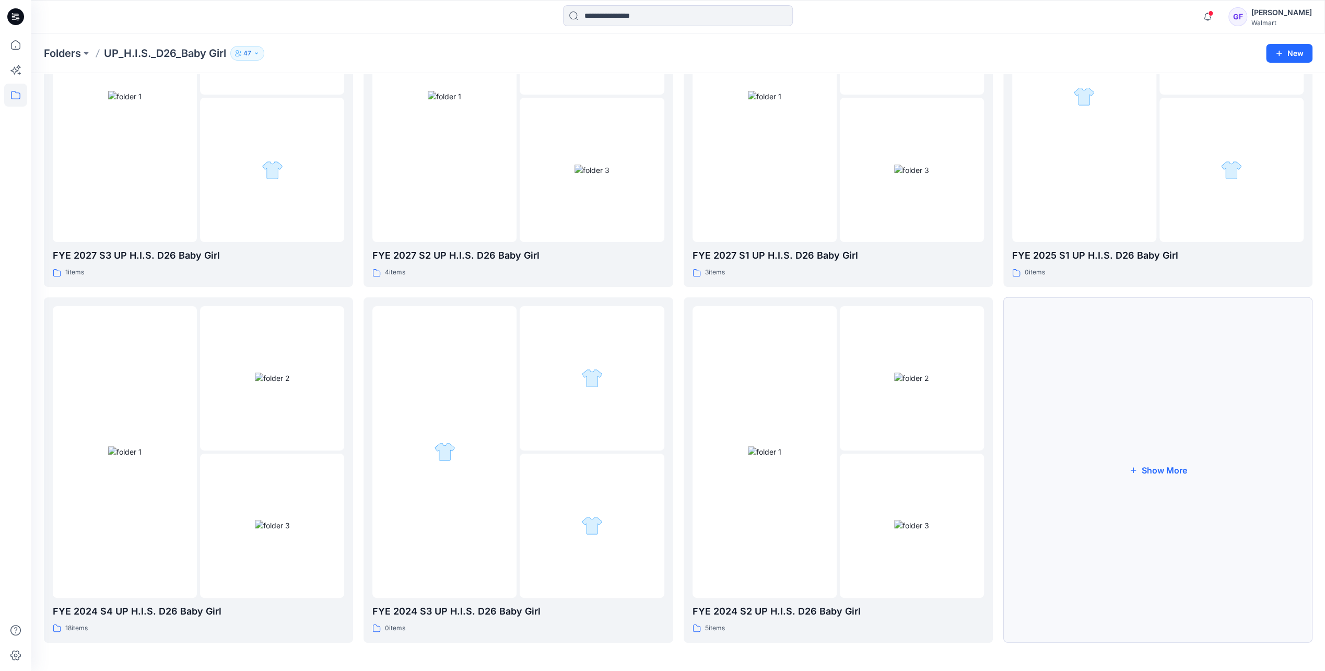
click at [1154, 465] on button "Show More" at bounding box center [1157, 469] width 309 height 345
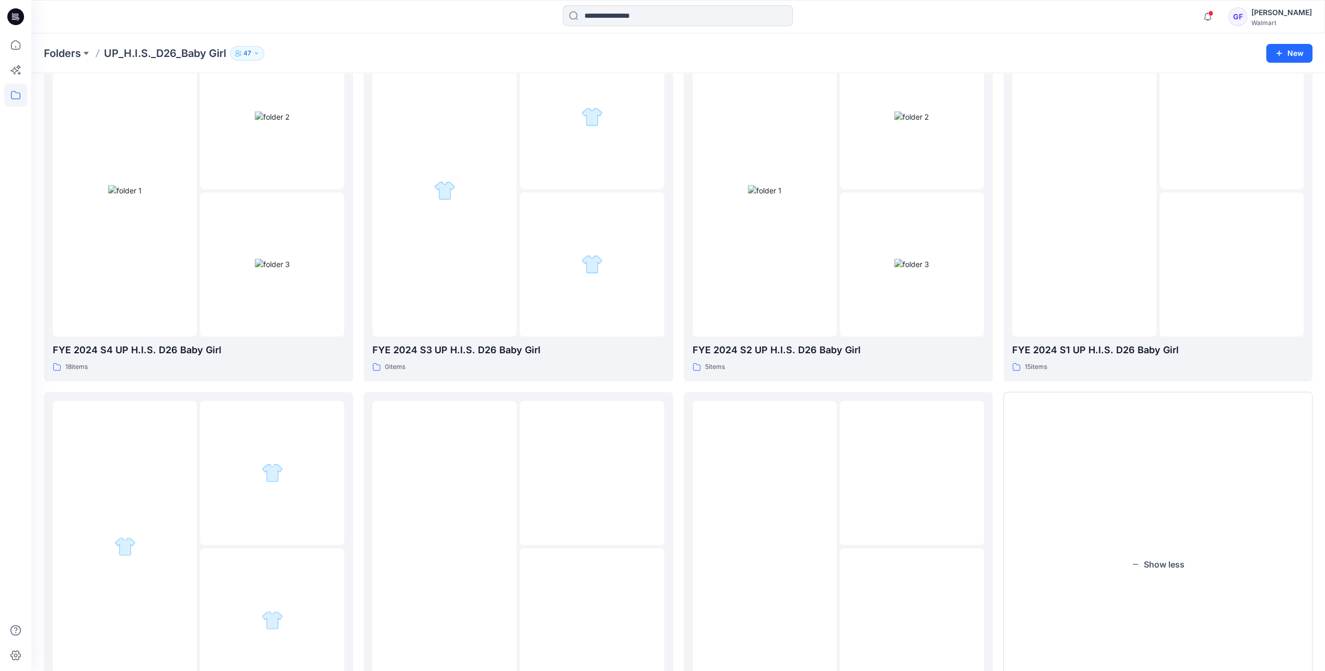
scroll to position [531, 0]
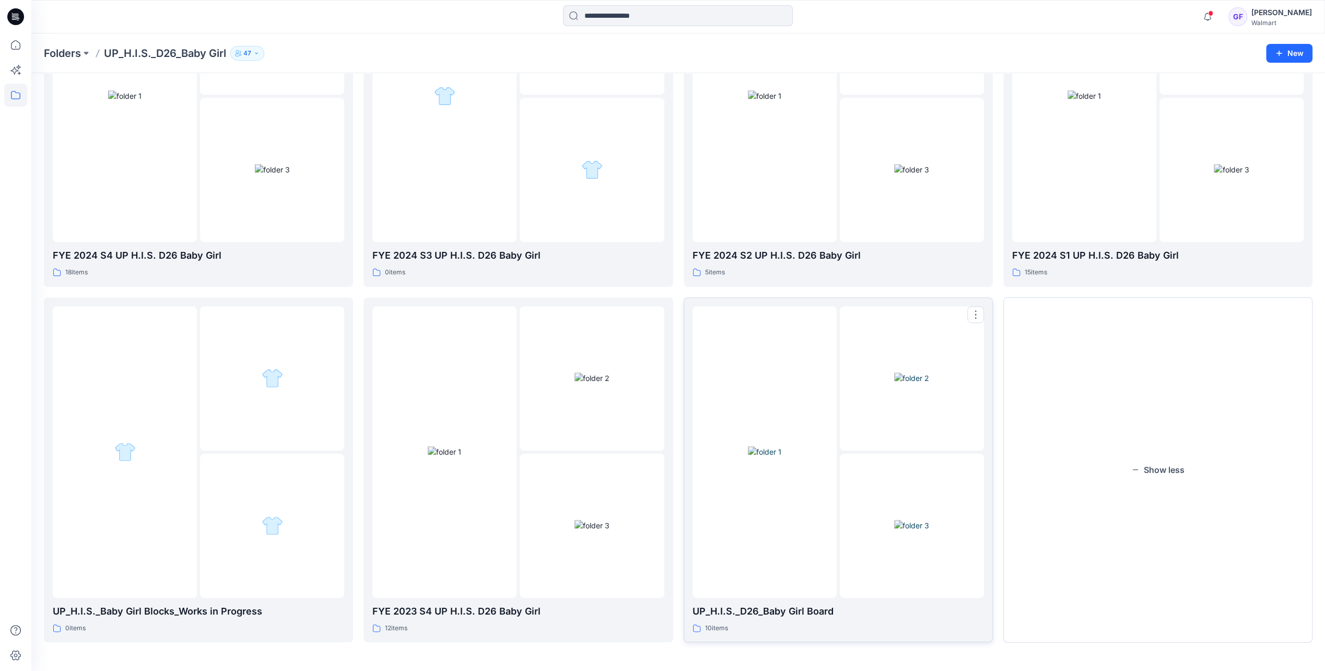
click at [781, 457] on img at bounding box center [764, 451] width 33 height 11
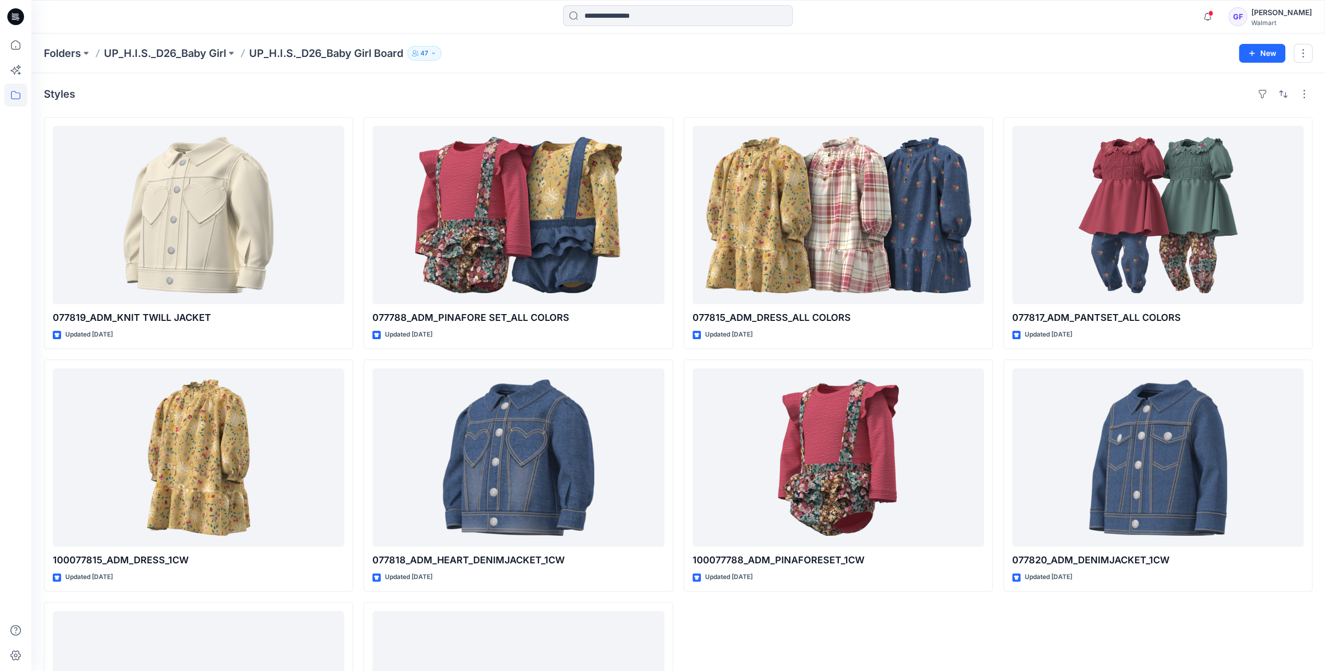
click at [155, 45] on div "Folders UP_H.I.S._D26_Baby Girl UP_H.I.S._D26_Baby Girl Board 47 New" at bounding box center [678, 53] width 1294 height 40
click at [159, 51] on p "UP_H.I.S._D26_Baby Girl" at bounding box center [165, 53] width 122 height 15
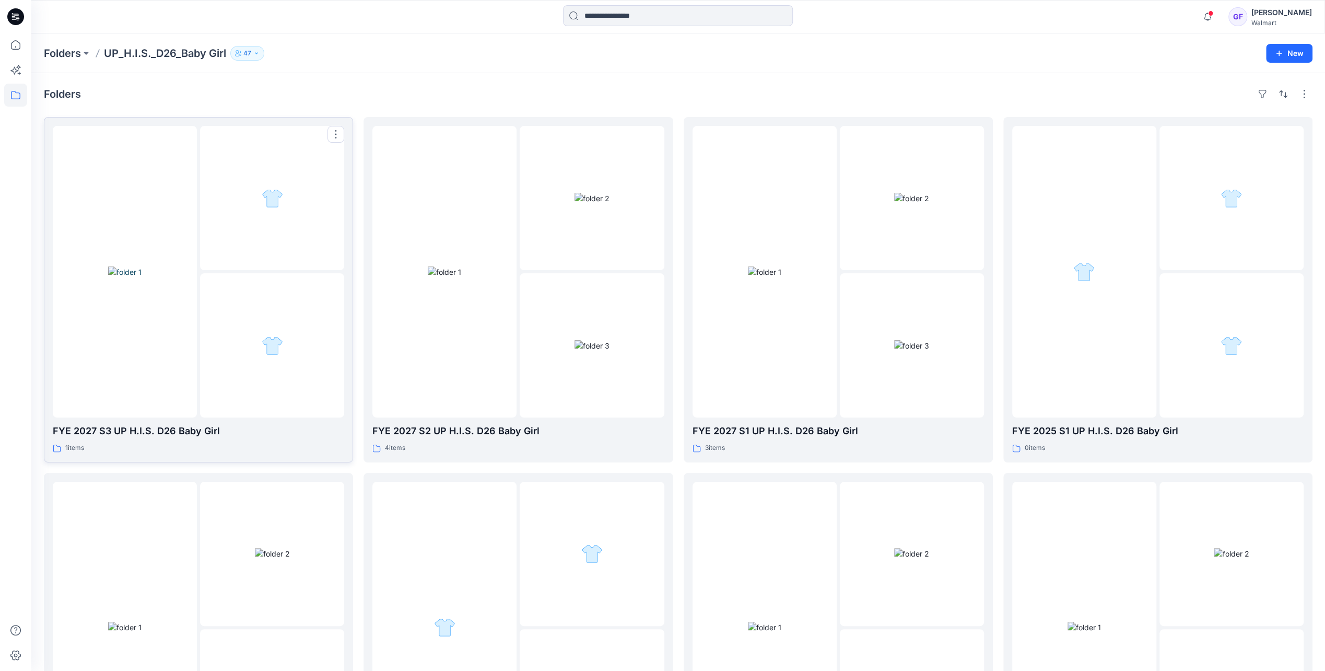
click at [142, 266] on img at bounding box center [124, 271] width 33 height 11
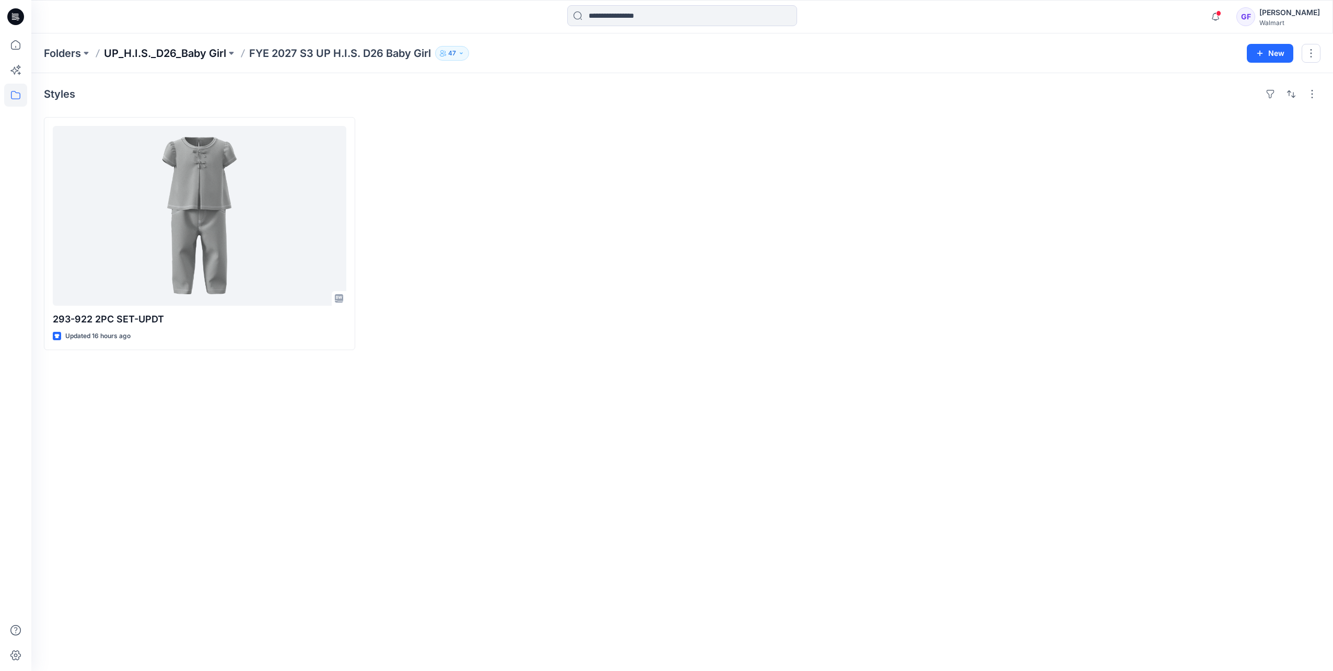
click at [197, 57] on p "UP_H.I.S._D26_Baby Girl" at bounding box center [165, 53] width 122 height 15
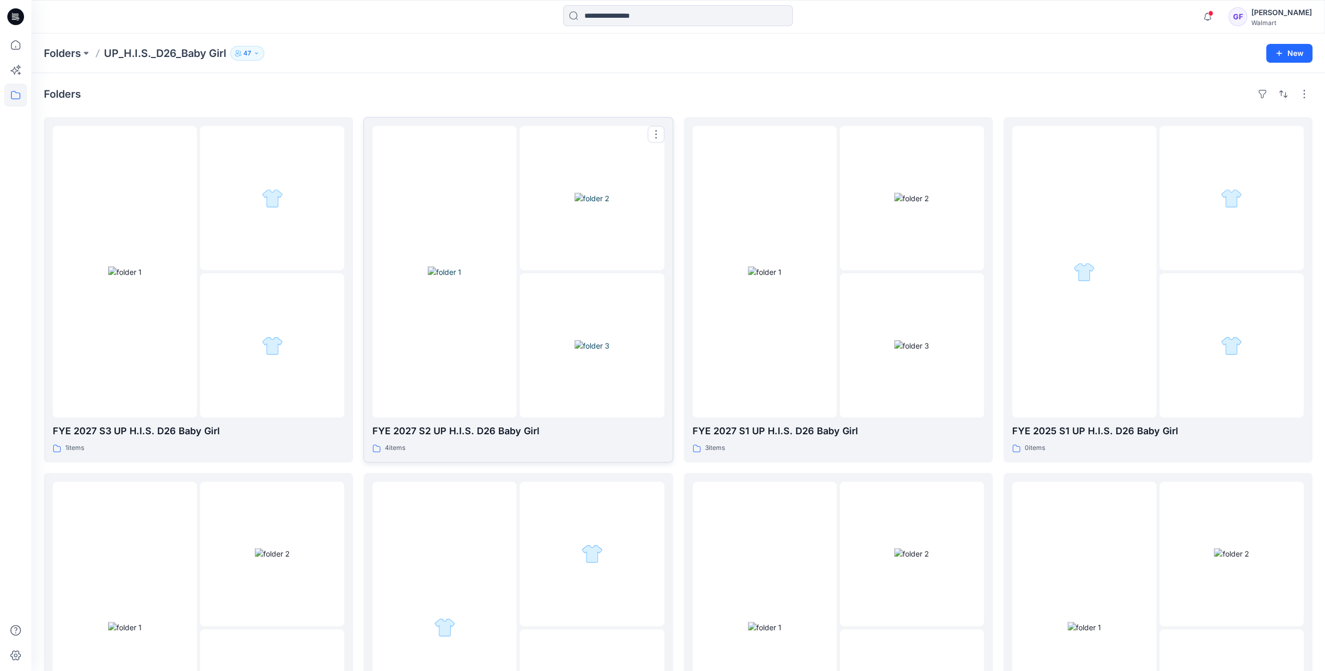
click at [460, 266] on img at bounding box center [444, 271] width 33 height 11
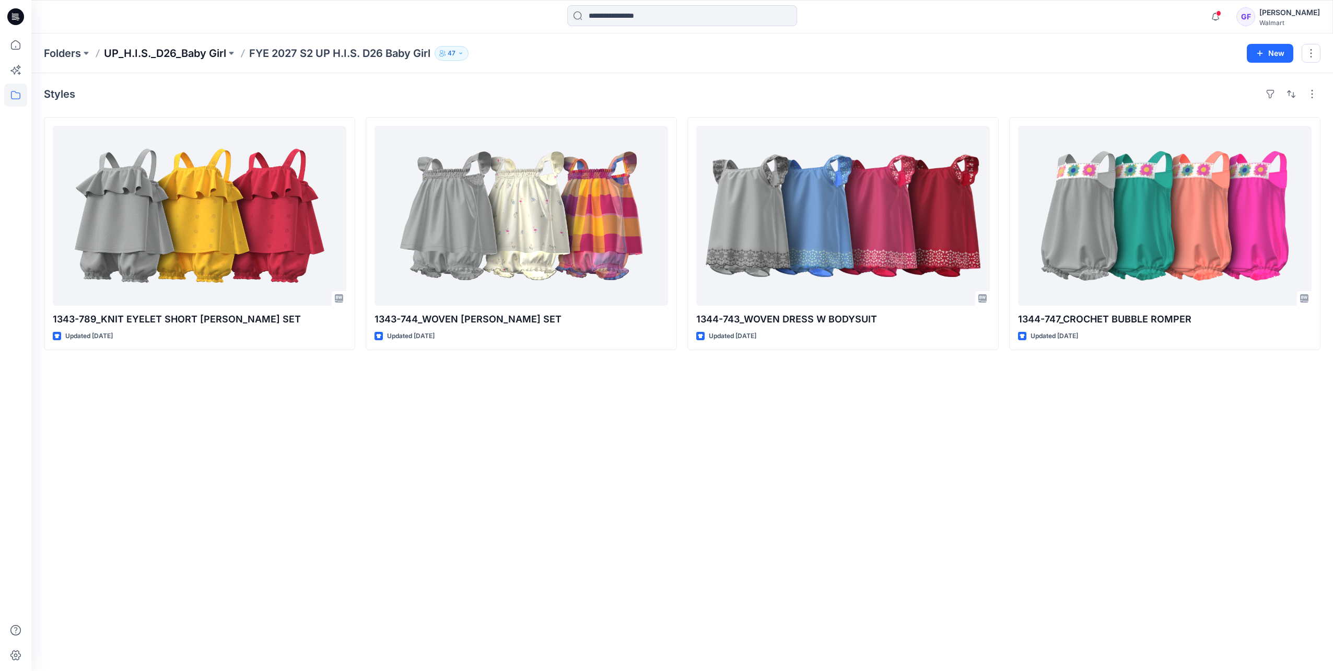
click at [147, 53] on p "UP_H.I.S._D26_Baby Girl" at bounding box center [165, 53] width 122 height 15
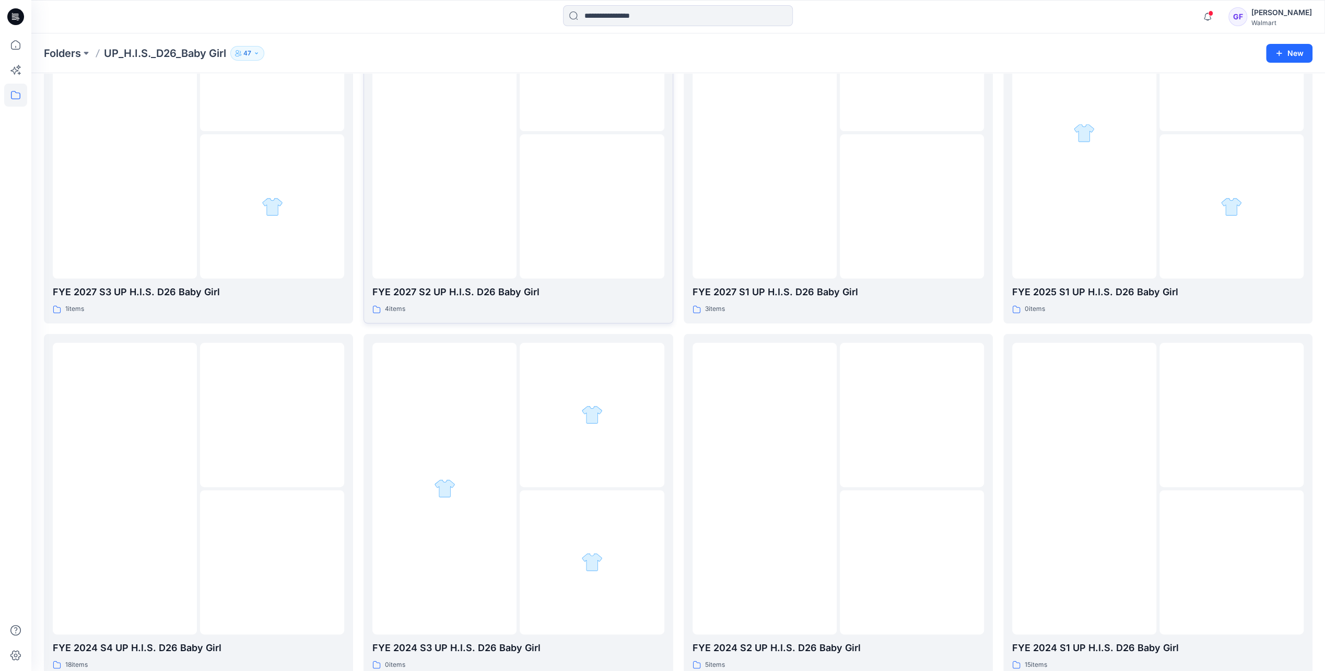
scroll to position [157, 0]
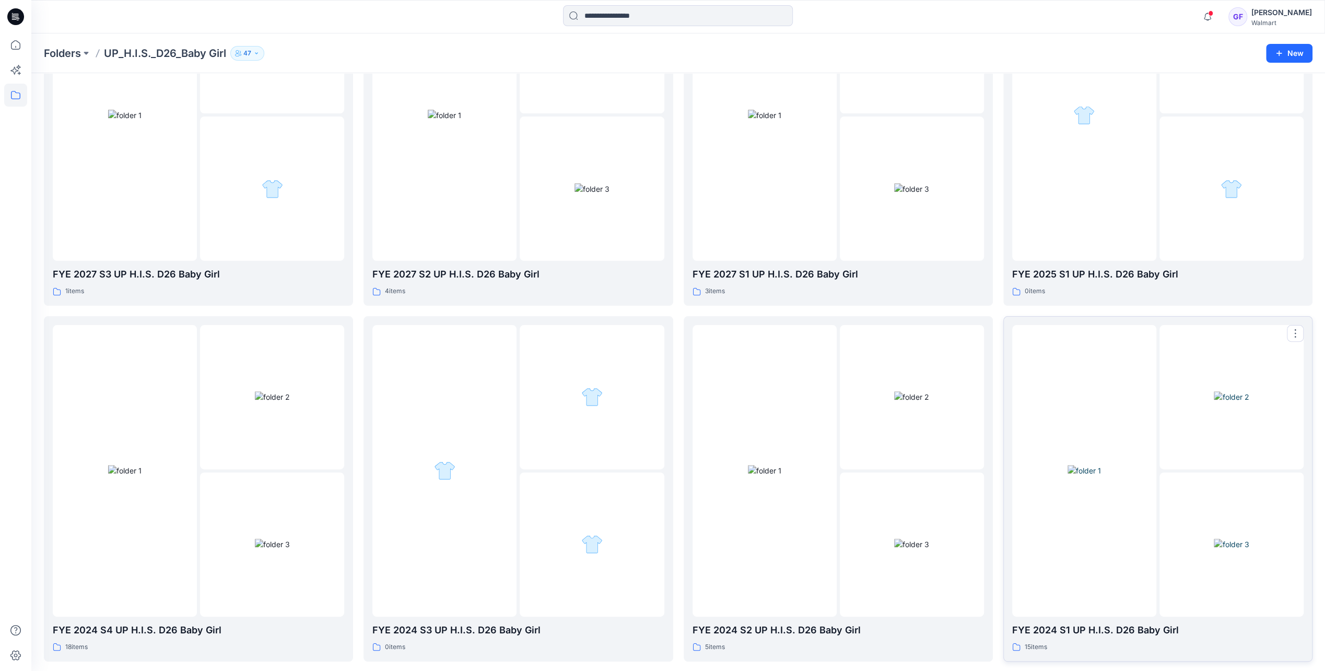
click at [1084, 465] on img at bounding box center [1083, 470] width 33 height 11
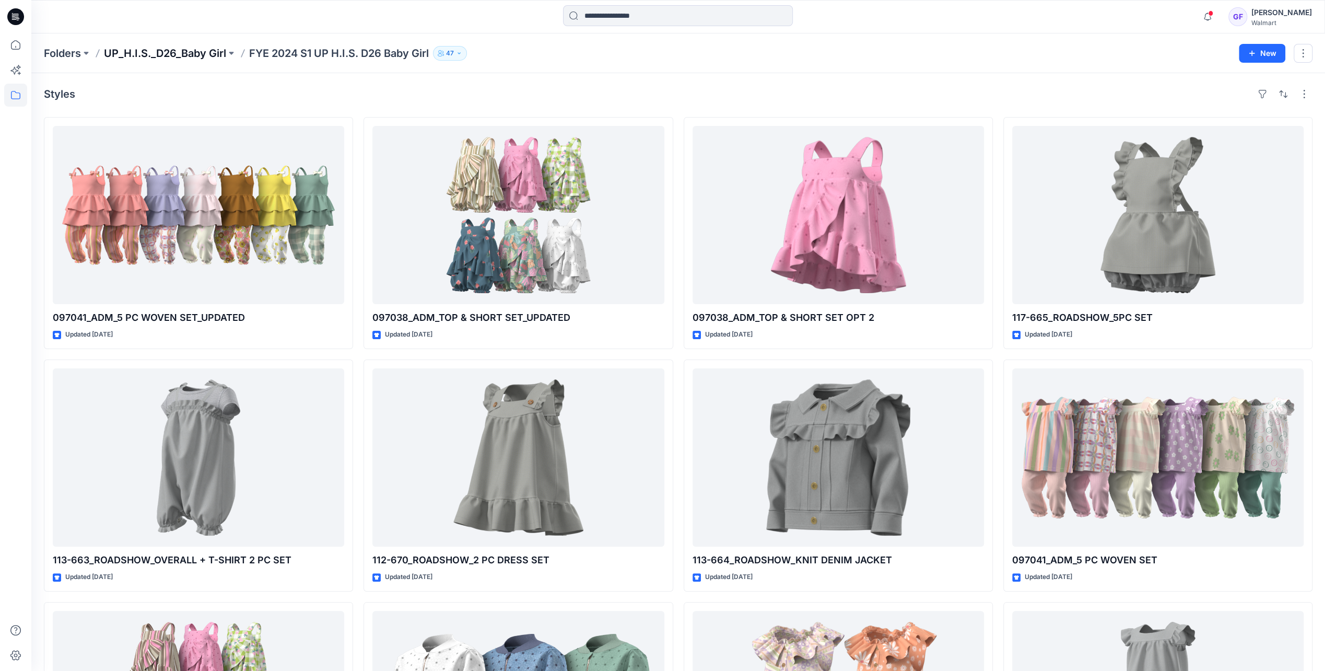
click at [167, 50] on p "UP_H.I.S._D26_Baby Girl" at bounding box center [165, 53] width 122 height 15
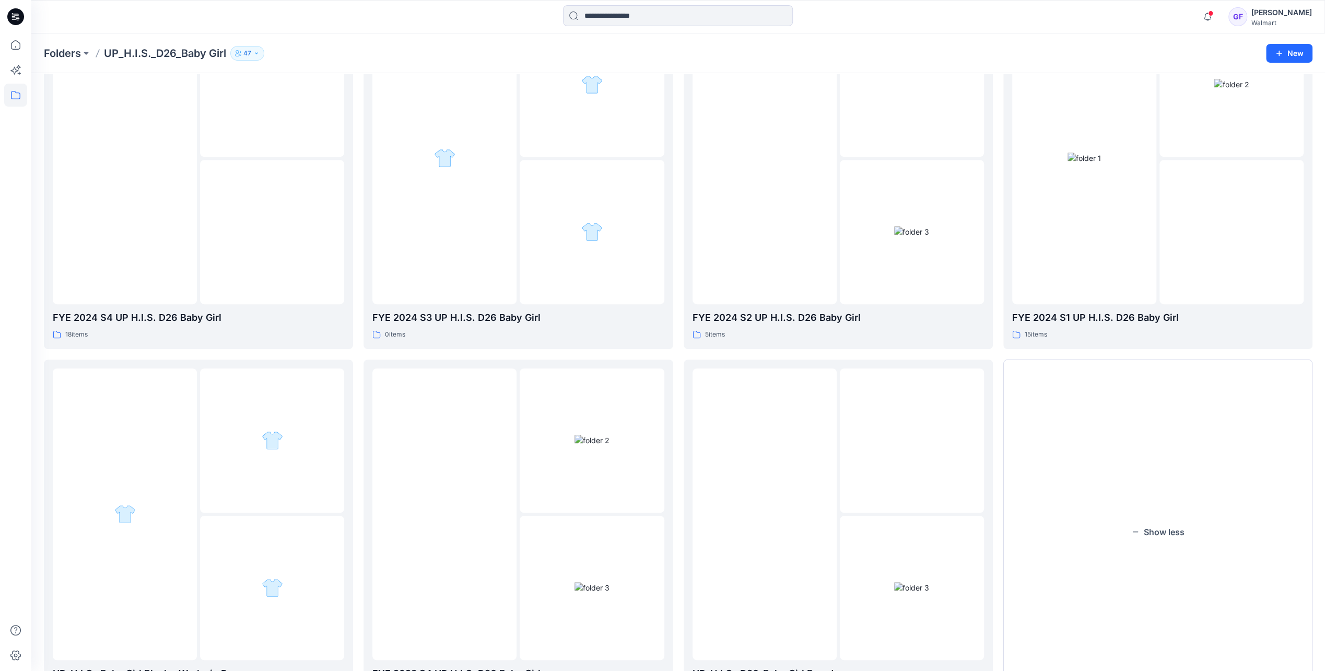
scroll to position [470, 0]
click at [542, 45] on div "Folders UP_H.I.S._D26_Baby Girl 47 New" at bounding box center [678, 53] width 1294 height 40
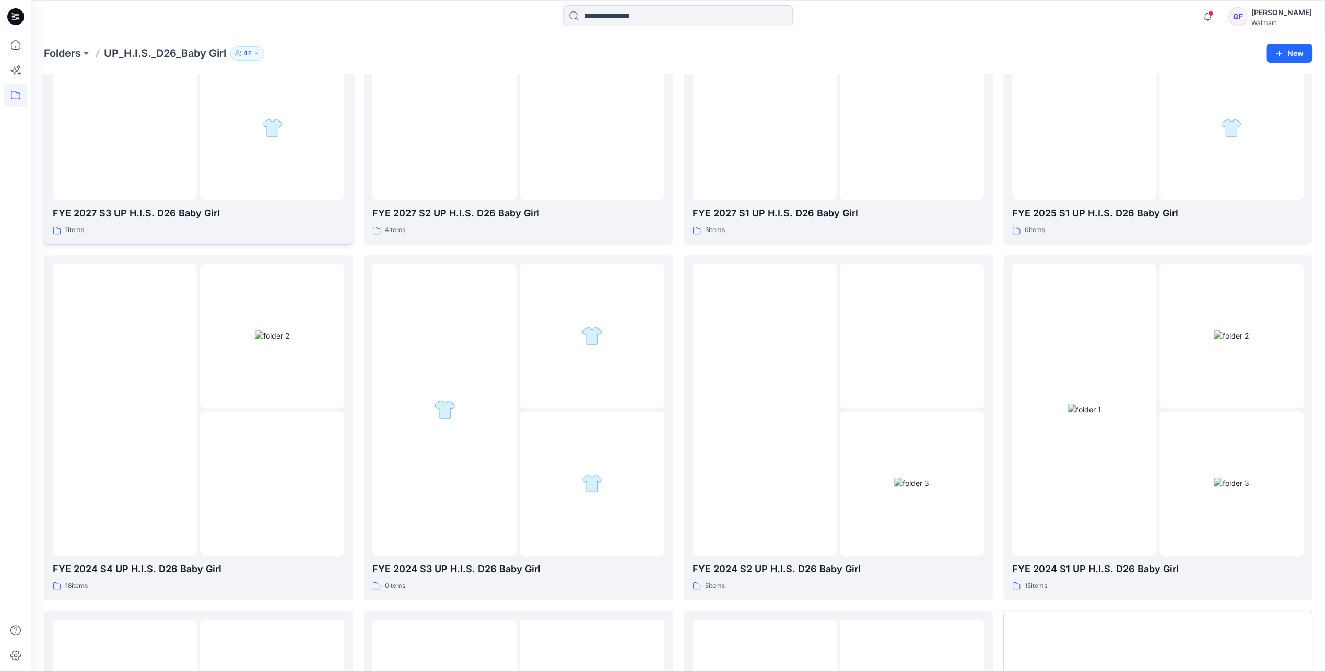
scroll to position [61, 0]
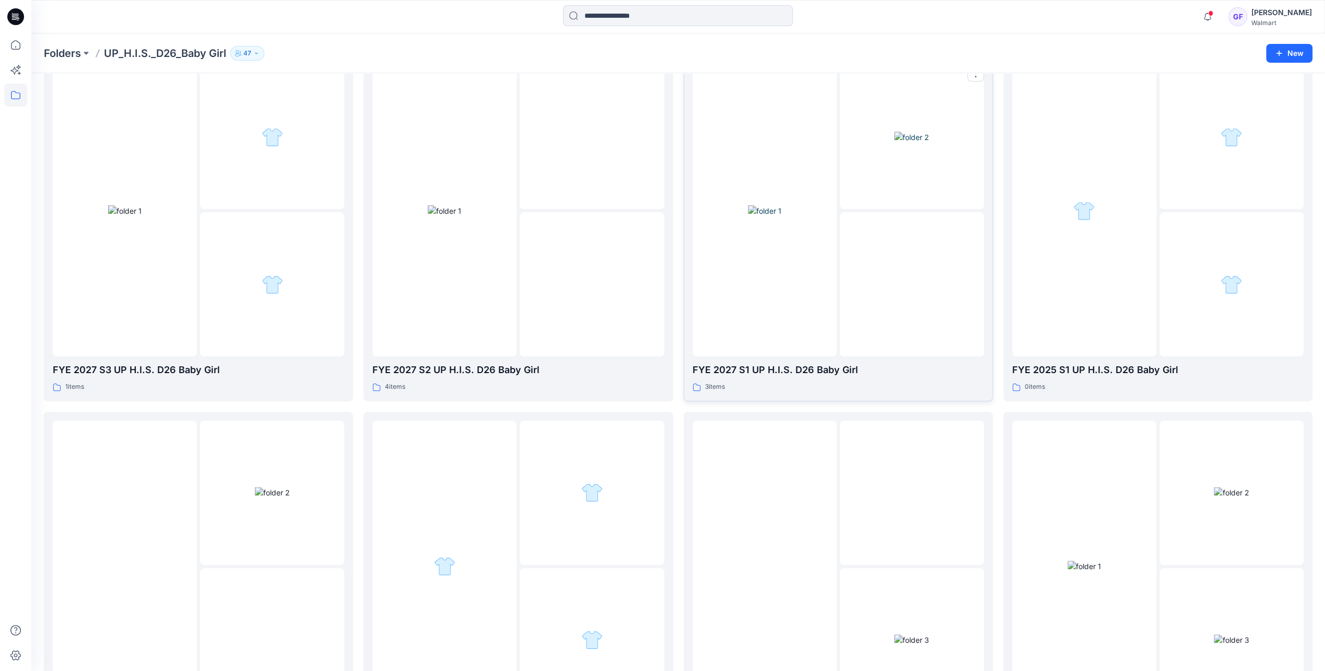
click at [912, 284] on img at bounding box center [912, 284] width 0 height 0
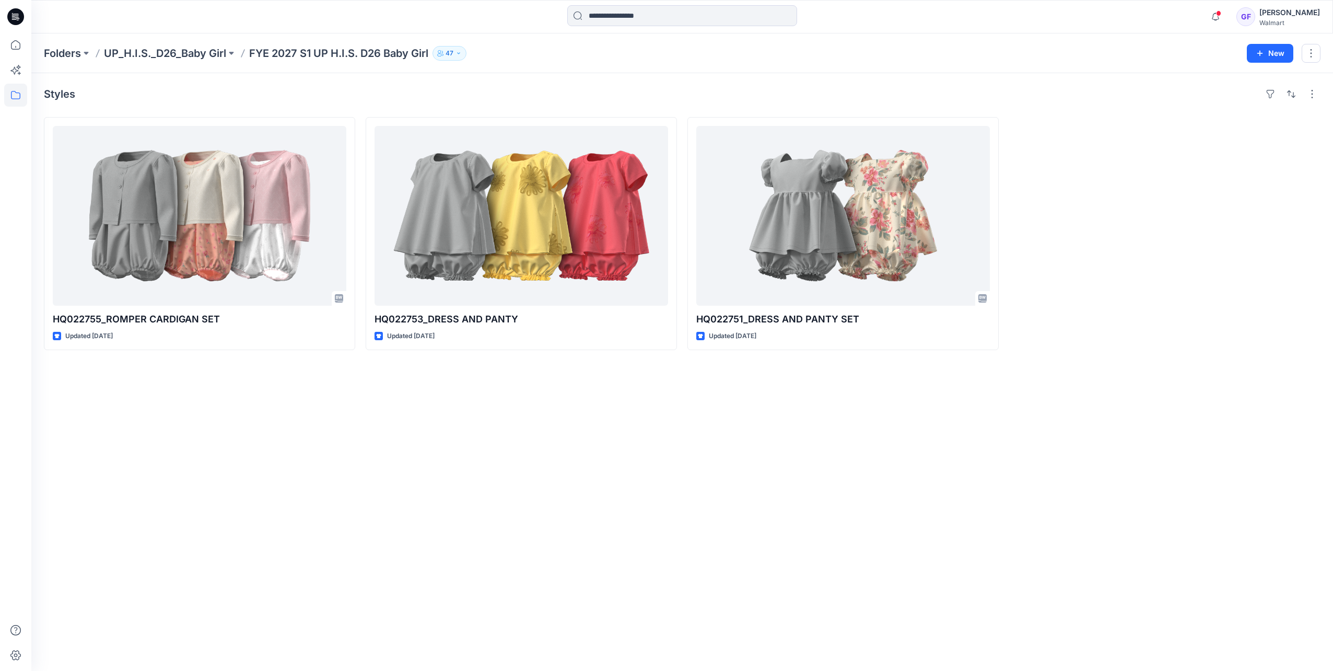
click at [130, 430] on div "Styles HQ022755_ROMPER CARDIGAN SET Updated 5 months ago HQ022753_DRESS AND PAN…" at bounding box center [681, 371] width 1301 height 597
